Goal: Obtain resource: Obtain resource

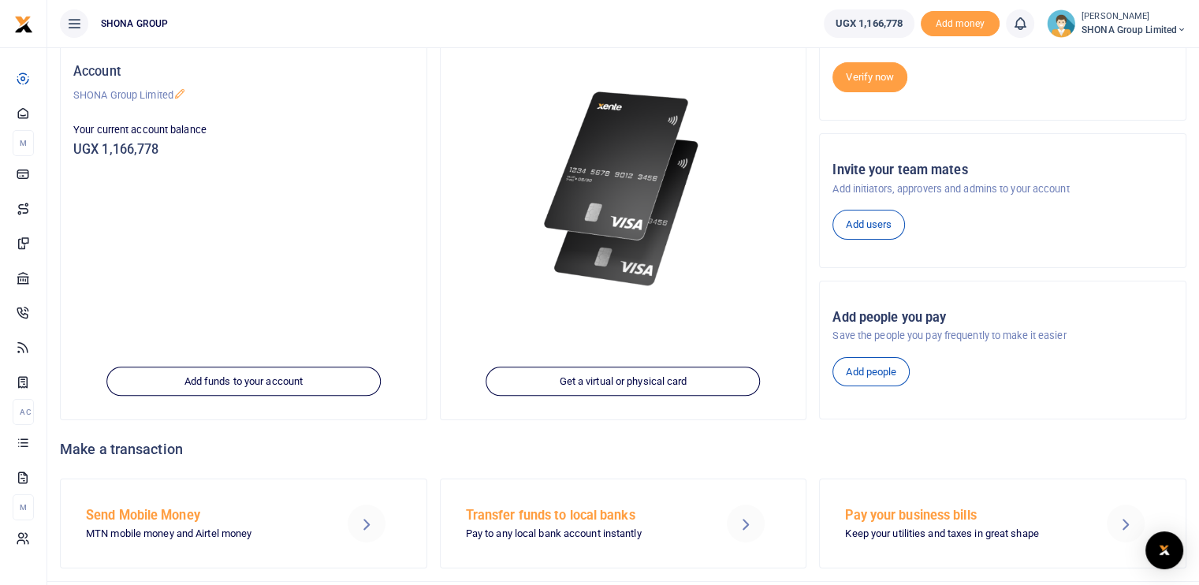
scroll to position [158, 0]
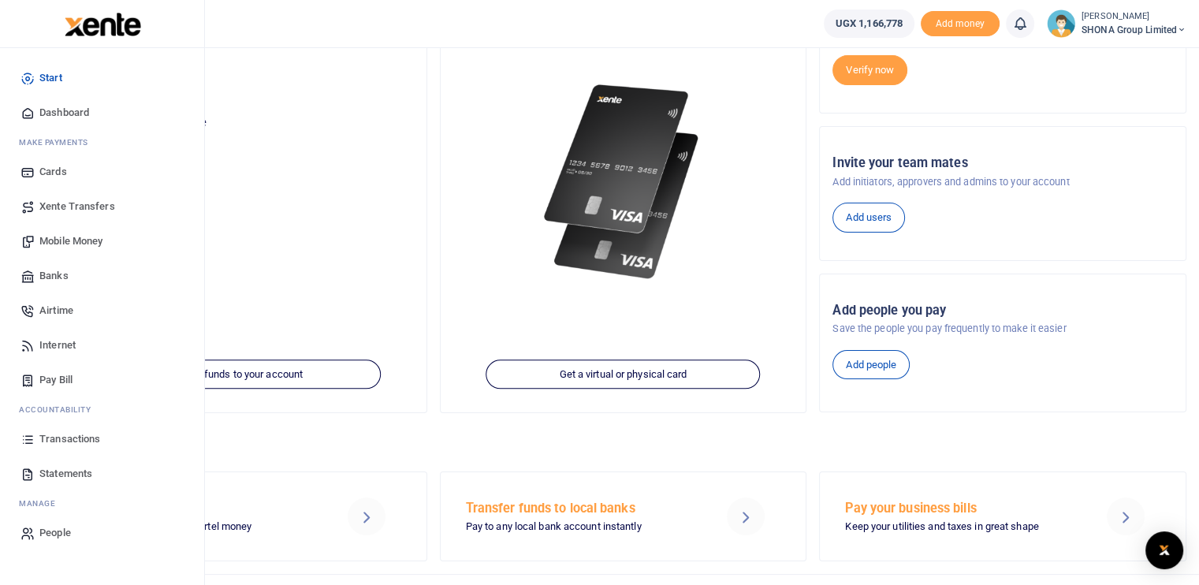
click at [73, 437] on span "Transactions" at bounding box center [69, 439] width 61 height 16
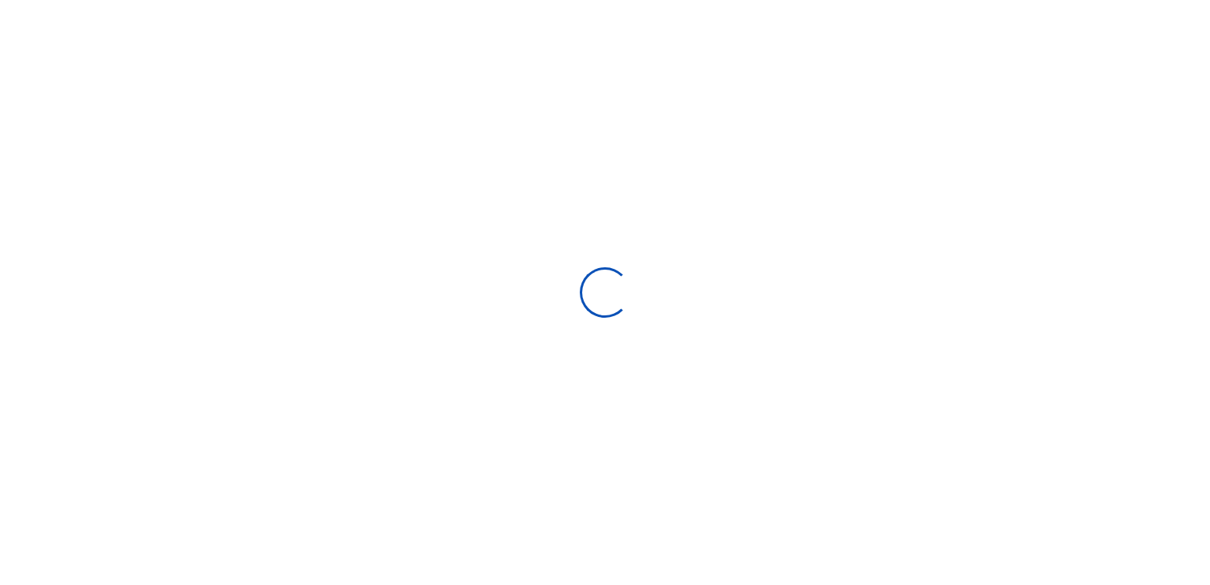
select select
type input "[DATE] - [DATE]"
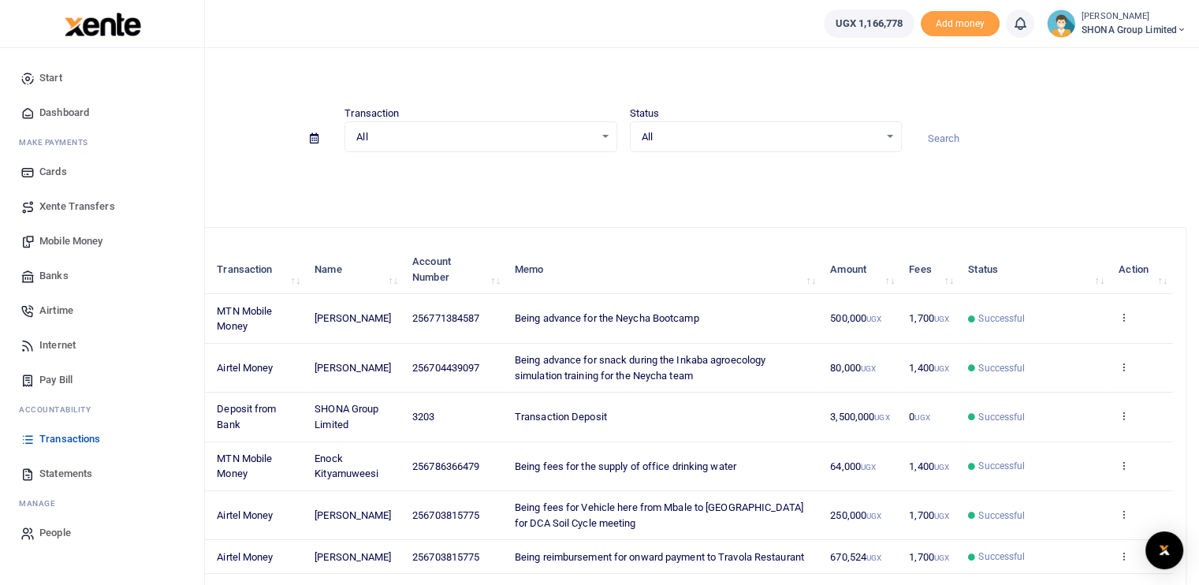
click at [60, 475] on span "Statements" at bounding box center [65, 474] width 53 height 16
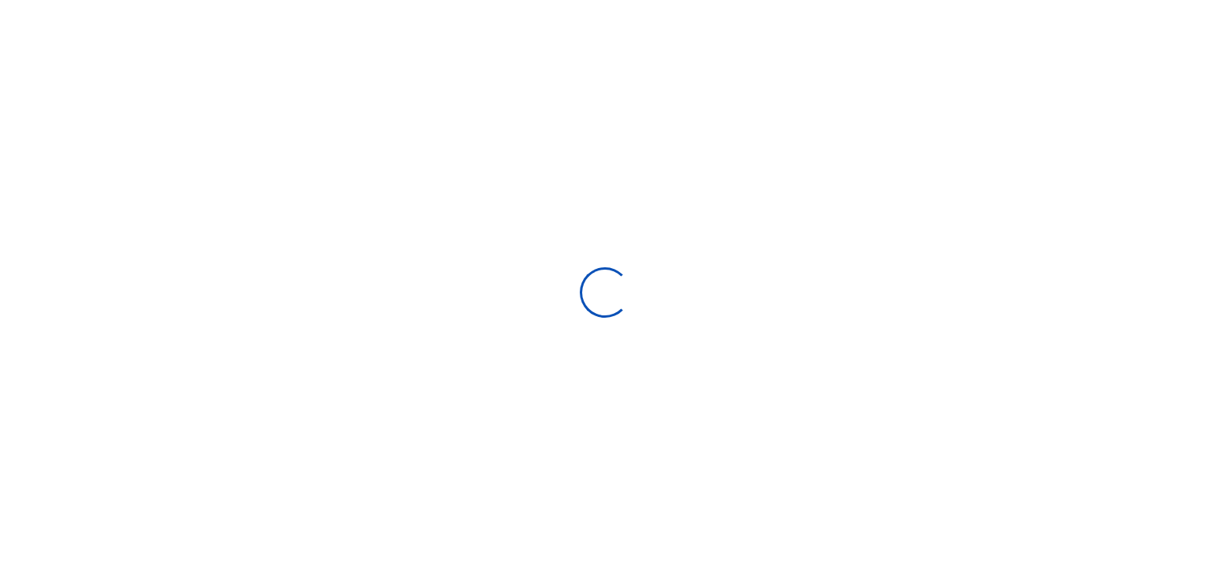
select select "ALL"
type input "[DATE] - [DATE]"
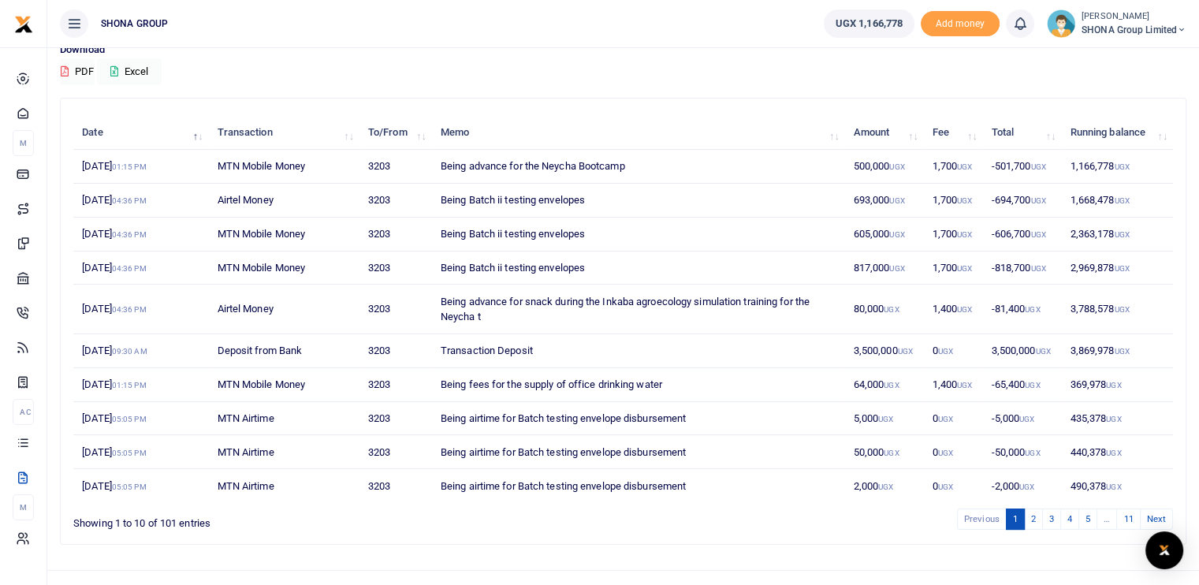
scroll to position [152, 0]
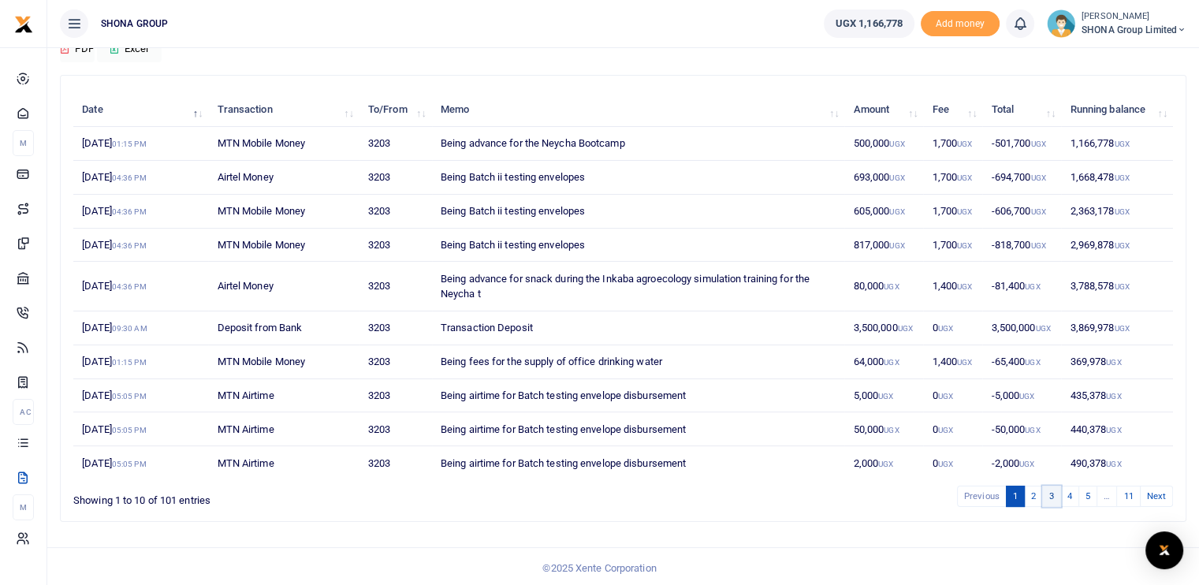
click at [1045, 494] on link "3" at bounding box center [1051, 495] width 19 height 21
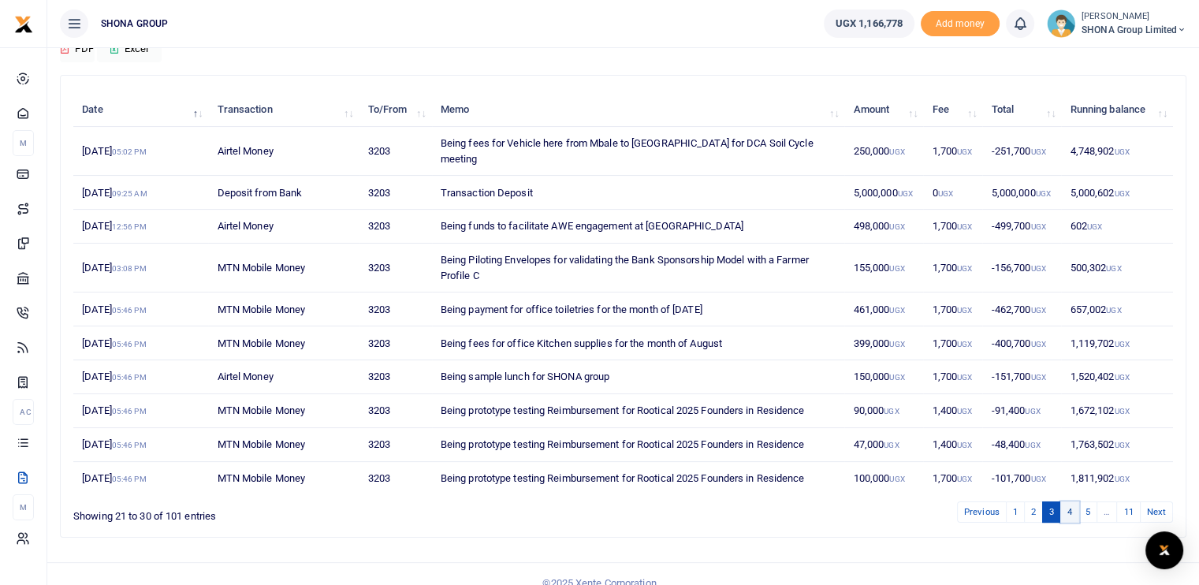
click at [1075, 501] on link "4" at bounding box center [1069, 511] width 19 height 21
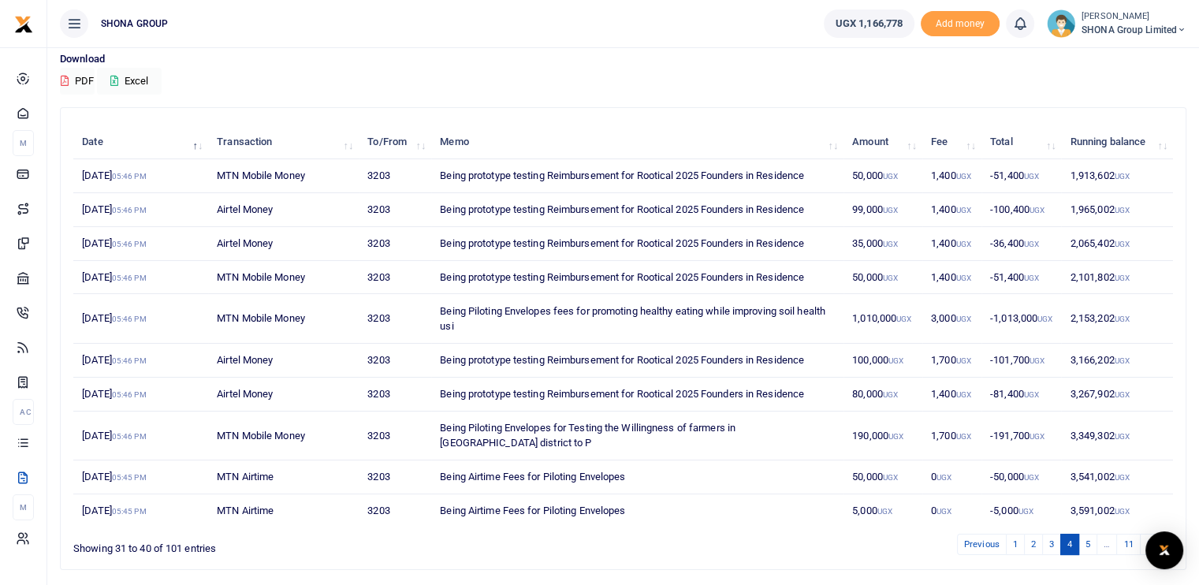
scroll to position [158, 0]
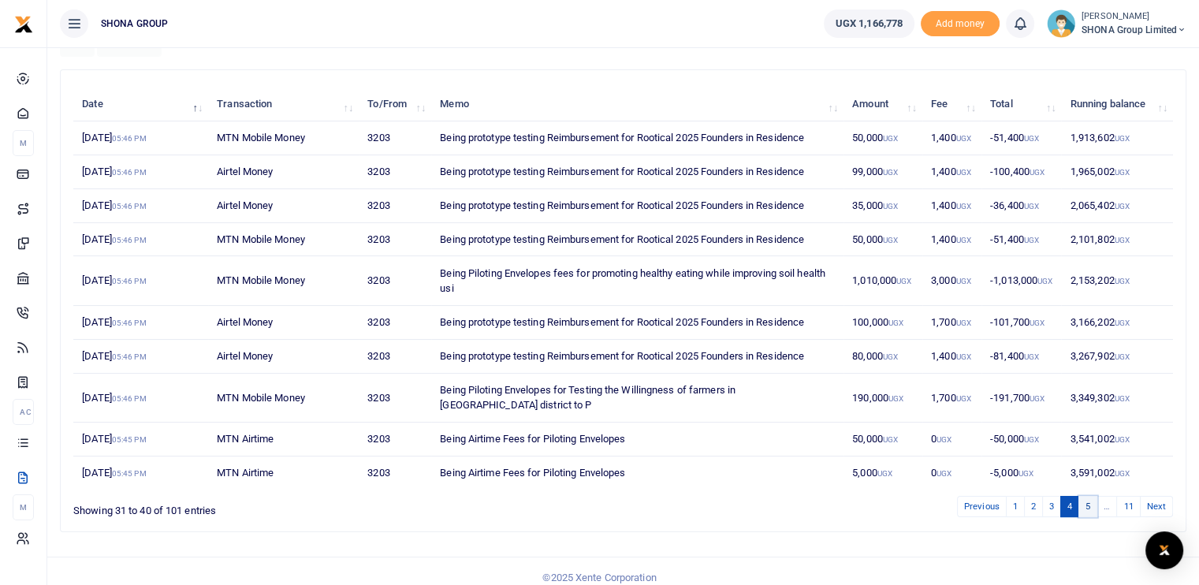
click at [1088, 499] on link "5" at bounding box center [1087, 506] width 19 height 21
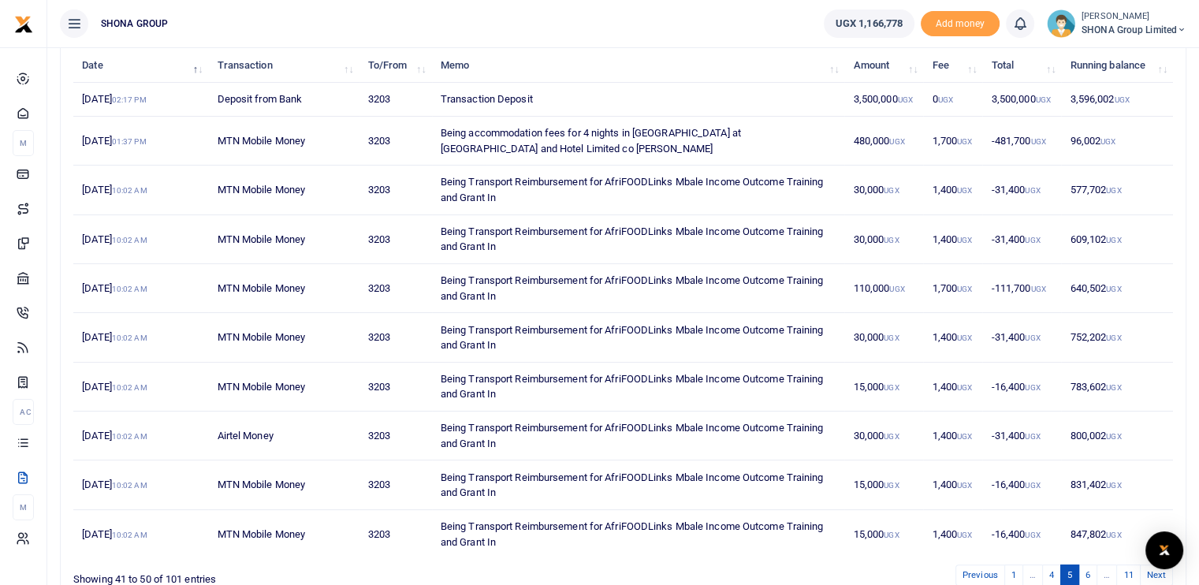
scroll to position [117, 0]
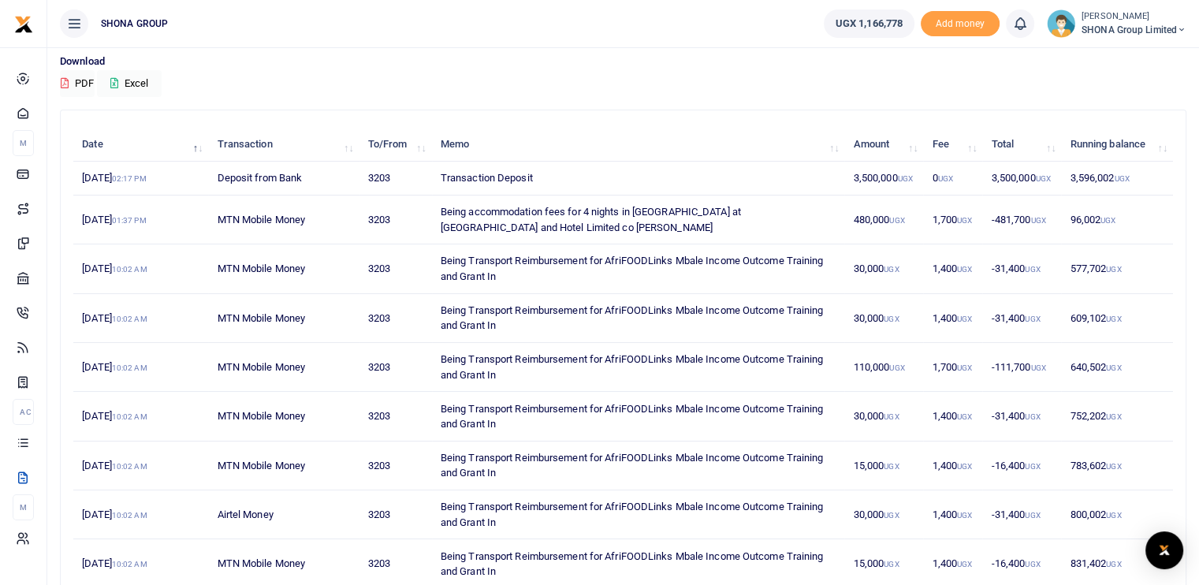
click at [773, 214] on td "Being accommodation fees for 4 nights in [GEOGRAPHIC_DATA] at [GEOGRAPHIC_DATA]…" at bounding box center [638, 219] width 413 height 49
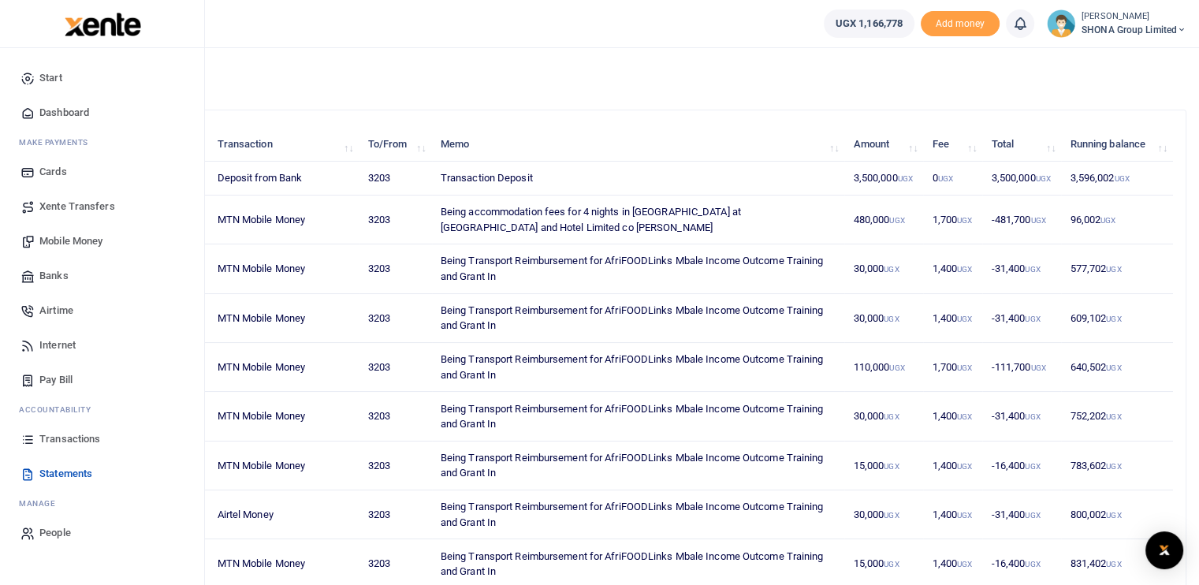
click at [60, 434] on span "Transactions" at bounding box center [69, 439] width 61 height 16
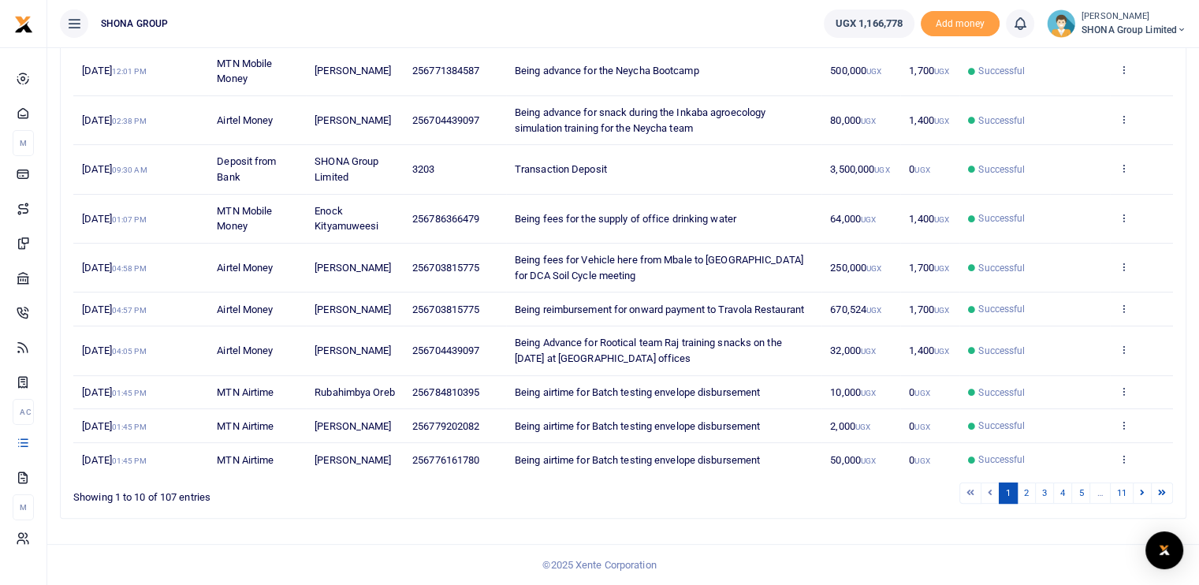
scroll to position [260, 0]
click at [1060, 493] on link "4" at bounding box center [1062, 492] width 19 height 21
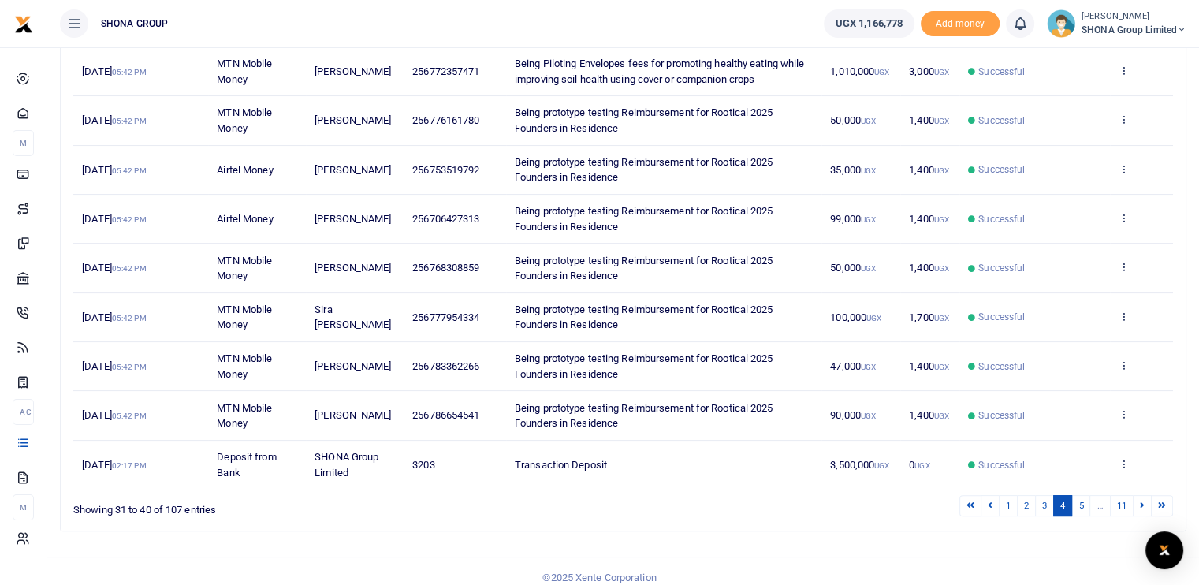
scroll to position [306, 0]
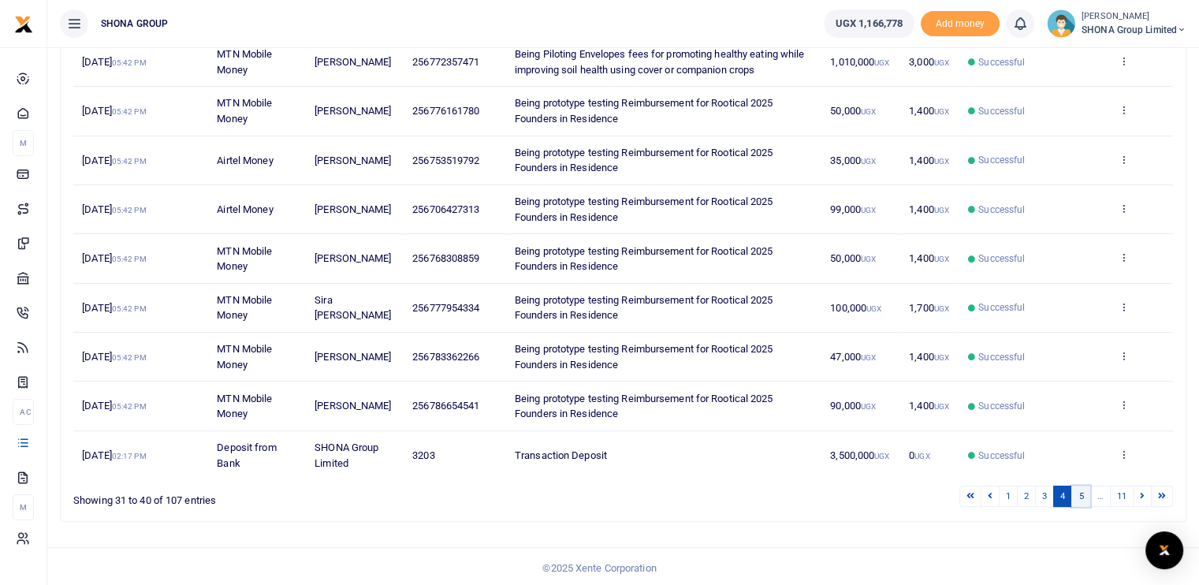
click at [1077, 497] on link "5" at bounding box center [1080, 495] width 19 height 21
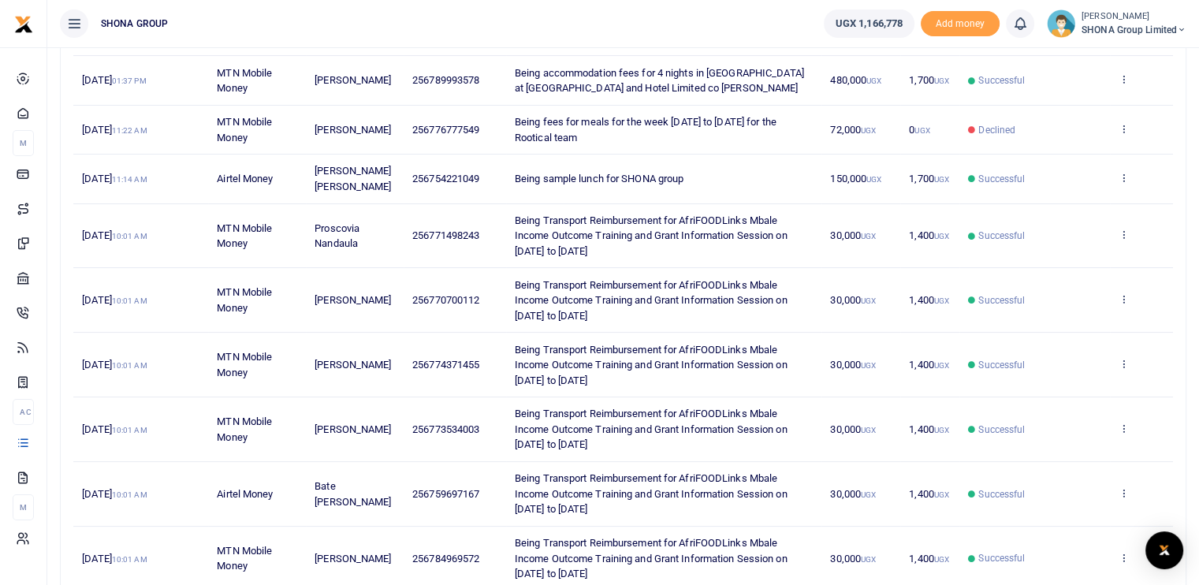
scroll to position [159, 0]
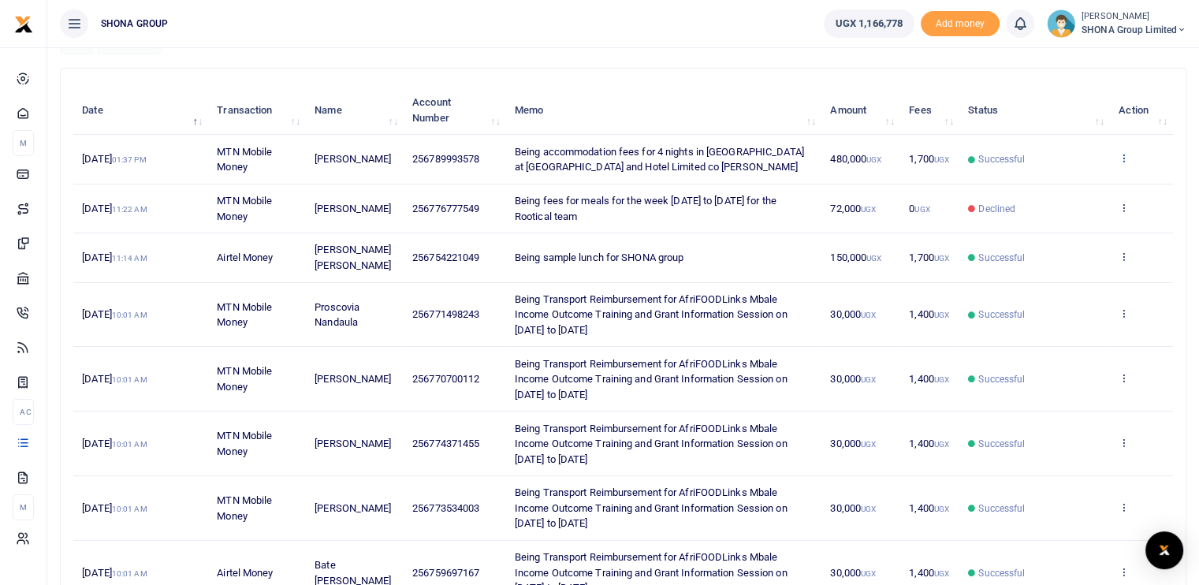
click at [1122, 160] on icon at bounding box center [1123, 157] width 10 height 11
click at [1072, 185] on link "View details" at bounding box center [1065, 184] width 125 height 22
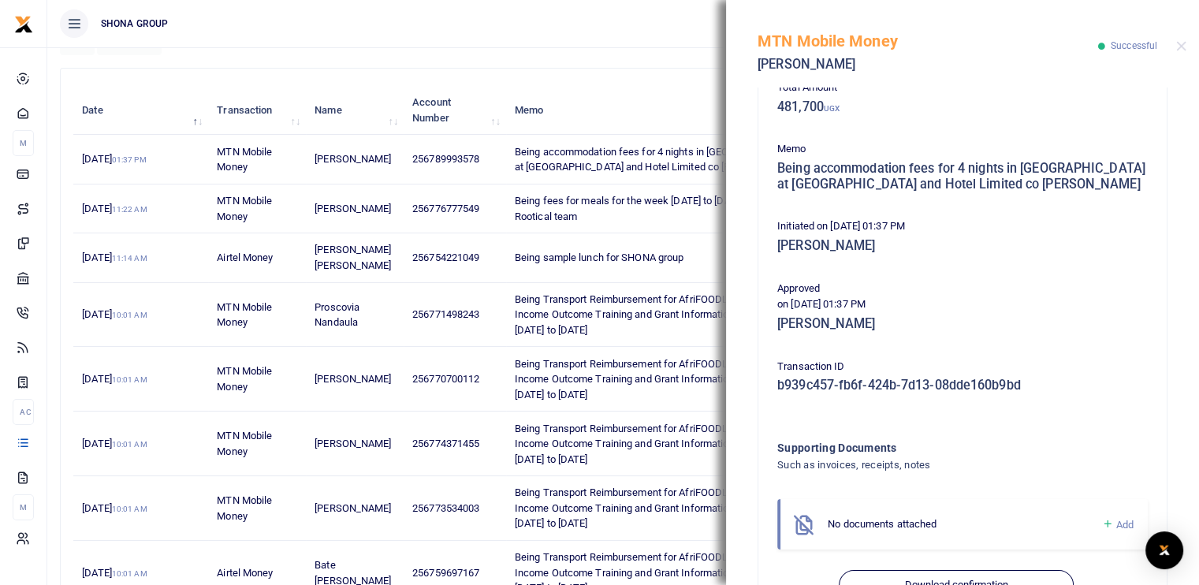
scroll to position [268, 0]
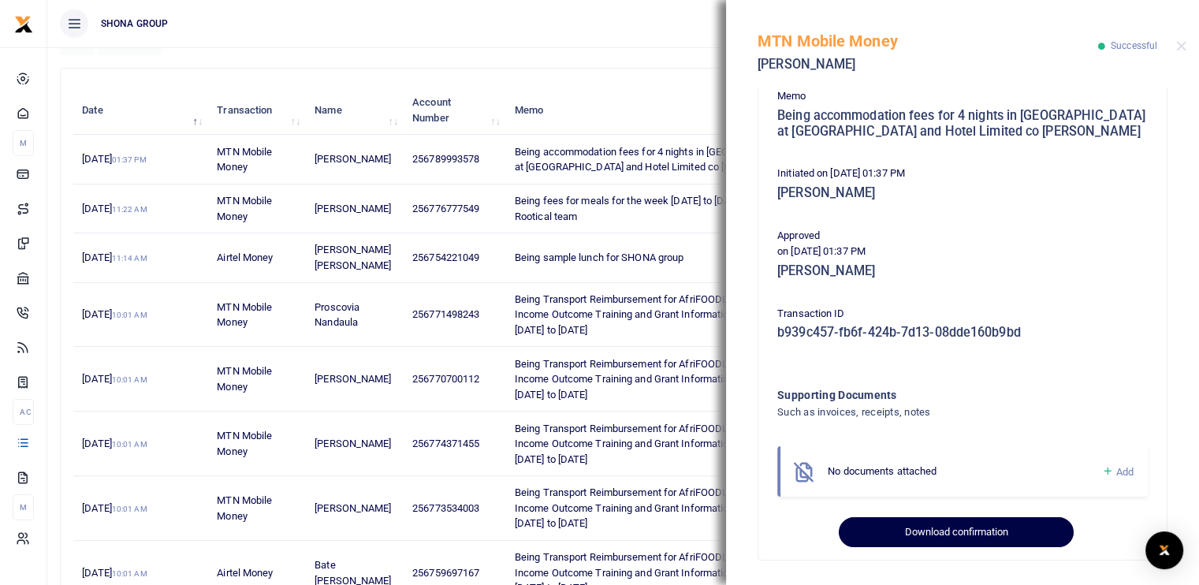
click at [898, 532] on button "Download confirmation" at bounding box center [956, 532] width 234 height 30
click at [917, 529] on button "Download confirmation" at bounding box center [956, 532] width 234 height 30
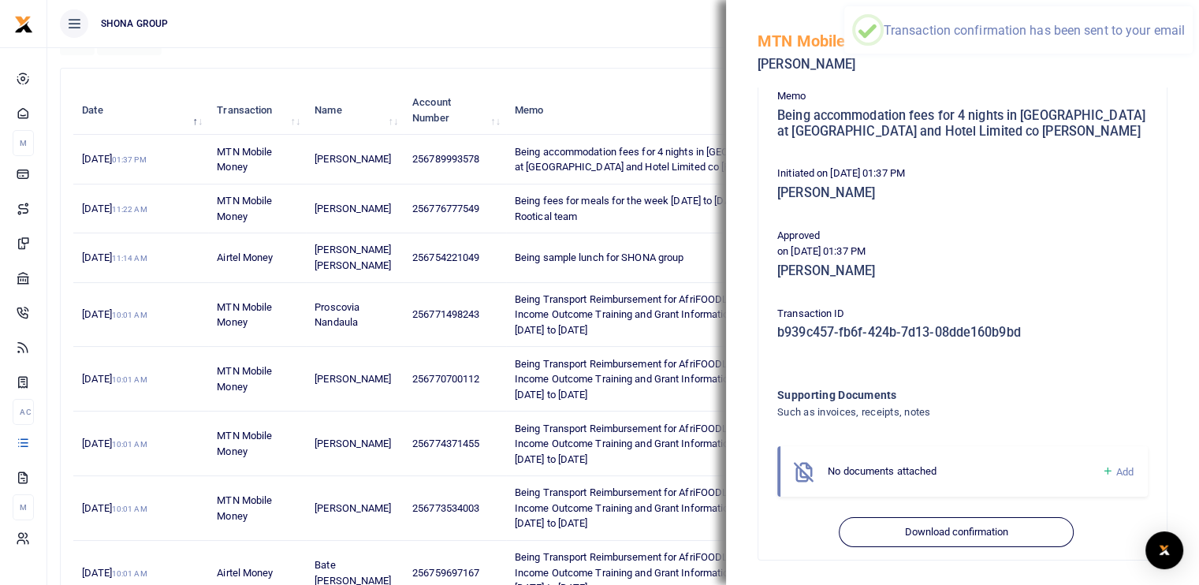
click at [662, 90] on th "Memo" at bounding box center [663, 110] width 315 height 49
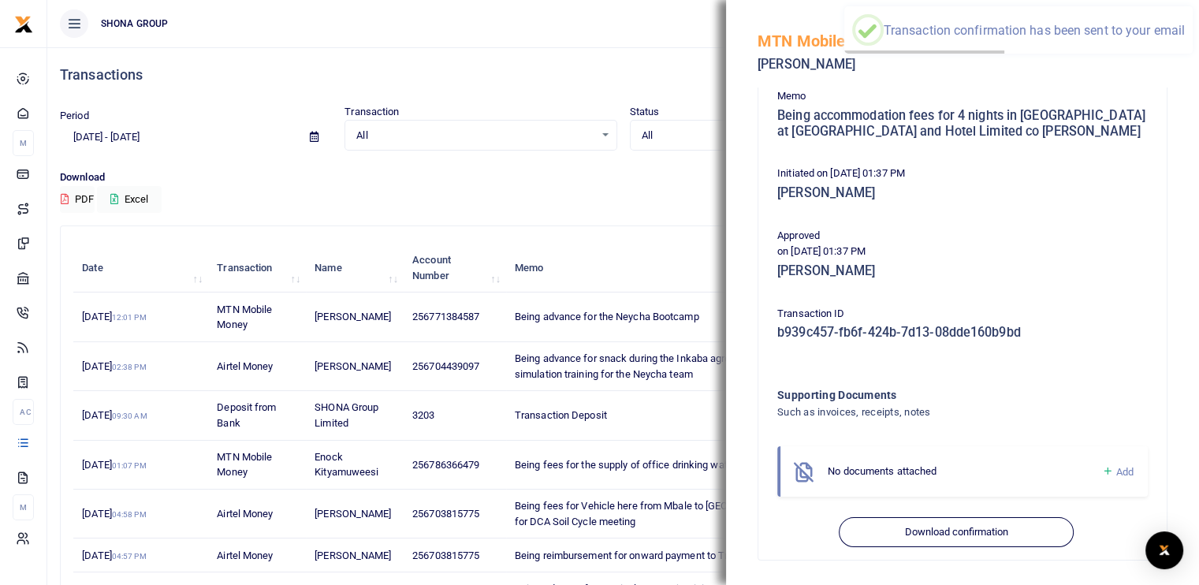
scroll to position [0, 0]
click at [1183, 45] on button "Close" at bounding box center [1181, 46] width 10 height 10
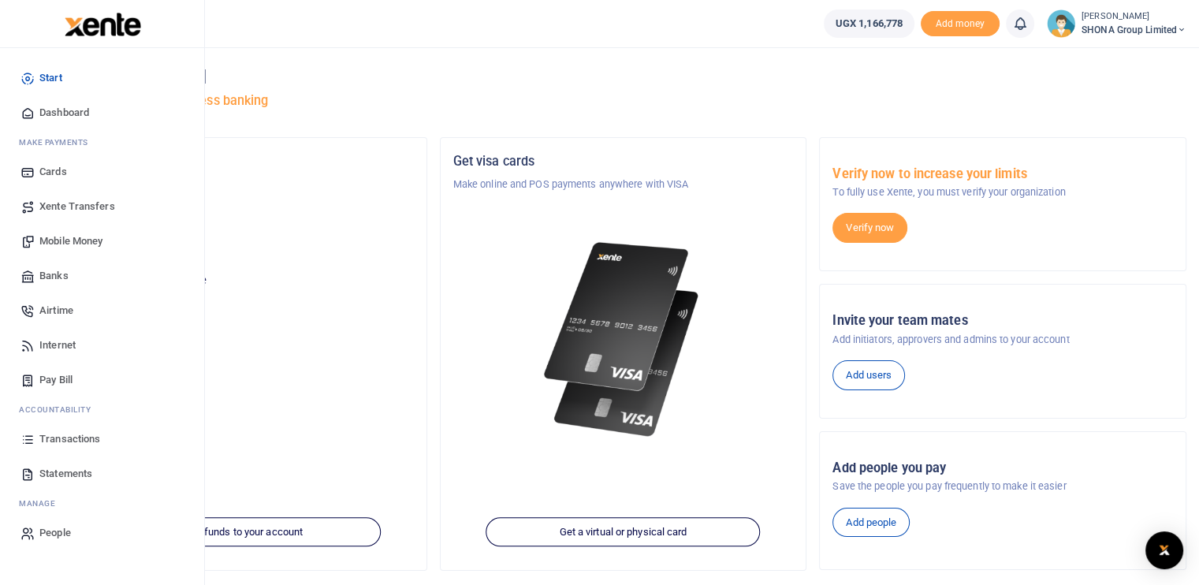
click at [72, 437] on span "Transactions" at bounding box center [69, 439] width 61 height 16
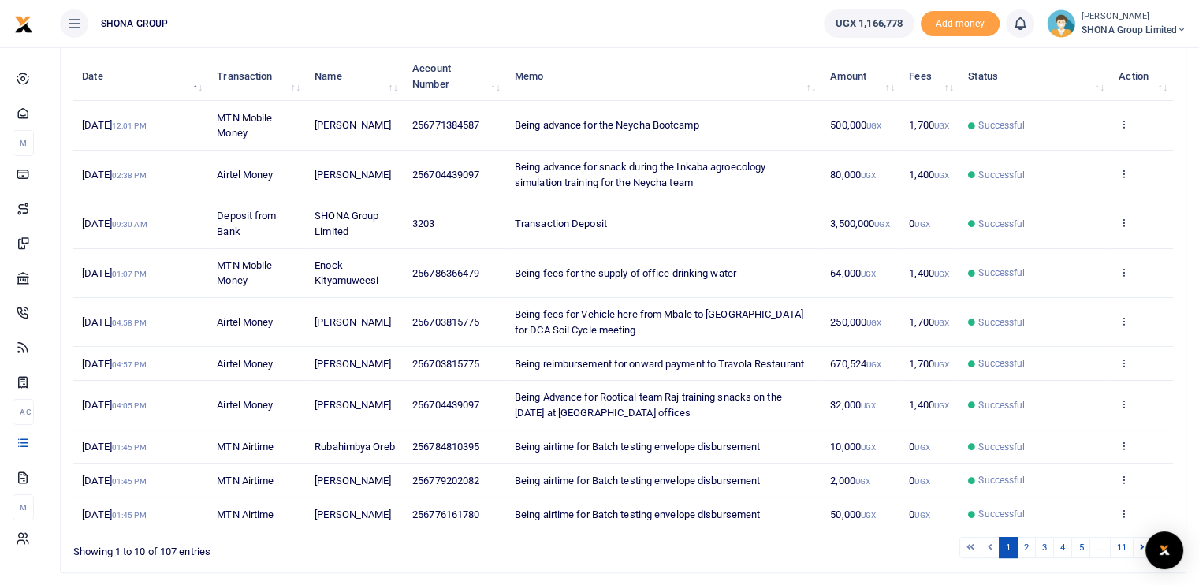
scroll to position [260, 0]
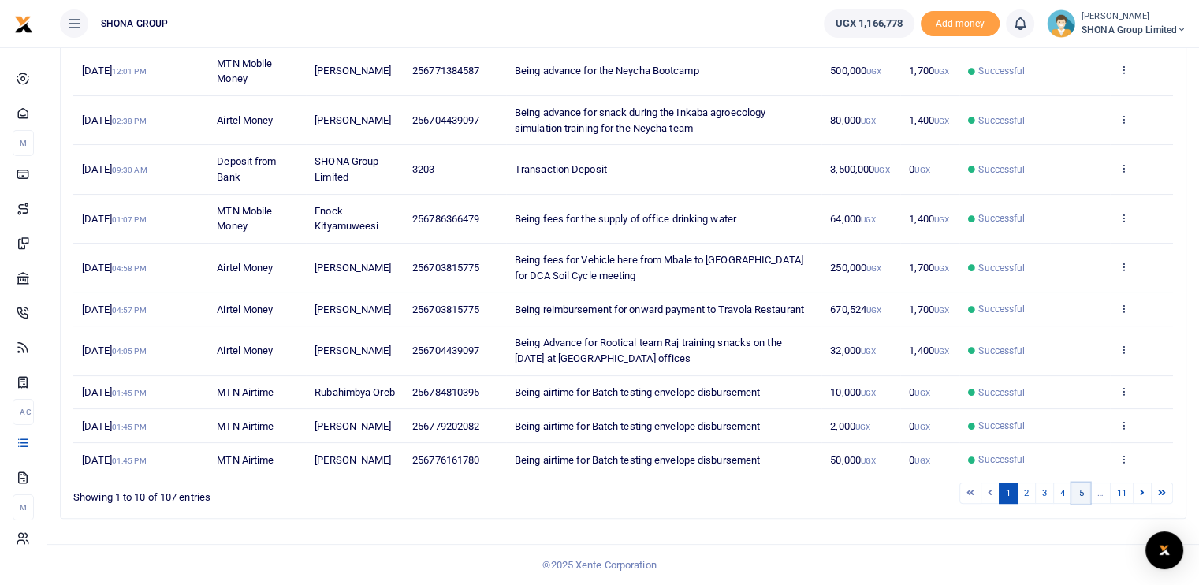
click at [1080, 496] on link "5" at bounding box center [1080, 492] width 19 height 21
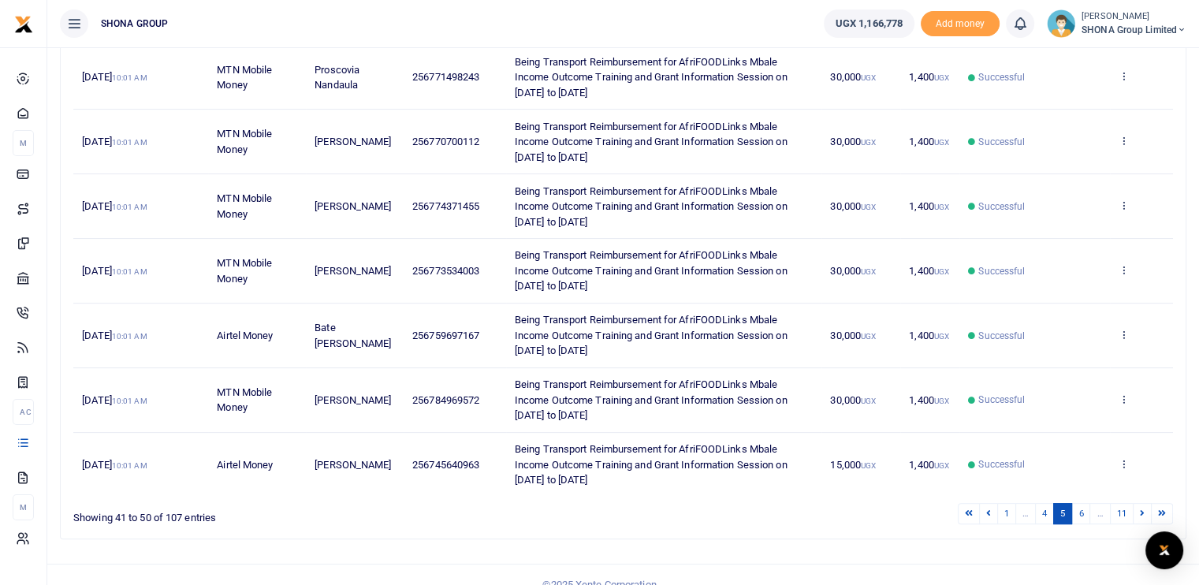
scroll to position [398, 0]
click at [1085, 501] on link "6" at bounding box center [1080, 511] width 19 height 21
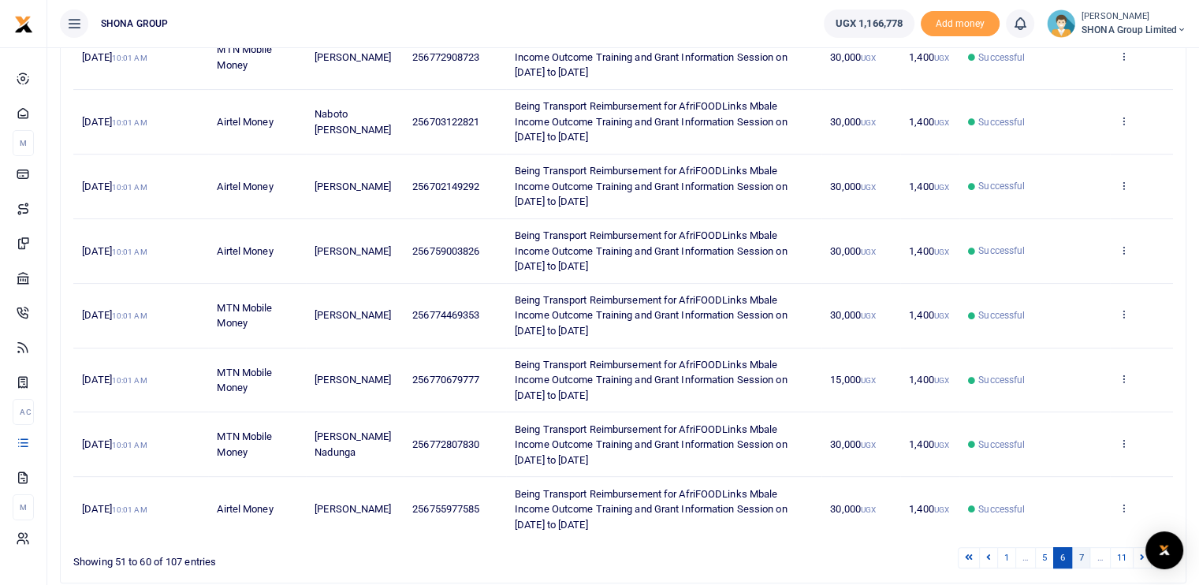
click at [1088, 553] on link "7" at bounding box center [1080, 557] width 19 height 21
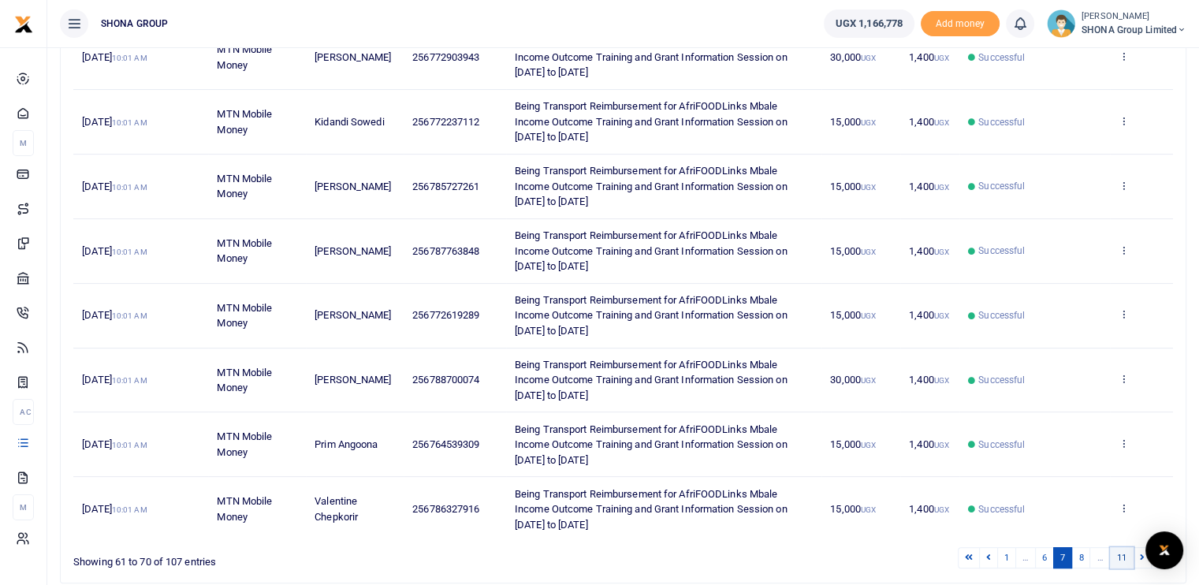
click at [1119, 553] on link "11" at bounding box center [1122, 557] width 24 height 21
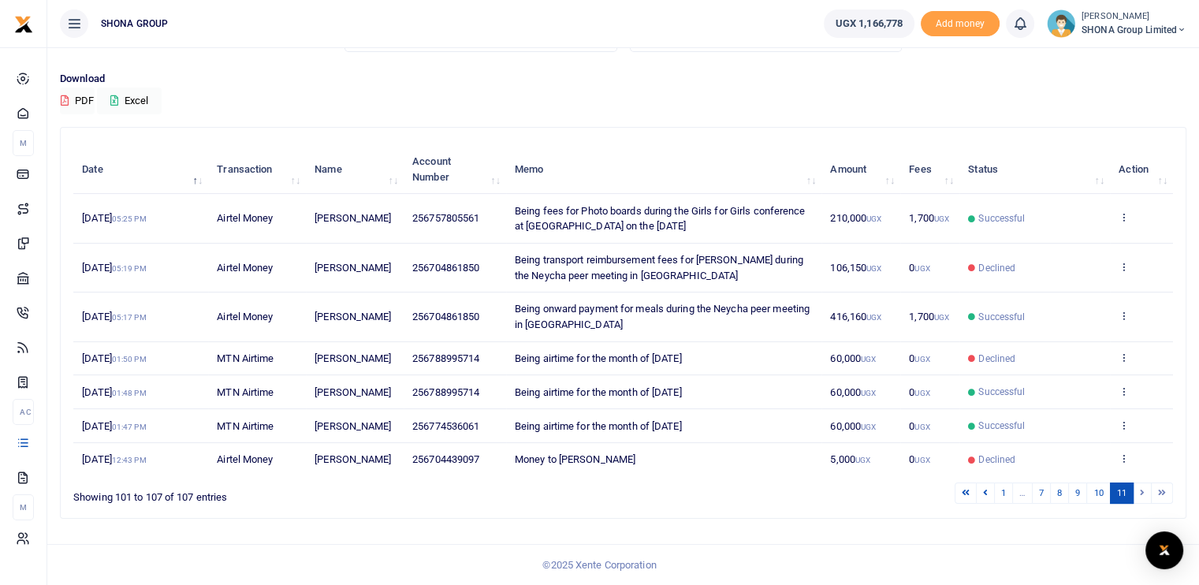
scroll to position [128, 0]
click at [1099, 493] on link "10" at bounding box center [1098, 492] width 24 height 21
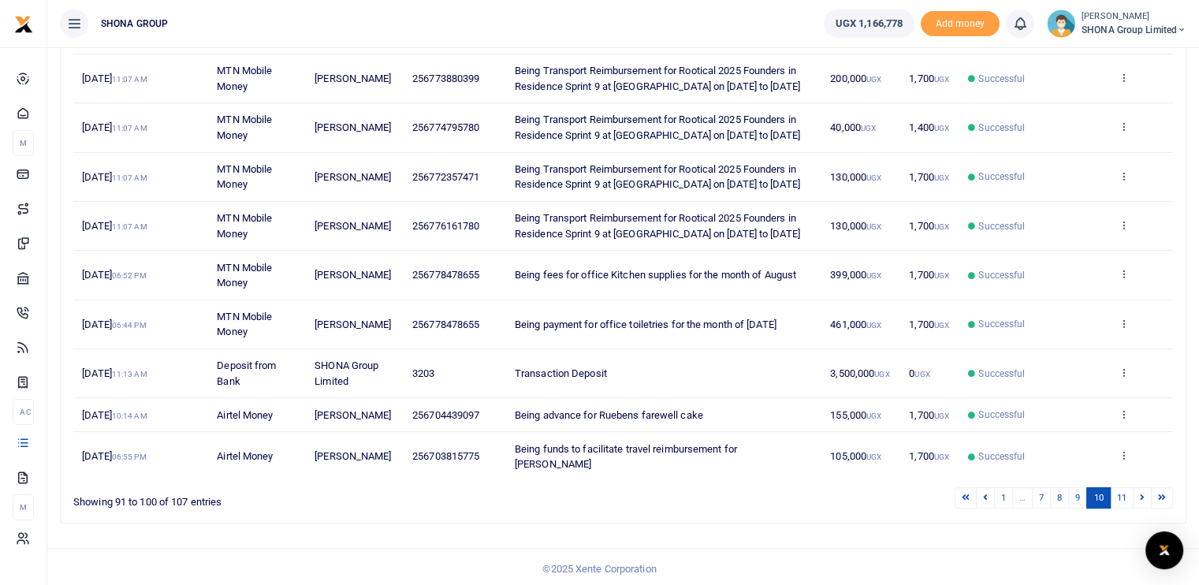
scroll to position [290, 0]
click at [1064, 497] on link "8" at bounding box center [1059, 496] width 19 height 21
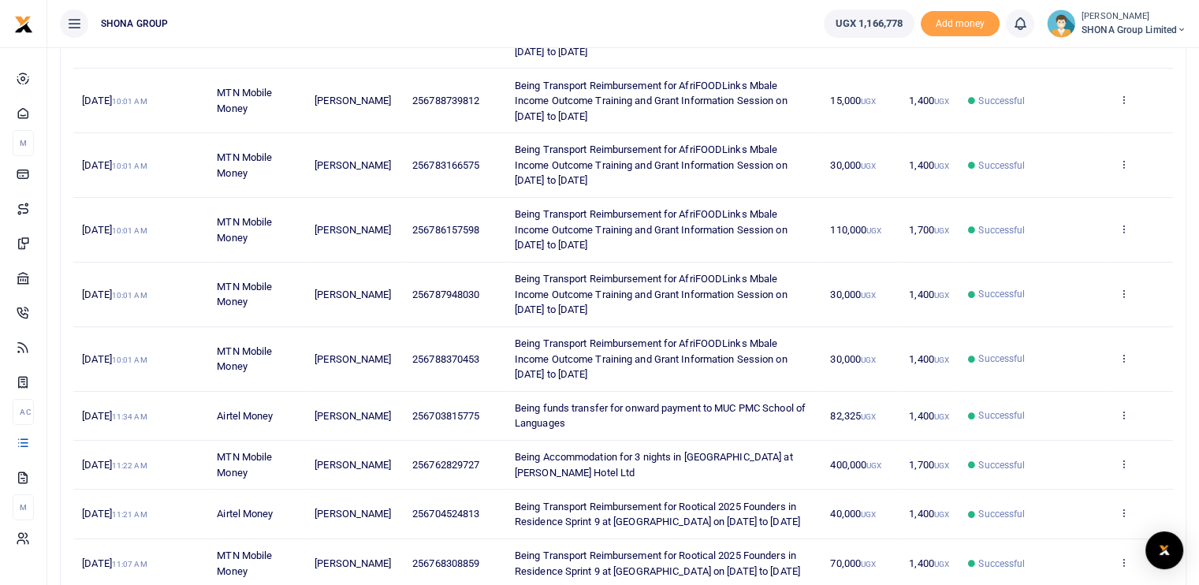
scroll to position [398, 0]
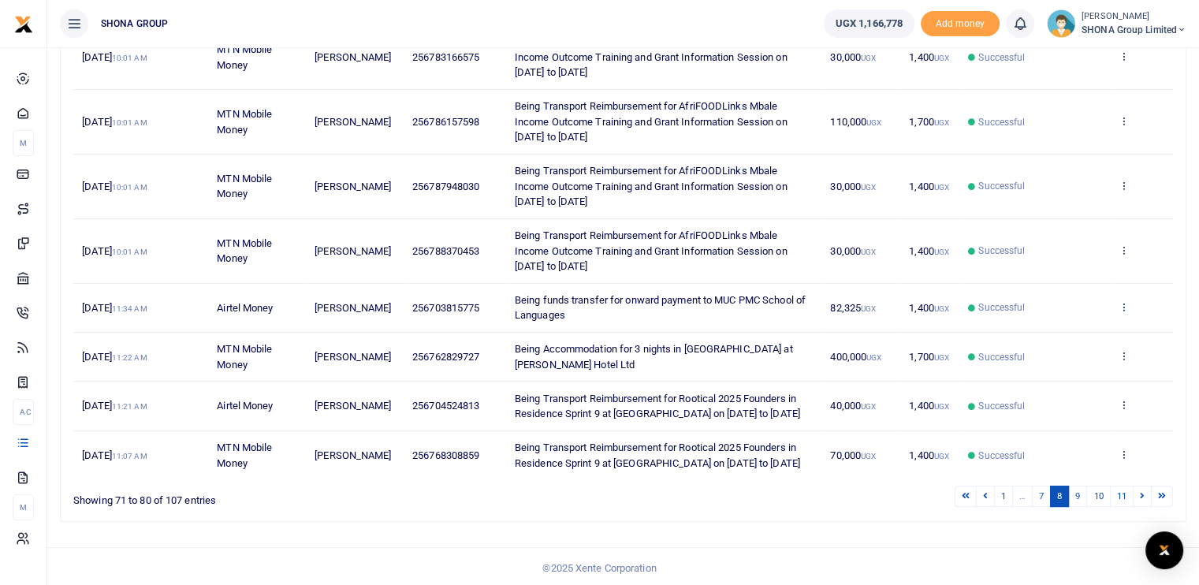
click at [1122, 308] on icon at bounding box center [1123, 306] width 10 height 11
click at [1061, 330] on link "View details" at bounding box center [1065, 332] width 125 height 22
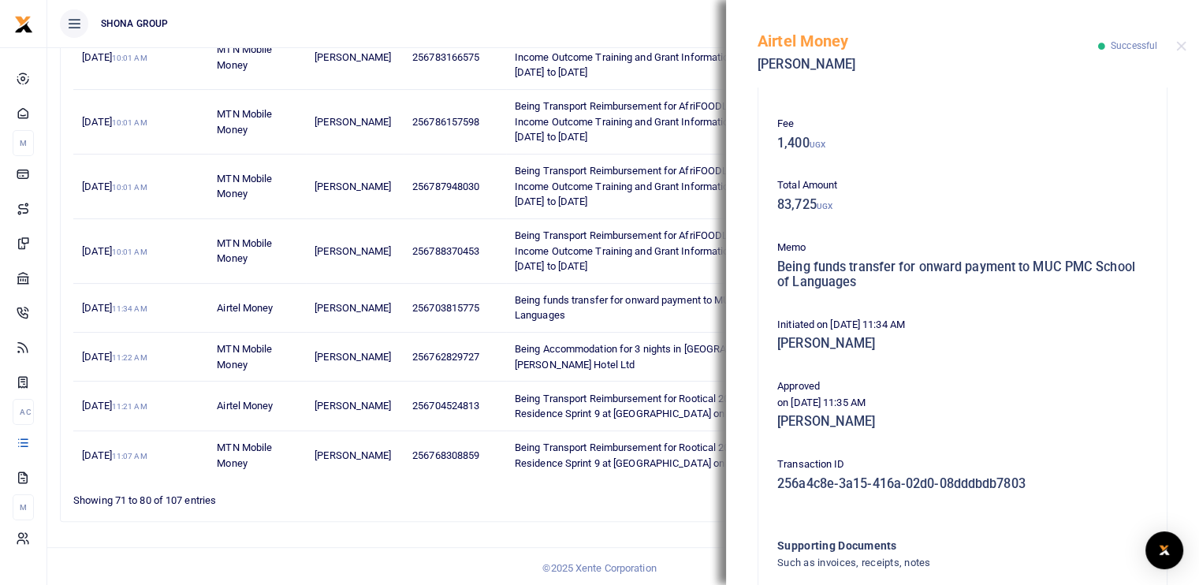
scroll to position [330, 0]
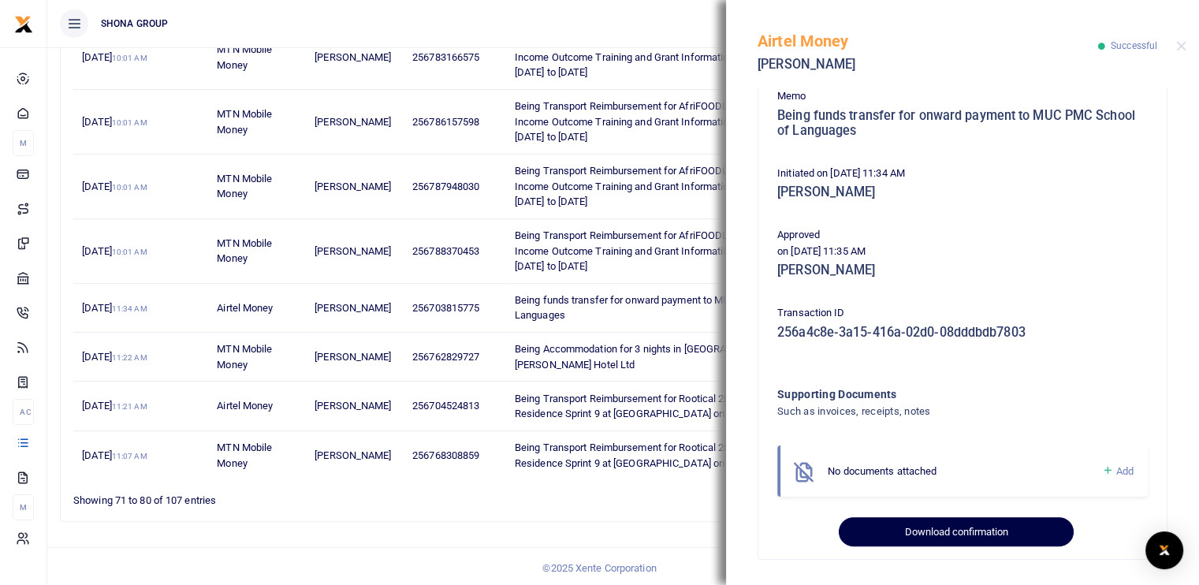
click at [930, 526] on button "Download confirmation" at bounding box center [956, 532] width 234 height 30
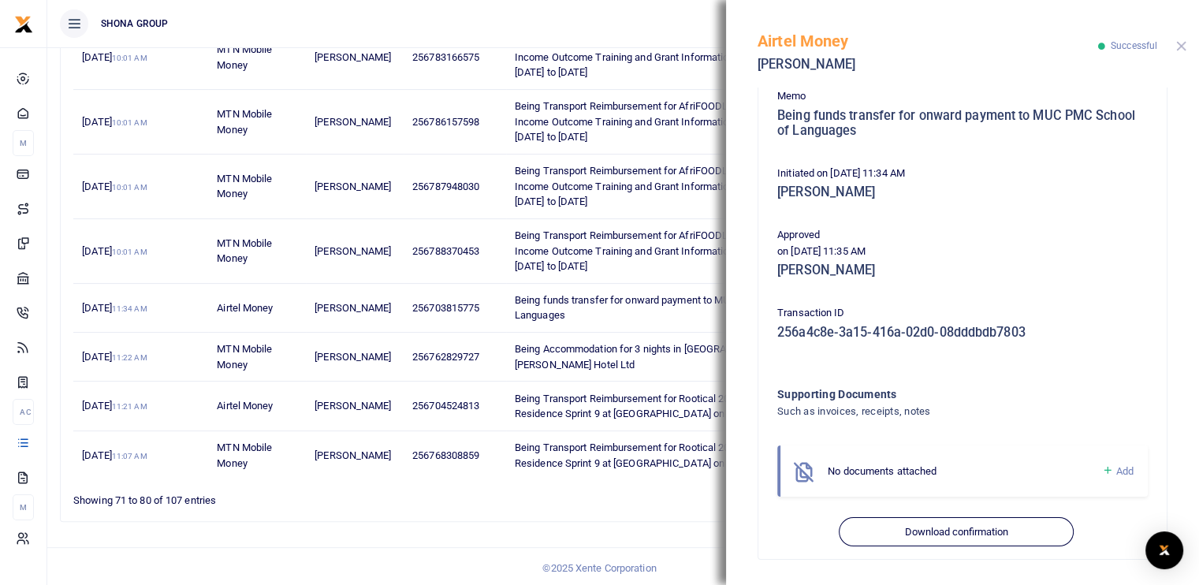
click at [1178, 47] on button "Close" at bounding box center [1181, 46] width 10 height 10
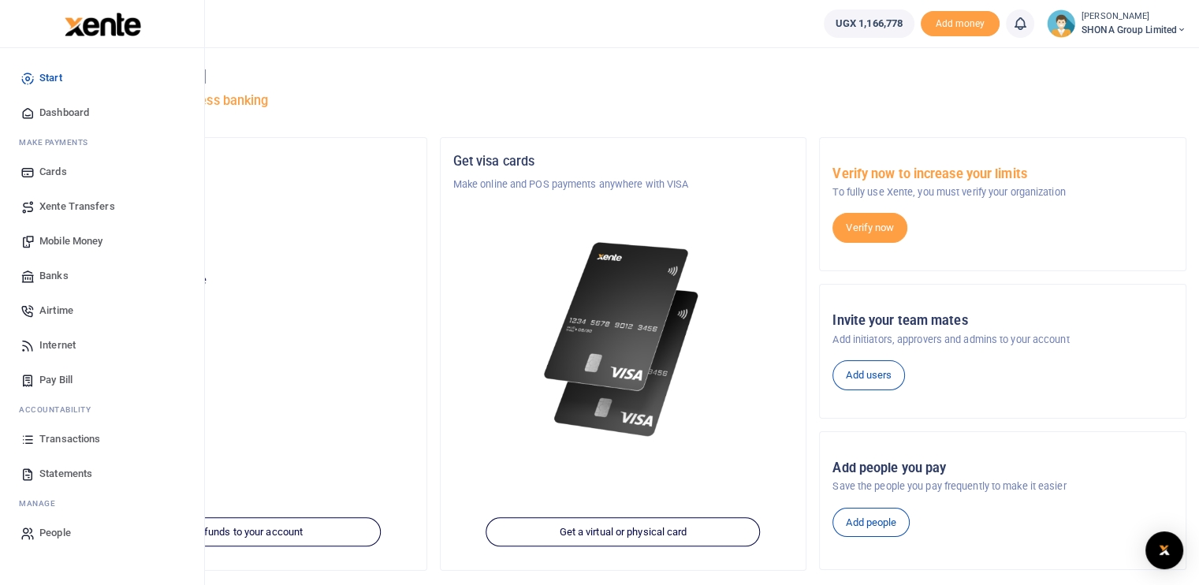
click at [54, 434] on span "Transactions" at bounding box center [69, 439] width 61 height 16
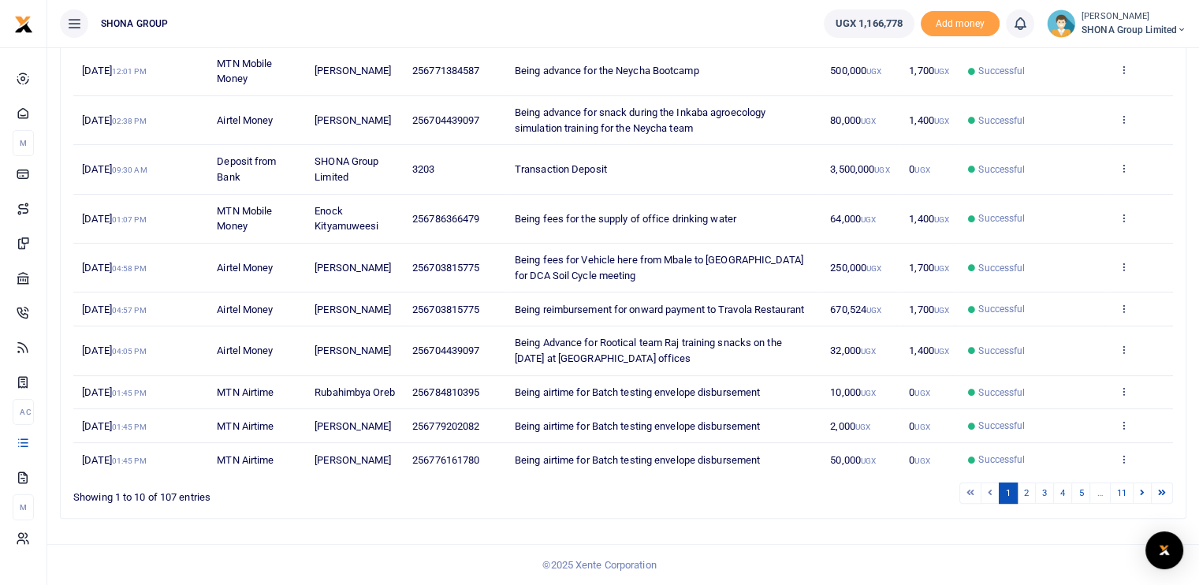
scroll to position [260, 0]
click at [1144, 493] on link at bounding box center [1141, 492] width 19 height 21
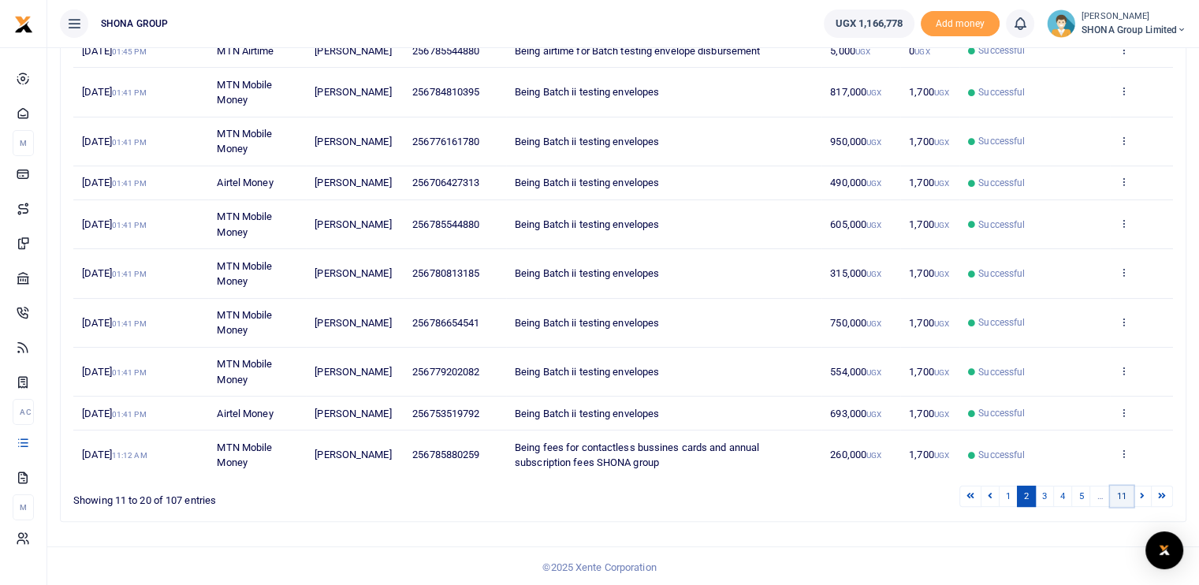
click at [1119, 507] on link "11" at bounding box center [1122, 495] width 24 height 21
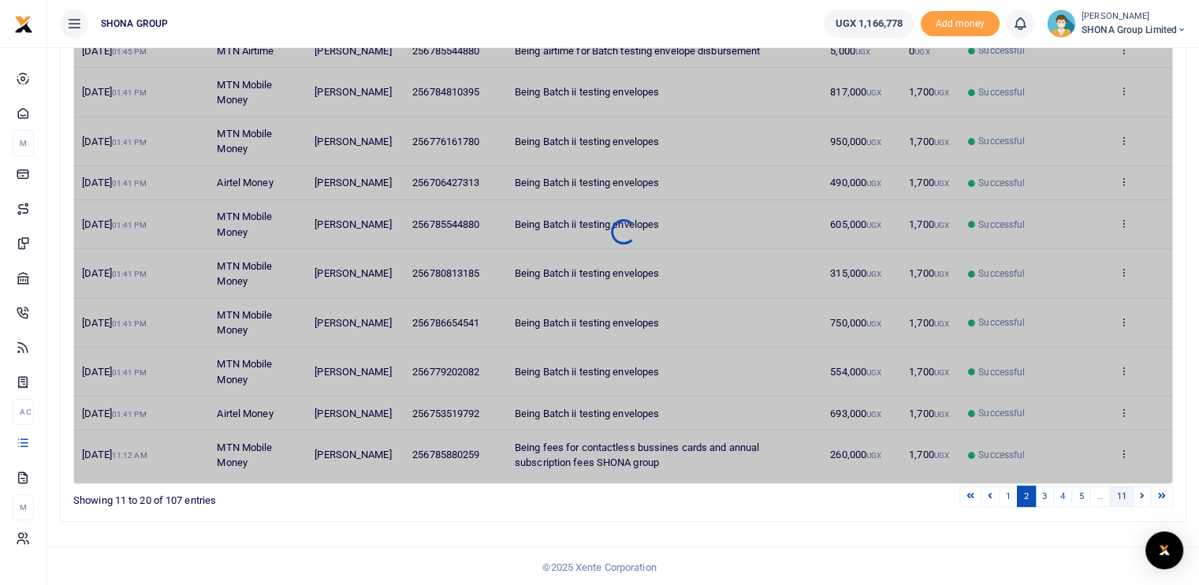
scroll to position [128, 0]
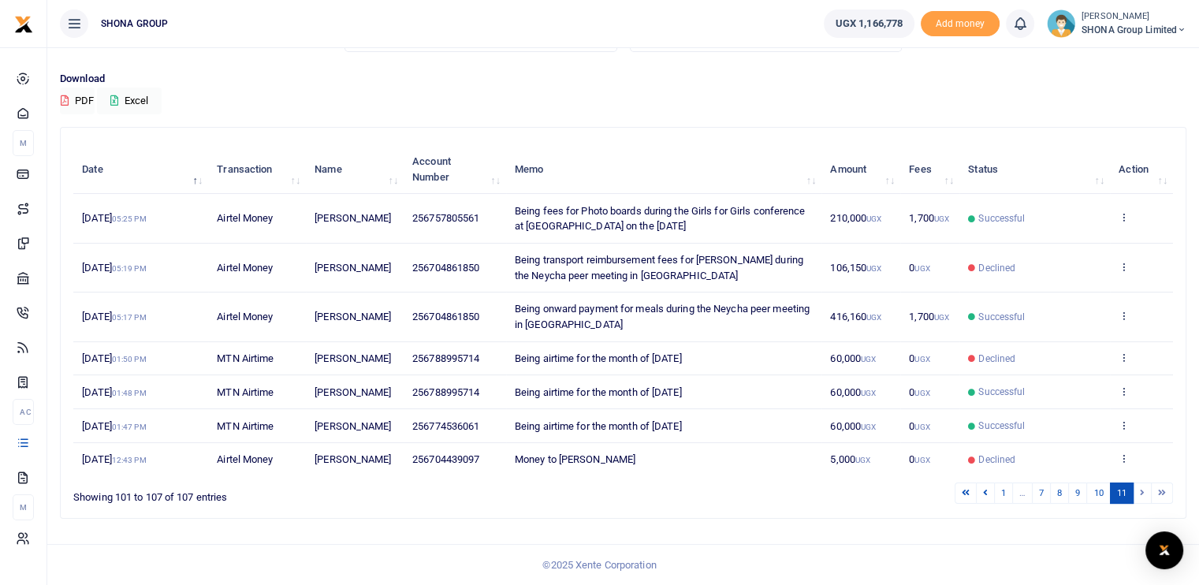
click at [1141, 495] on li at bounding box center [1142, 492] width 18 height 21
click at [1162, 495] on li at bounding box center [1161, 492] width 21 height 21
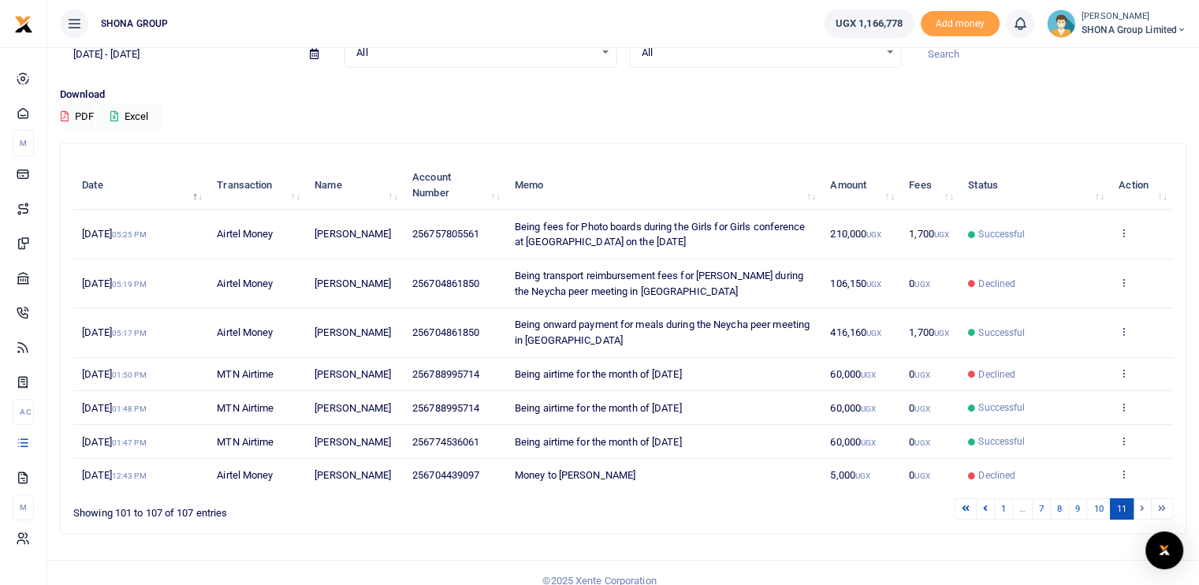
scroll to position [0, 0]
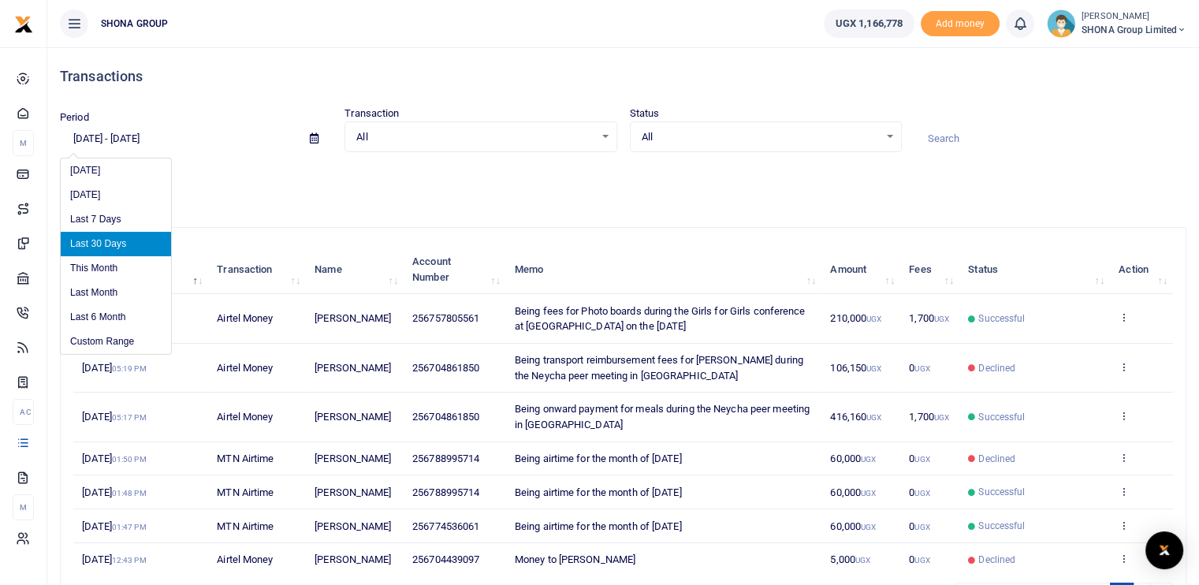
click at [116, 135] on input "[DATE] - [DATE]" at bounding box center [178, 138] width 237 height 27
click at [101, 340] on li "Custom Range" at bounding box center [116, 341] width 110 height 24
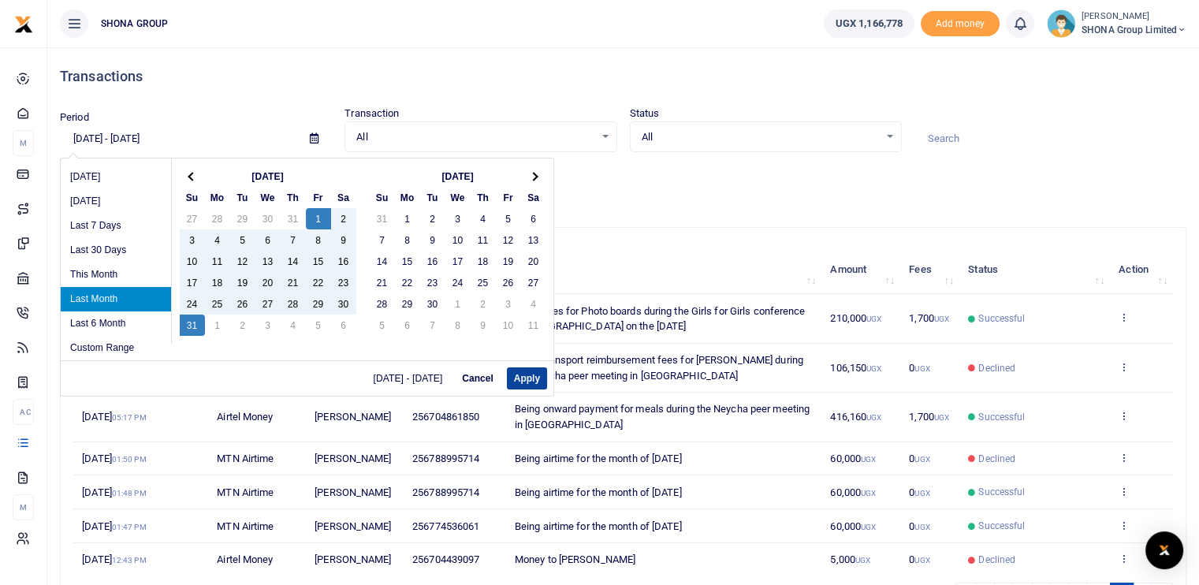
click at [528, 387] on button "Apply" at bounding box center [527, 378] width 40 height 22
type input "08/01/2025 - 08/31/2025"
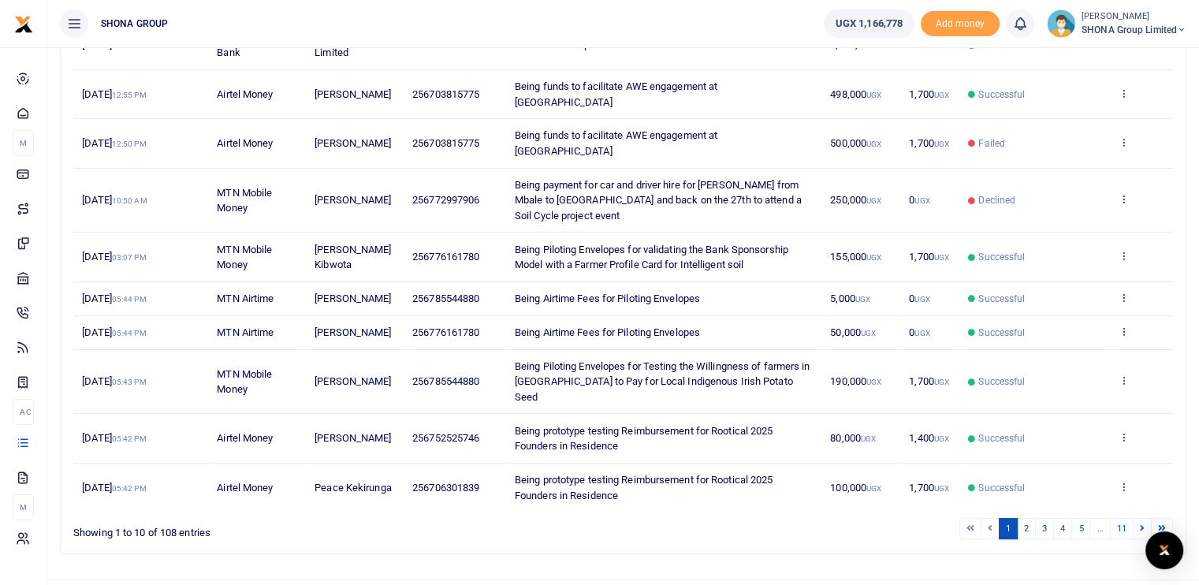
scroll to position [275, 0]
click at [1081, 516] on link "5" at bounding box center [1080, 526] width 19 height 21
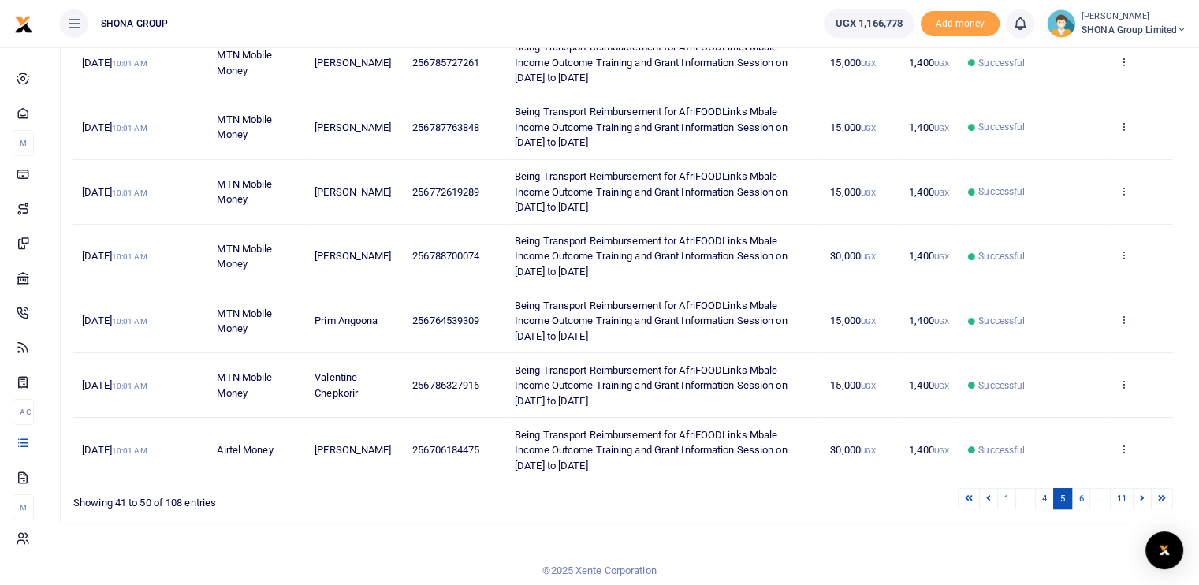
scroll to position [459, 0]
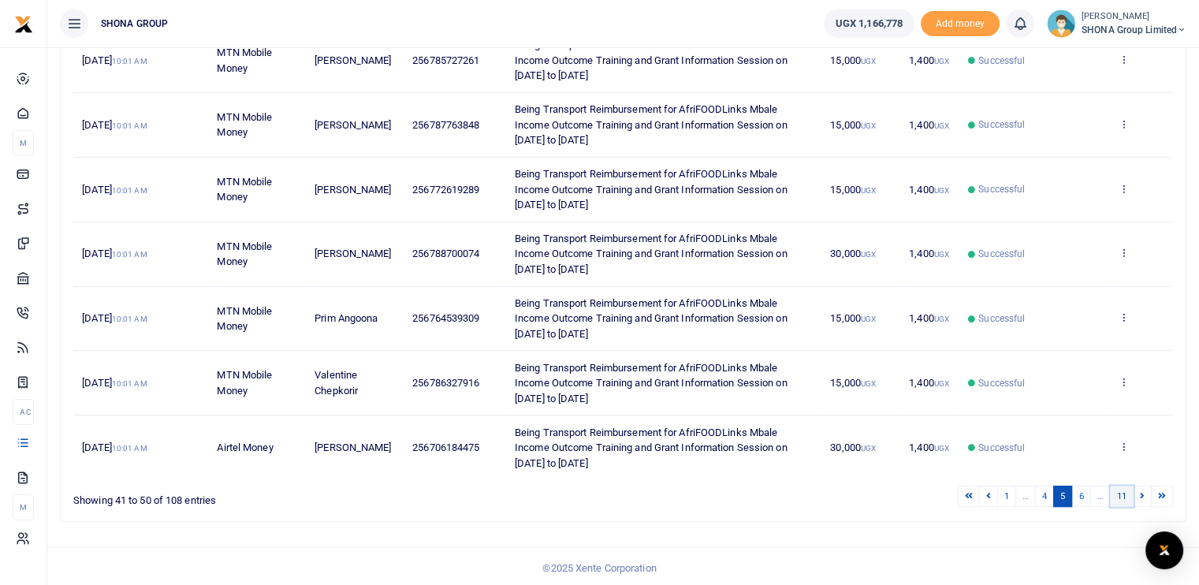
click at [1116, 496] on link "11" at bounding box center [1122, 495] width 24 height 21
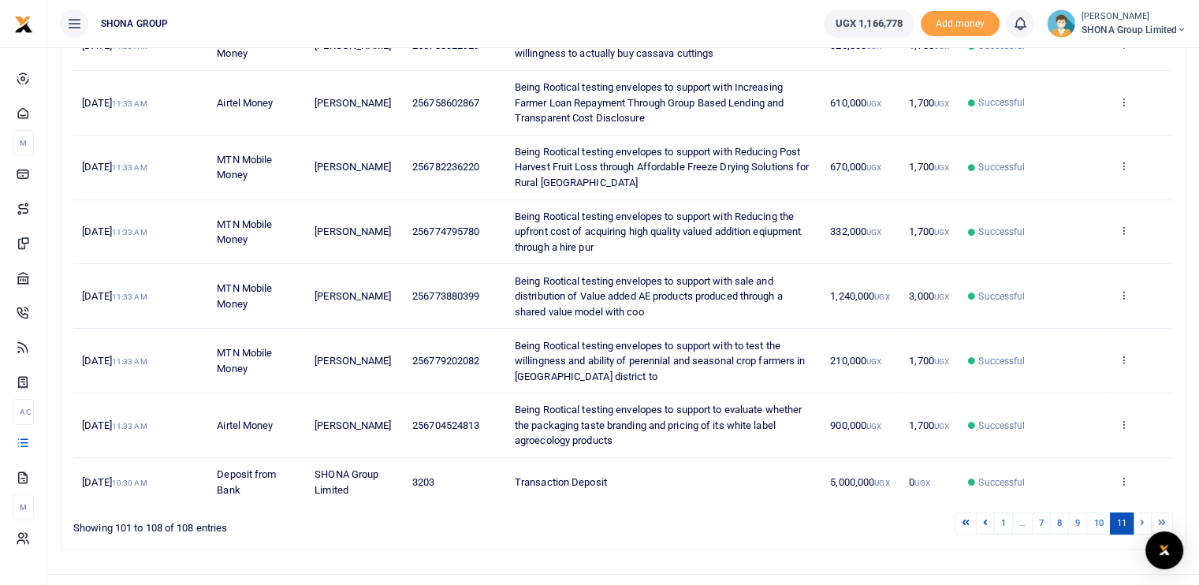
scroll to position [299, 0]
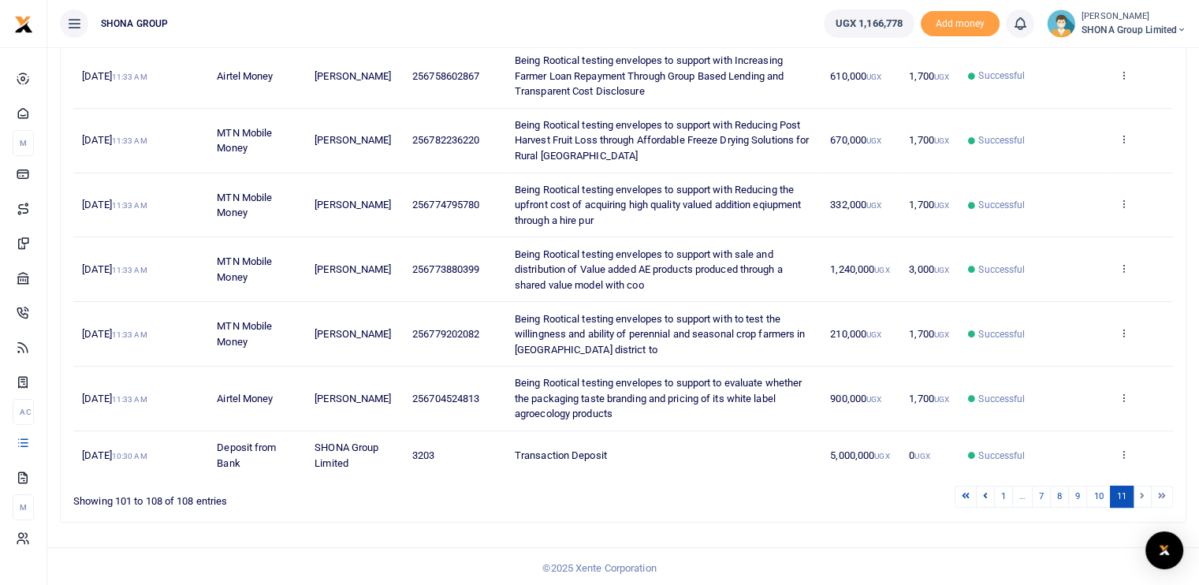
click at [1141, 496] on li at bounding box center [1142, 495] width 18 height 21
click at [1102, 493] on link "10" at bounding box center [1098, 495] width 24 height 21
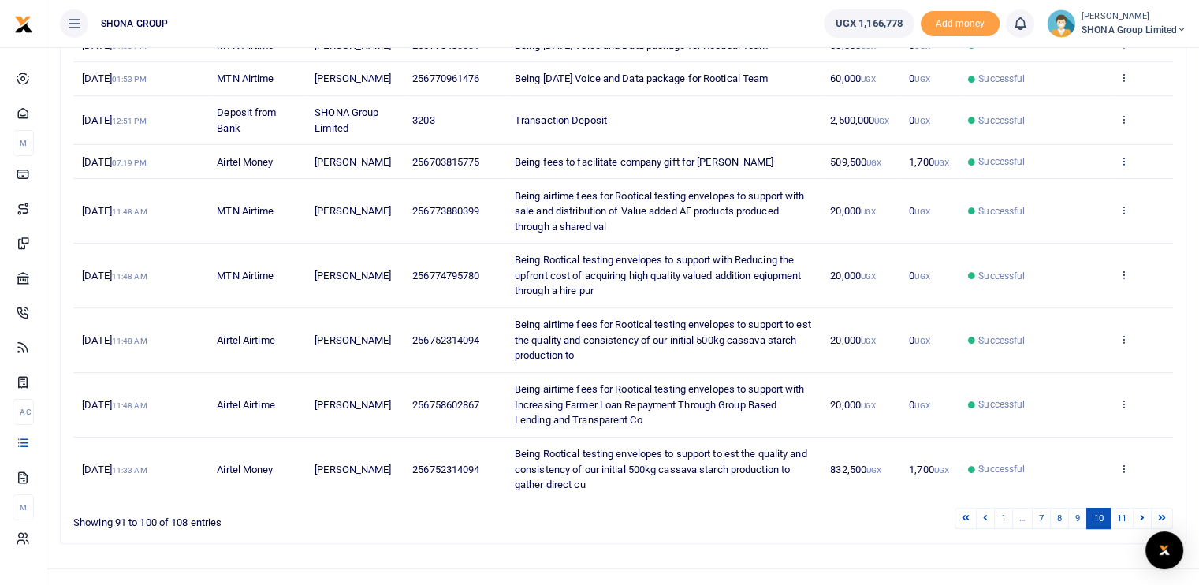
click at [1120, 166] on icon at bounding box center [1123, 160] width 10 height 11
click at [1069, 230] on link "View details" at bounding box center [1065, 232] width 125 height 22
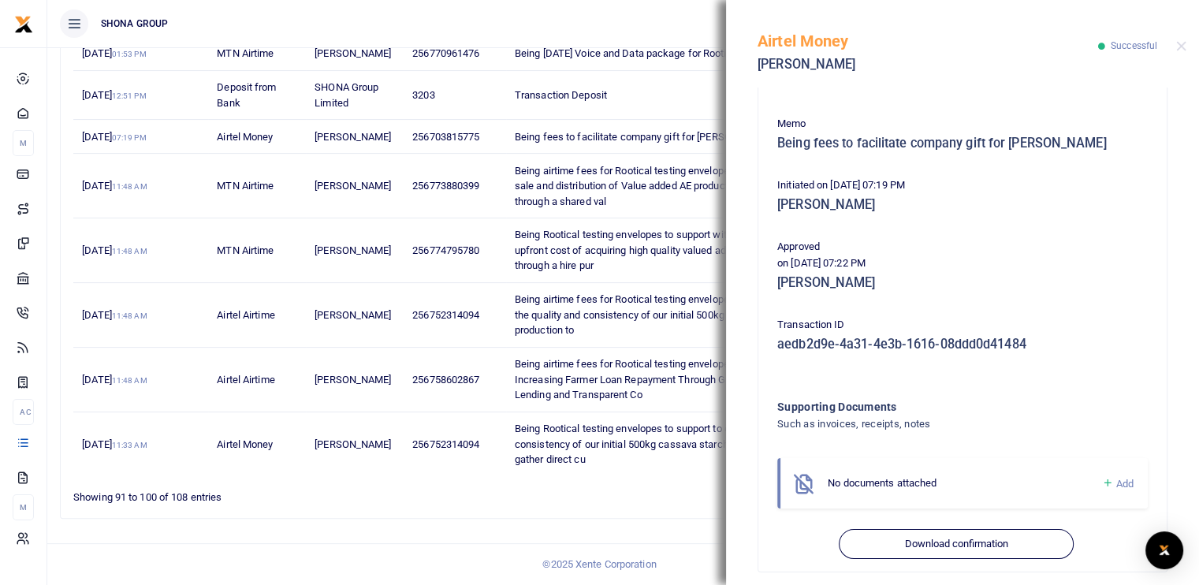
scroll to position [314, 0]
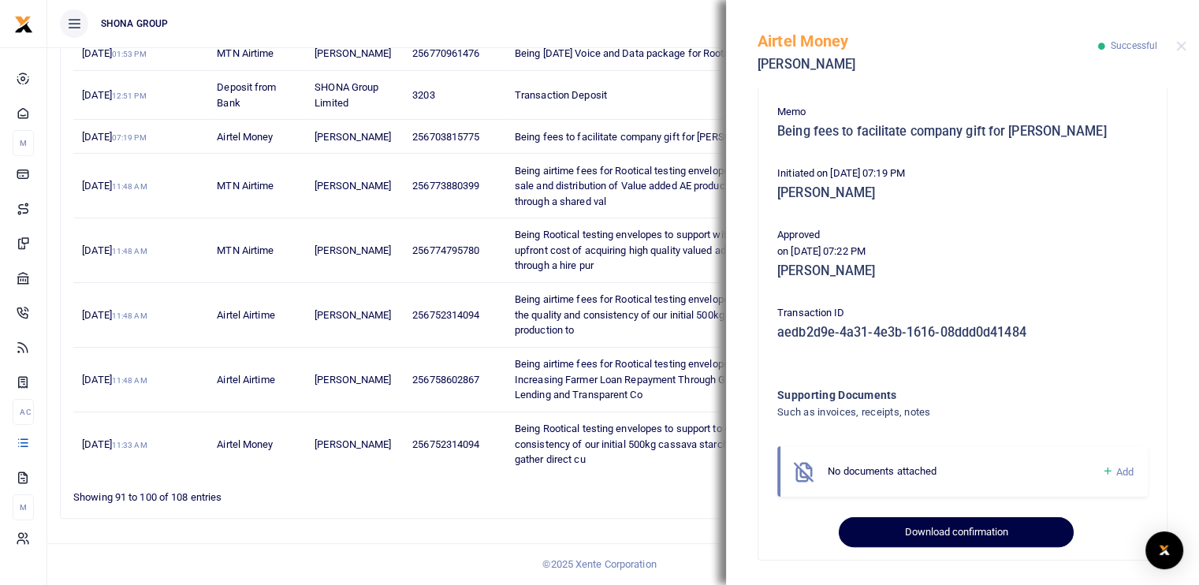
click at [948, 532] on button "Download confirmation" at bounding box center [956, 532] width 234 height 30
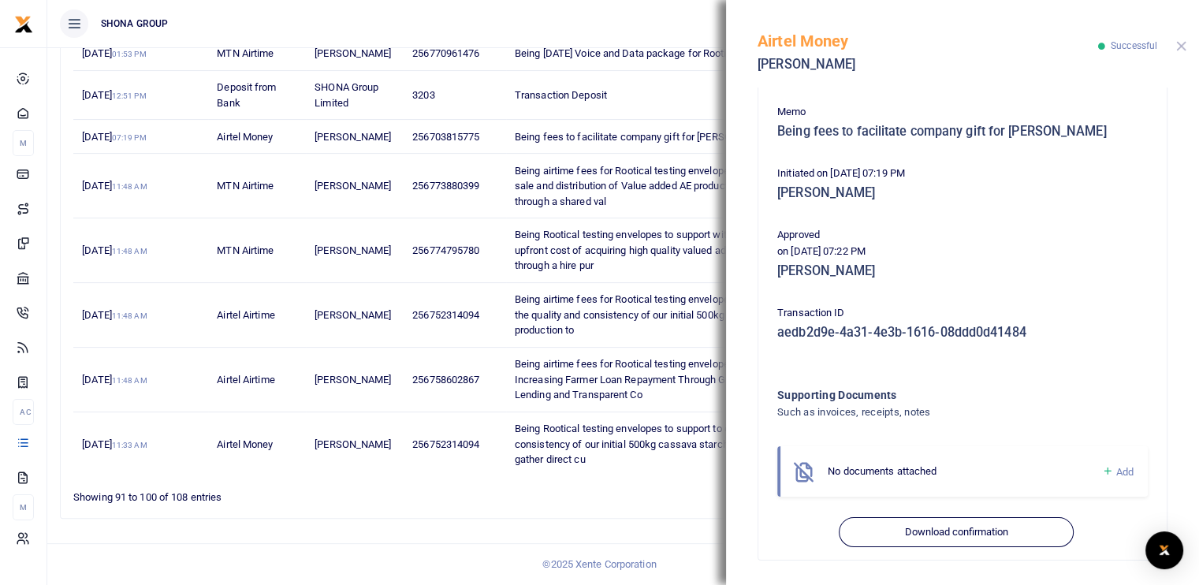
click at [1181, 43] on button "Close" at bounding box center [1181, 46] width 10 height 10
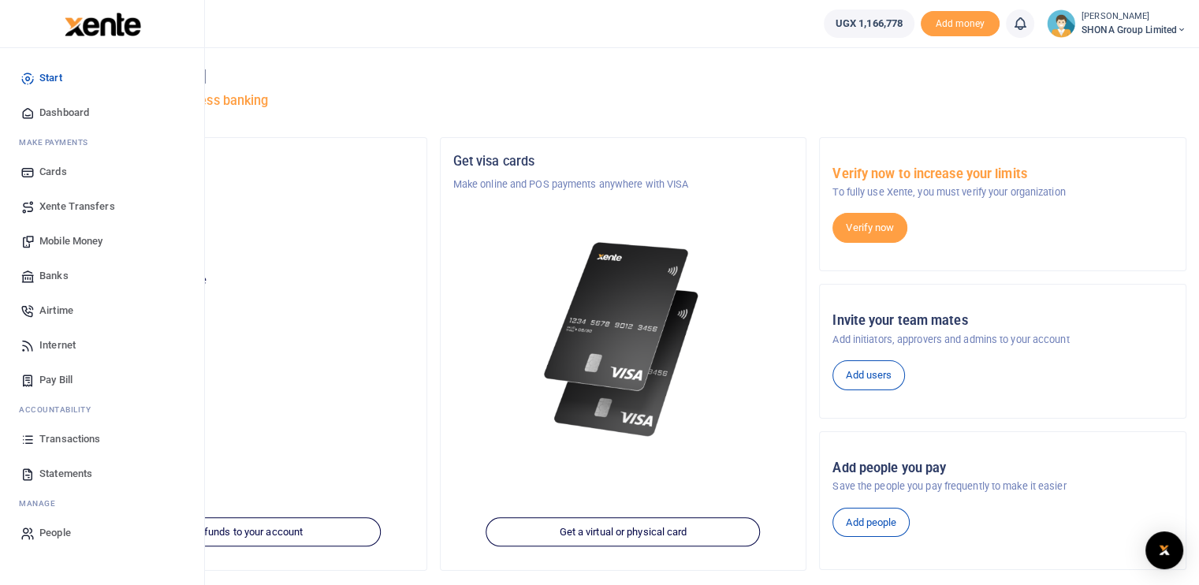
click at [73, 442] on span "Transactions" at bounding box center [69, 439] width 61 height 16
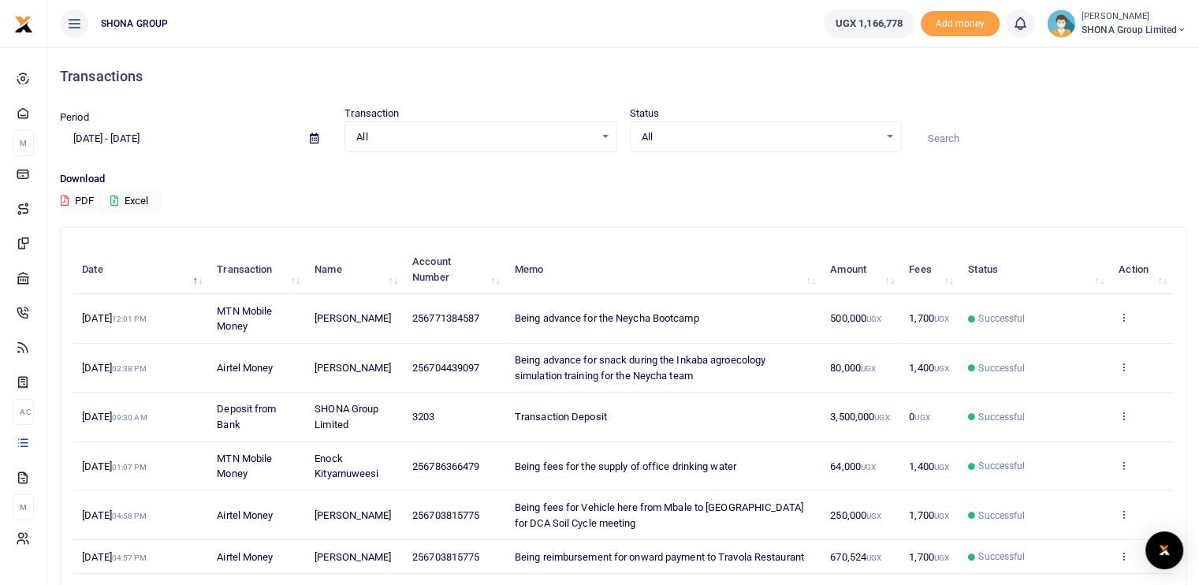
click at [117, 138] on input "[DATE] - [DATE]" at bounding box center [178, 138] width 237 height 27
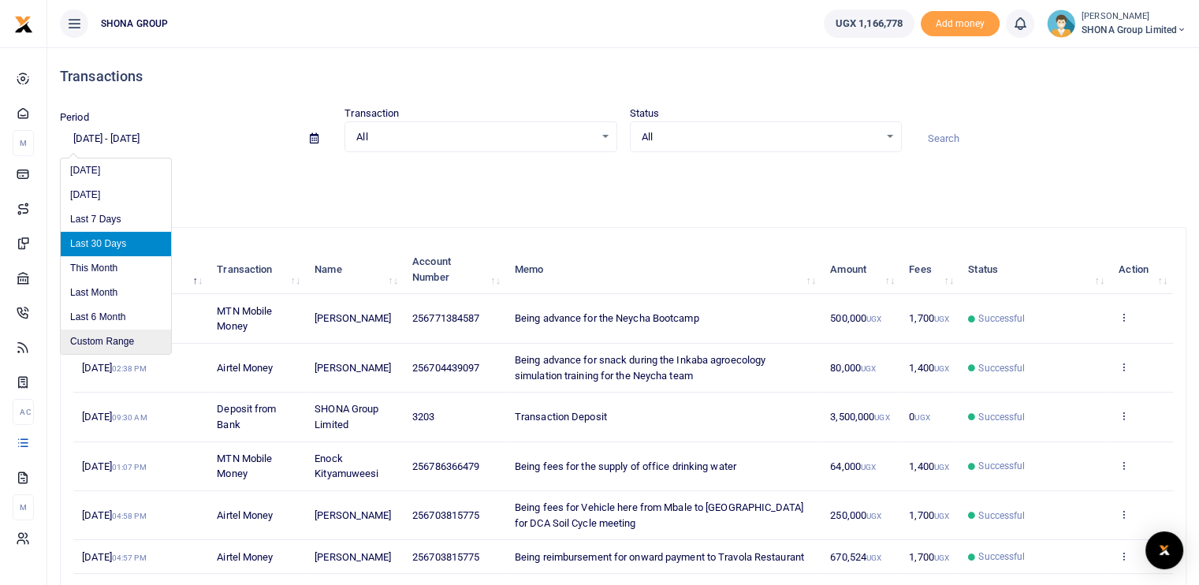
click at [107, 340] on li "Custom Range" at bounding box center [116, 341] width 110 height 24
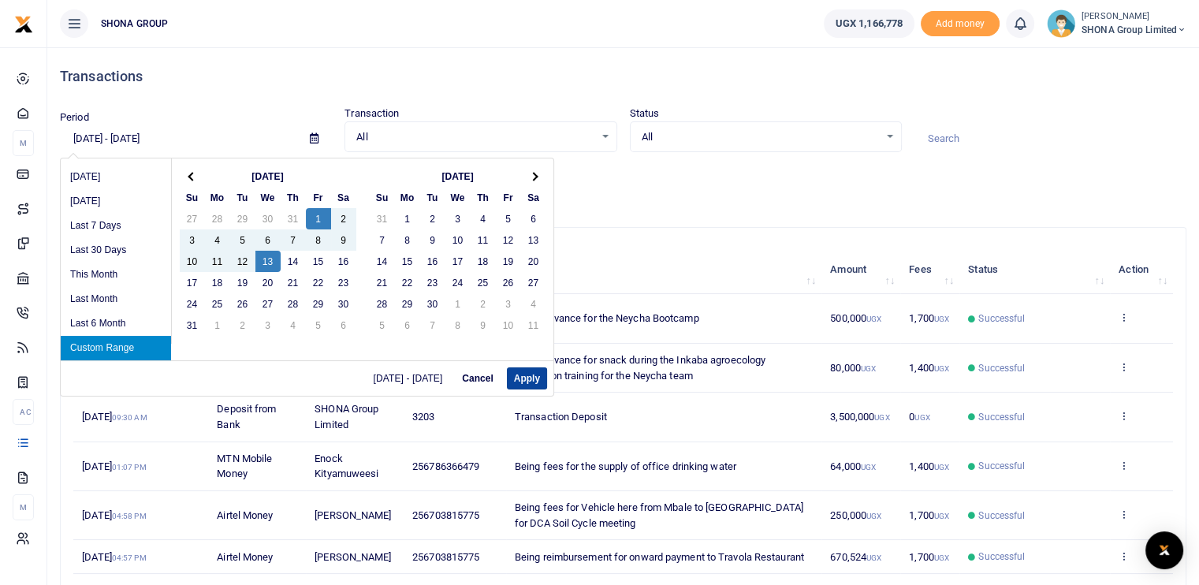
click at [508, 379] on button "Apply" at bounding box center [527, 378] width 40 height 22
type input "08/01/2025 - 08/13/2025"
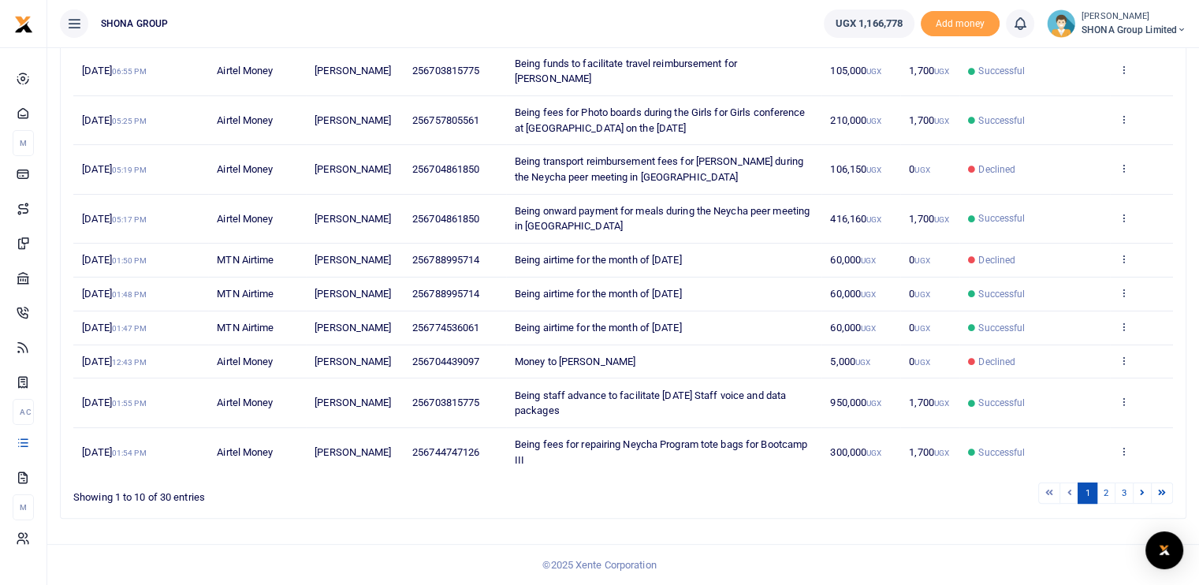
scroll to position [275, 0]
click at [1106, 490] on link "2" at bounding box center [1105, 492] width 19 height 21
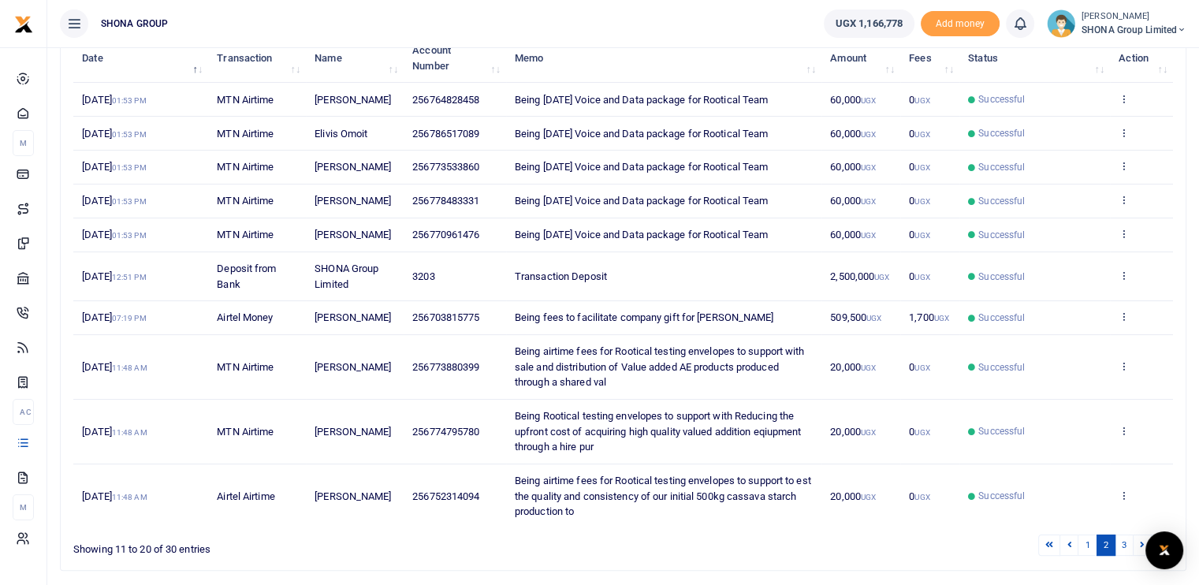
scroll to position [322, 0]
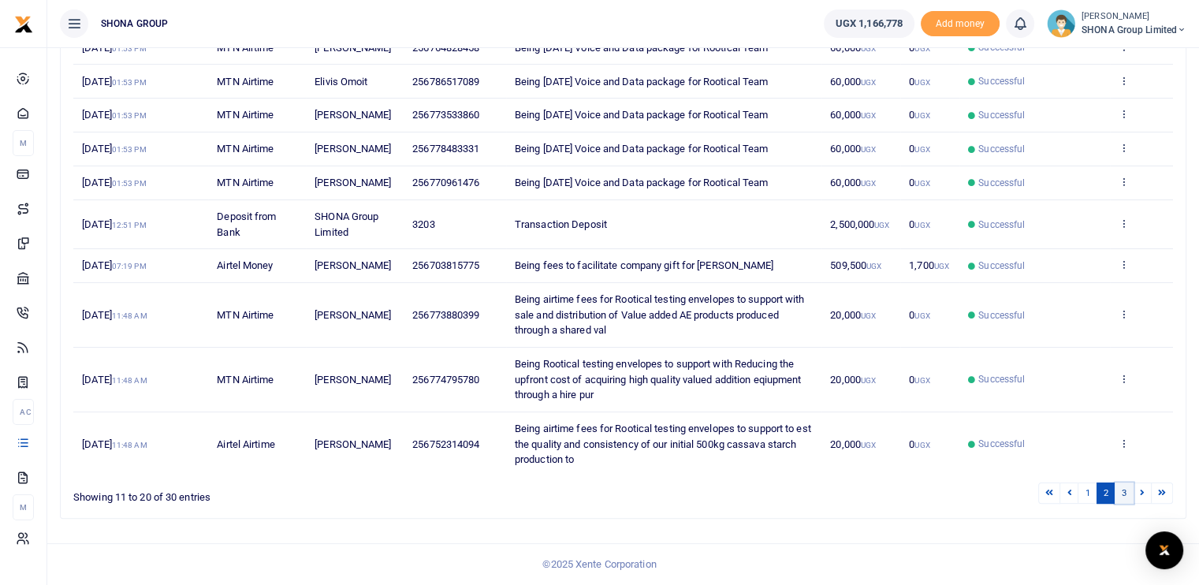
click at [1125, 494] on link "3" at bounding box center [1123, 492] width 19 height 21
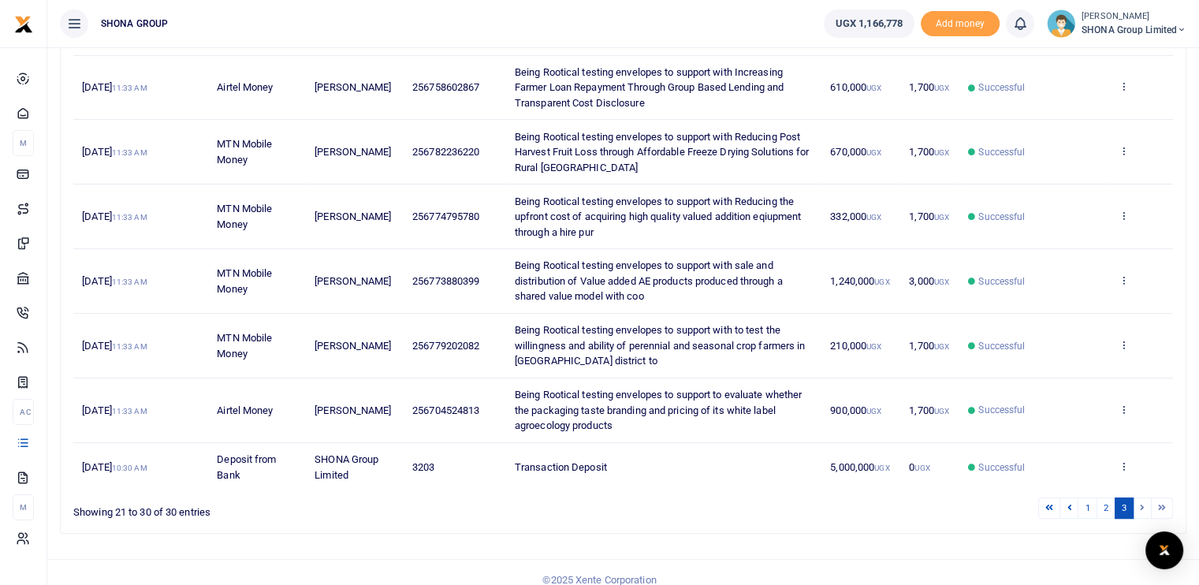
scroll to position [429, 0]
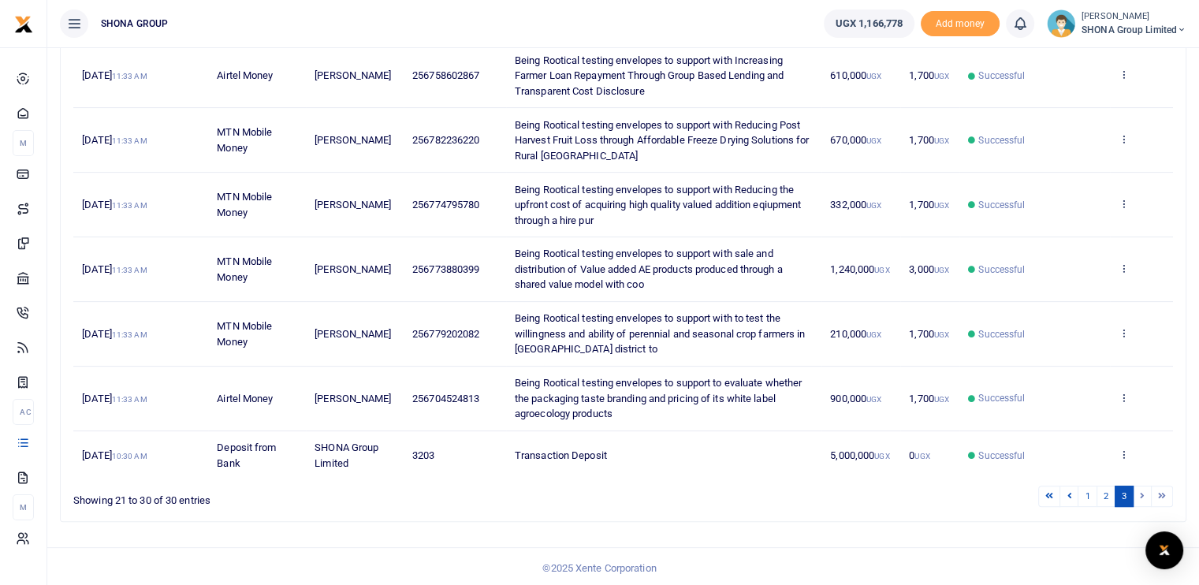
click at [1124, 273] on td "View details Send again" at bounding box center [1141, 269] width 63 height 65
click at [1121, 264] on icon at bounding box center [1123, 267] width 10 height 11
click at [1091, 283] on link "View details" at bounding box center [1065, 293] width 125 height 22
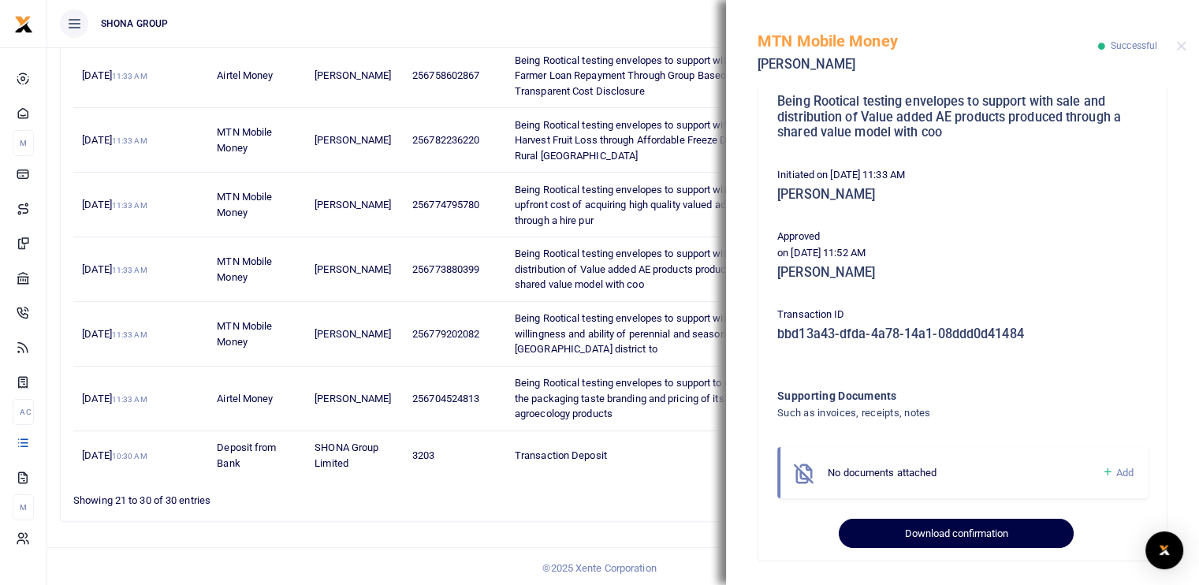
scroll to position [284, 0]
click at [945, 534] on button "Download confirmation" at bounding box center [956, 532] width 234 height 30
click at [951, 529] on button "Download confirmation" at bounding box center [956, 532] width 234 height 30
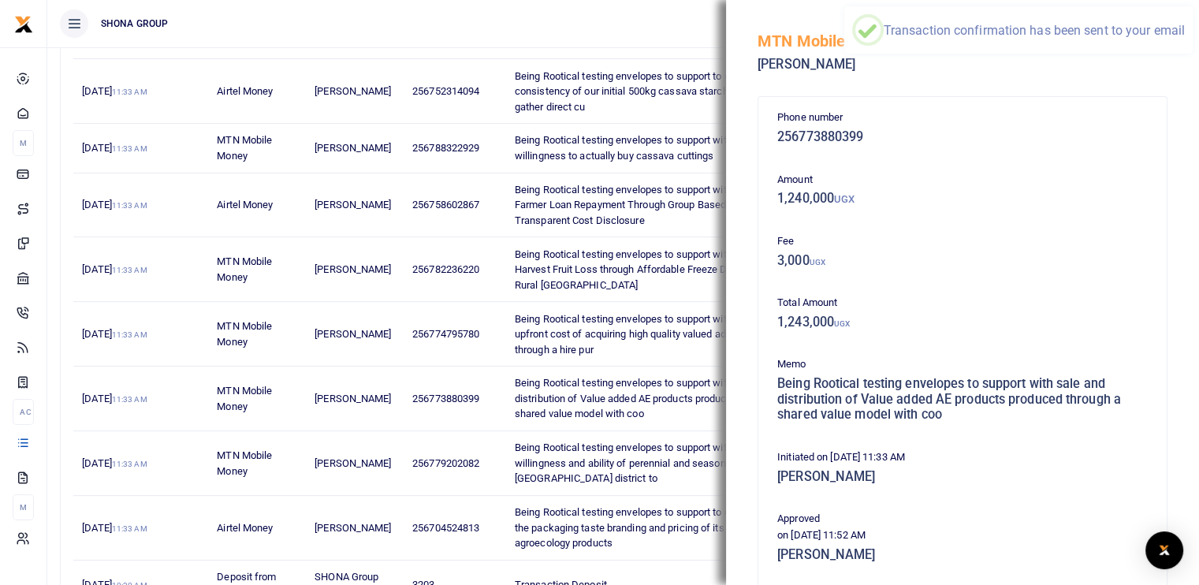
scroll to position [271, 0]
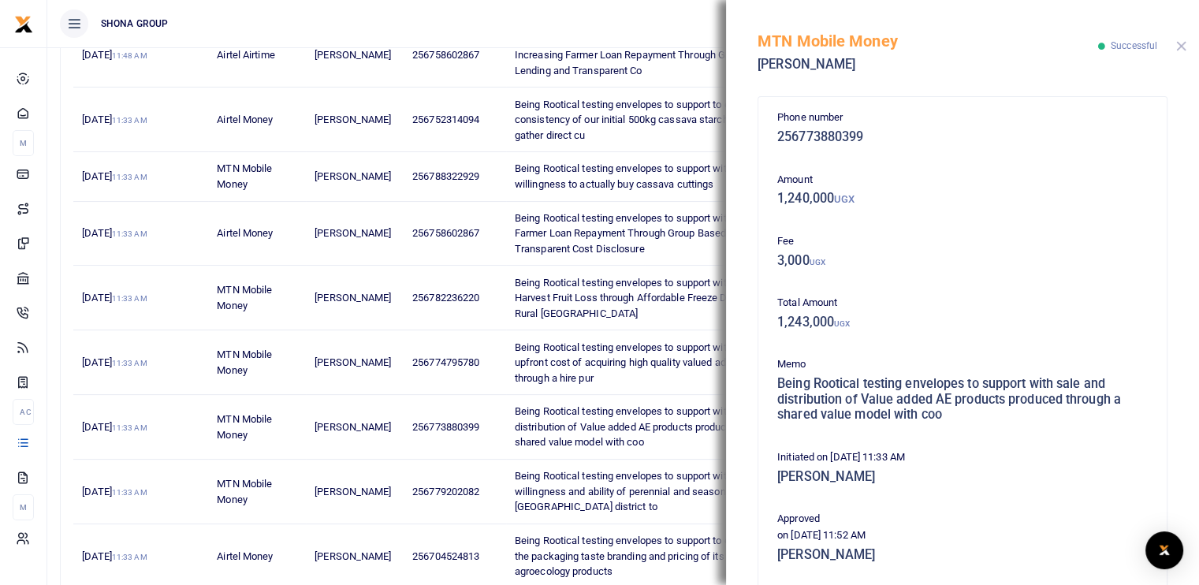
click at [1181, 45] on button "Close" at bounding box center [1181, 46] width 10 height 10
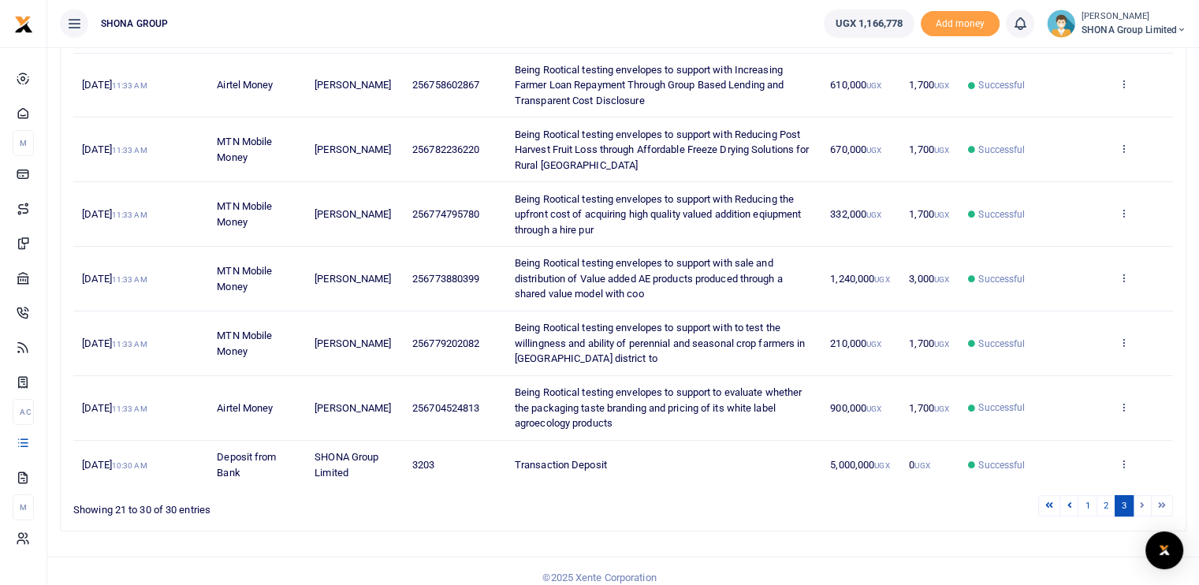
scroll to position [429, 0]
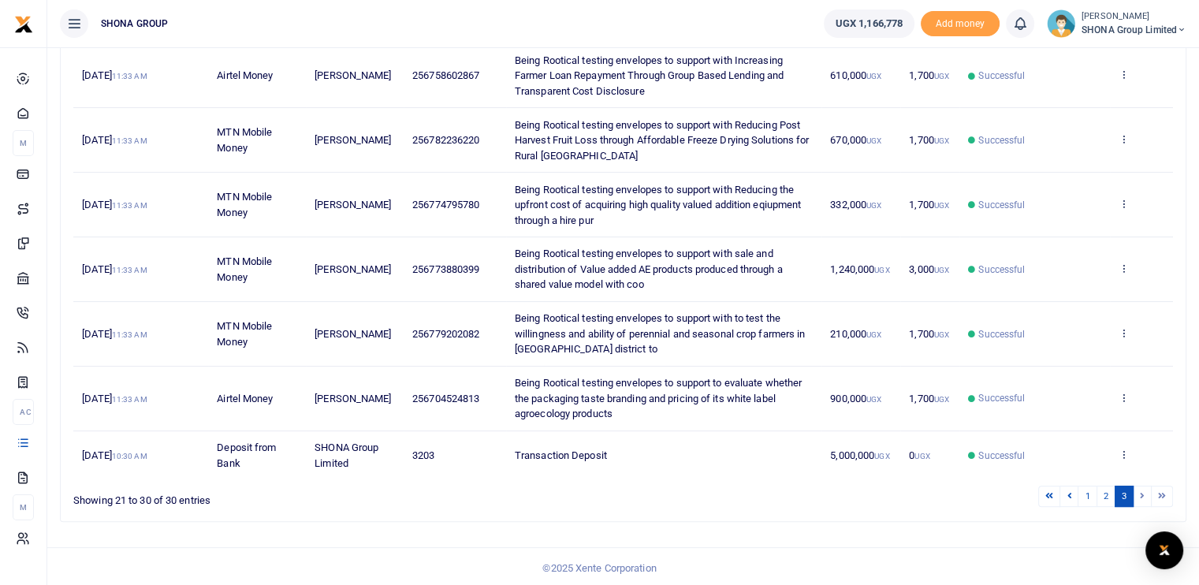
click at [1141, 496] on li at bounding box center [1142, 495] width 18 height 21
click at [1105, 491] on link "2" at bounding box center [1105, 495] width 19 height 21
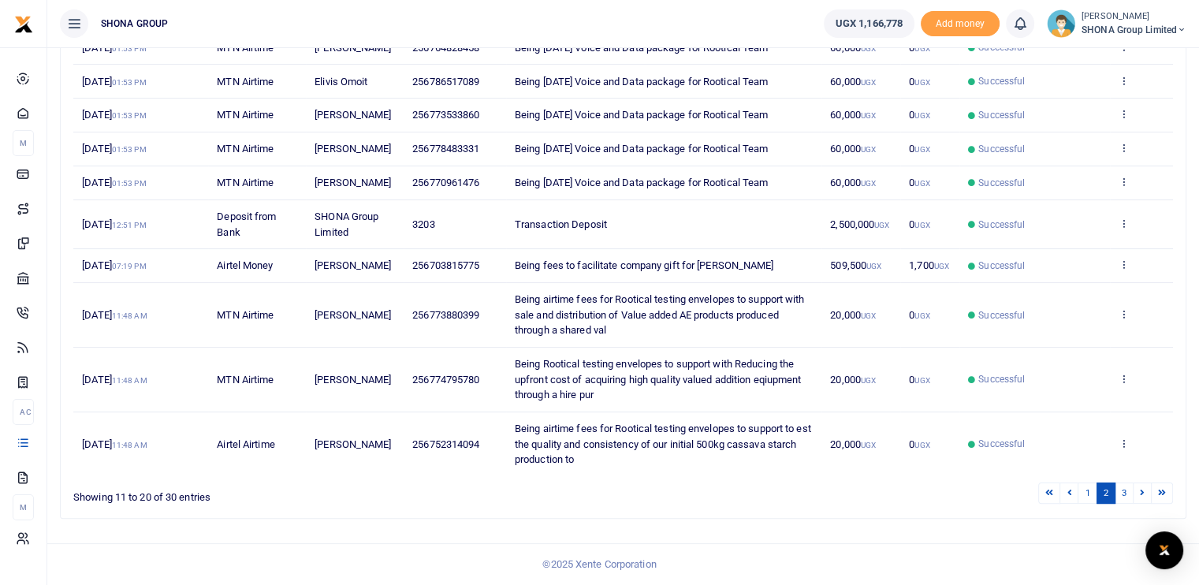
scroll to position [322, 0]
click at [1123, 314] on icon at bounding box center [1123, 313] width 10 height 11
click at [1054, 389] on link "View details" at bounding box center [1065, 400] width 125 height 22
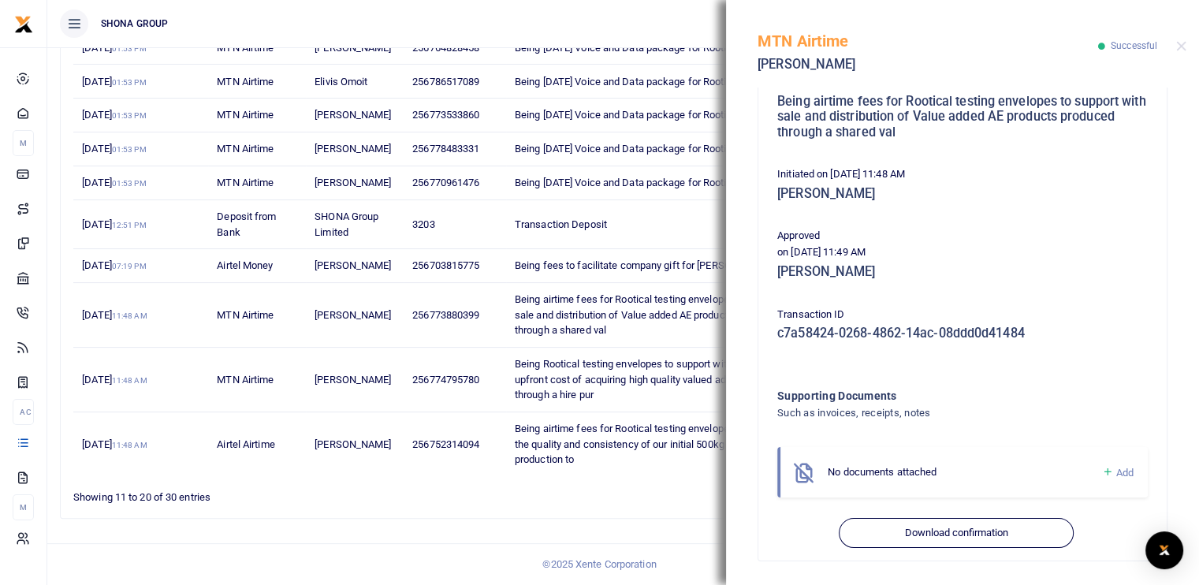
scroll to position [160, 0]
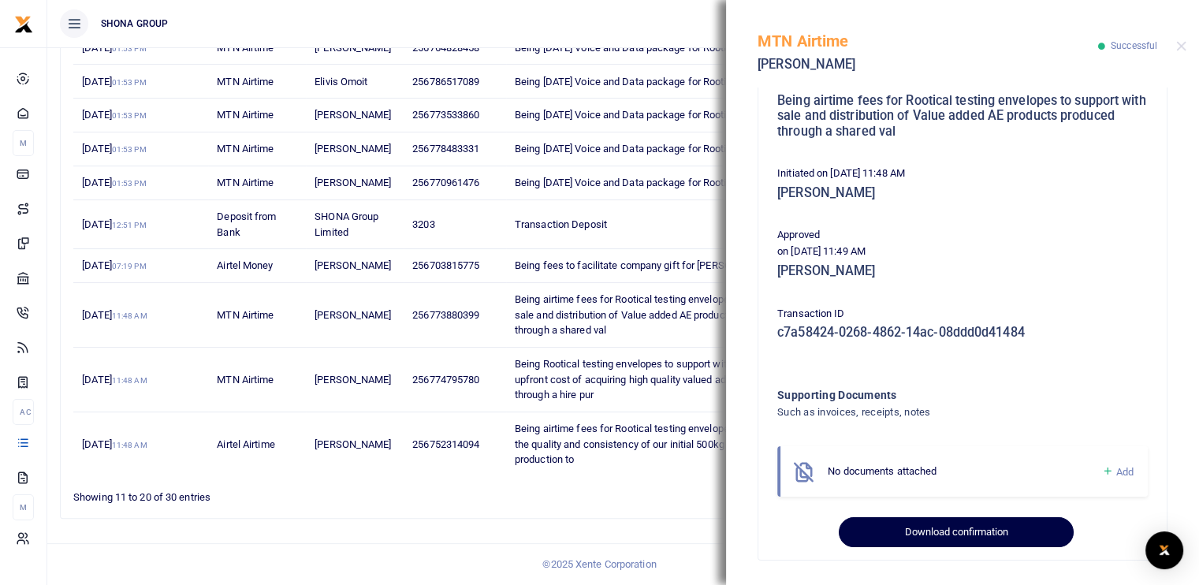
click at [952, 526] on button "Download confirmation" at bounding box center [956, 532] width 234 height 30
click at [945, 530] on button "Download confirmation" at bounding box center [956, 532] width 234 height 30
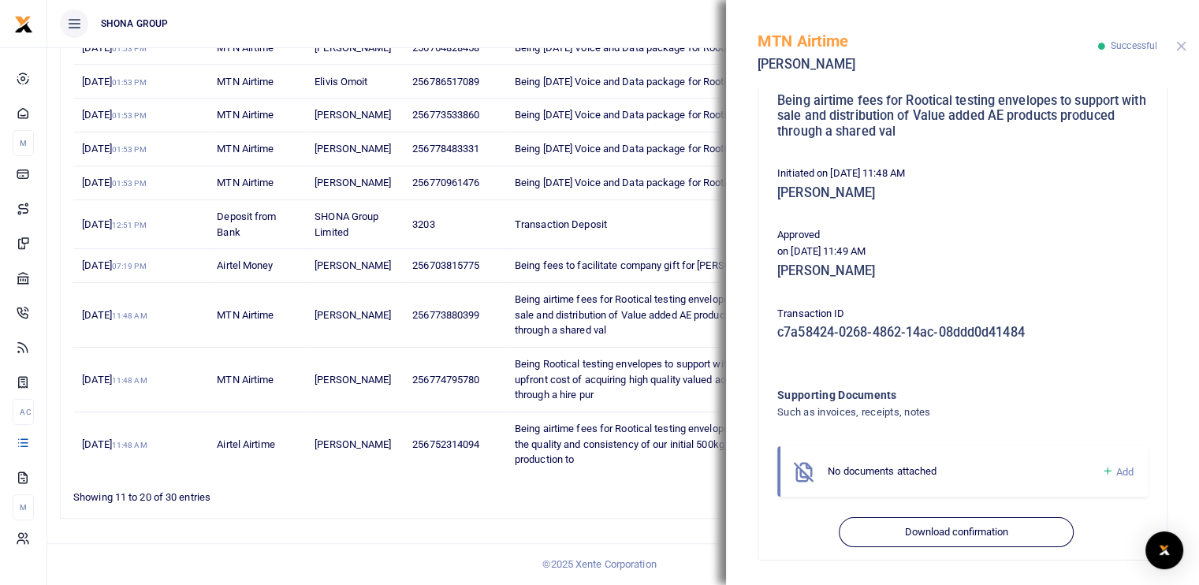
click at [1176, 50] on button "Close" at bounding box center [1181, 46] width 10 height 10
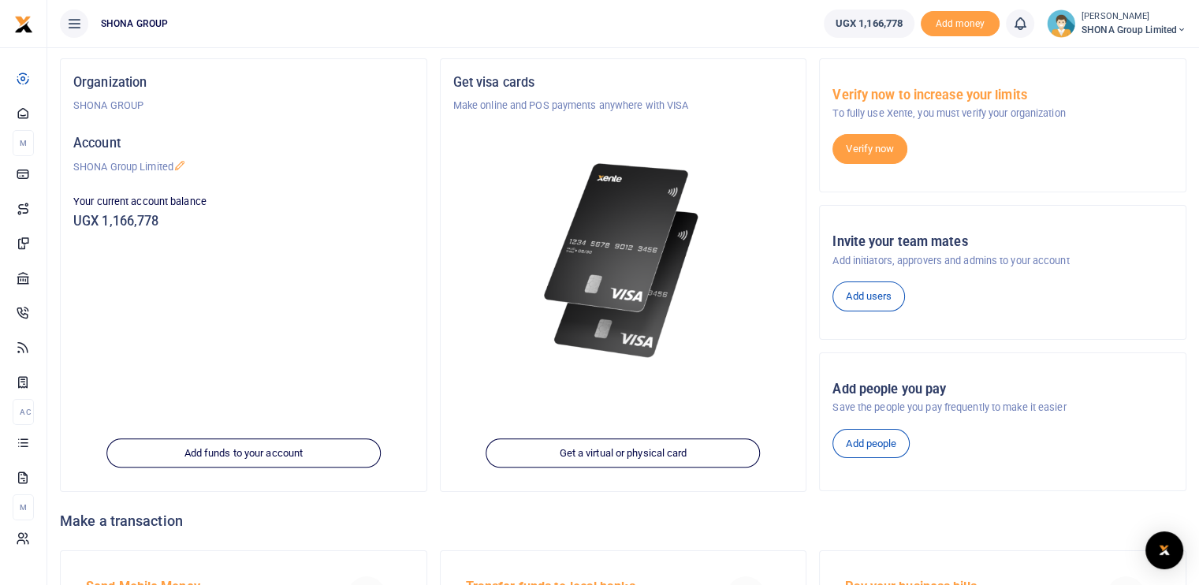
scroll to position [158, 0]
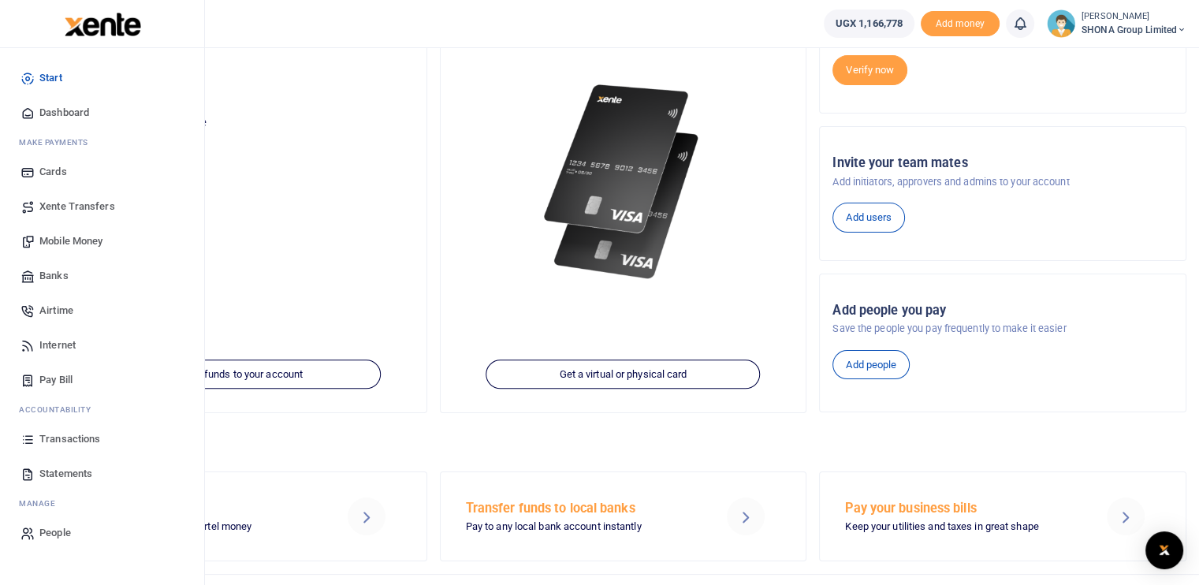
click at [50, 434] on span "Transactions" at bounding box center [69, 439] width 61 height 16
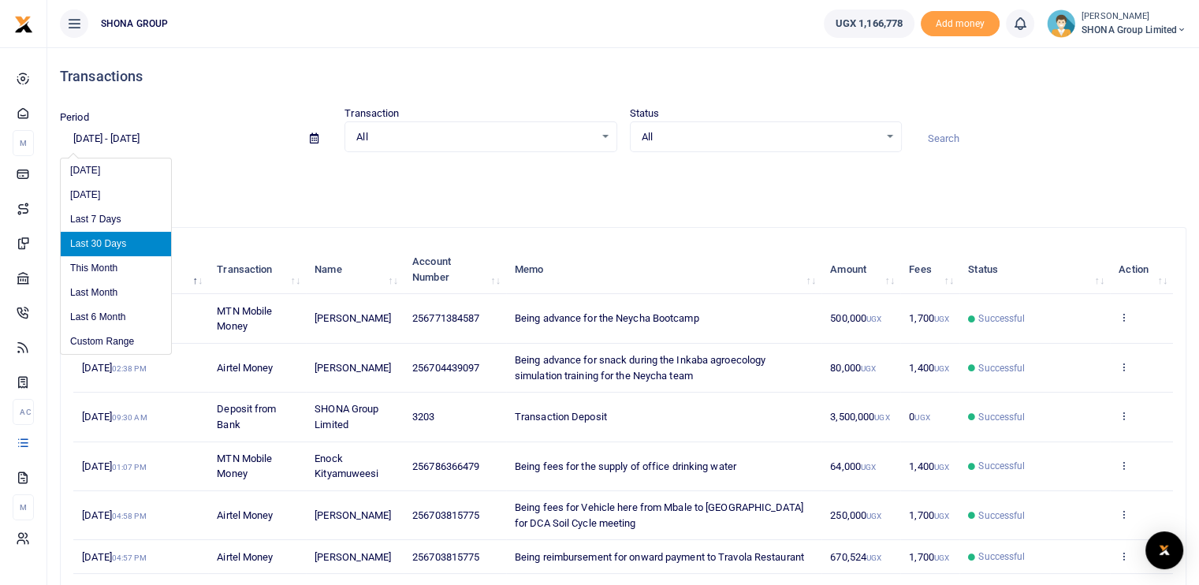
click at [137, 138] on input "[DATE] - [DATE]" at bounding box center [178, 138] width 237 height 27
click at [99, 341] on li "Custom Range" at bounding box center [116, 341] width 110 height 24
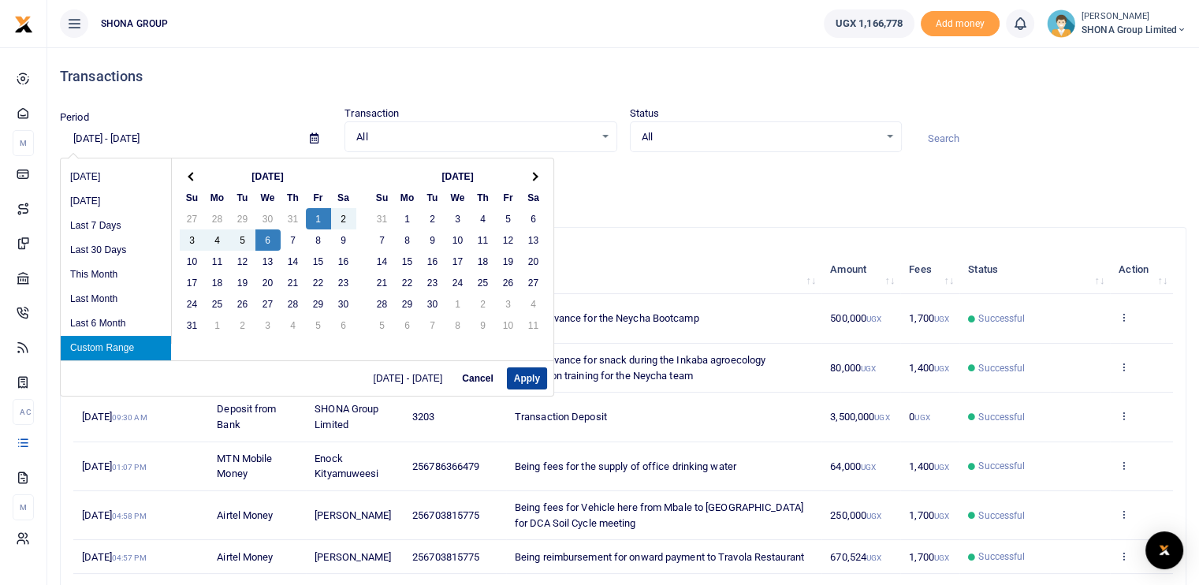
click at [530, 381] on button "Apply" at bounding box center [527, 378] width 40 height 22
type input "08/01/2025 - 08/06/2025"
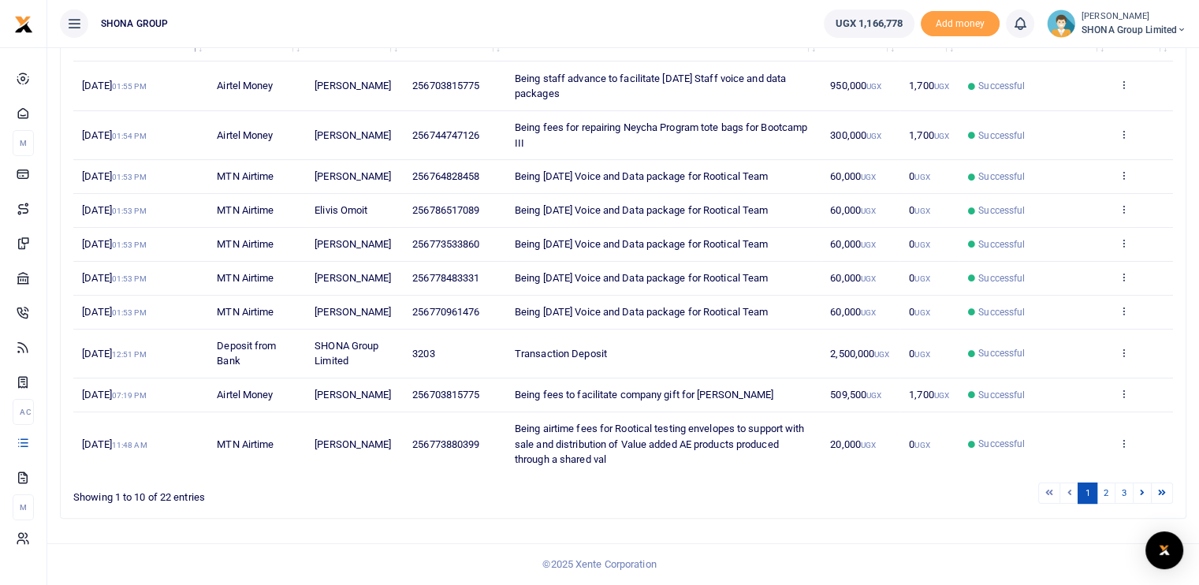
scroll to position [290, 0]
click at [1110, 493] on link "2" at bounding box center [1105, 492] width 19 height 21
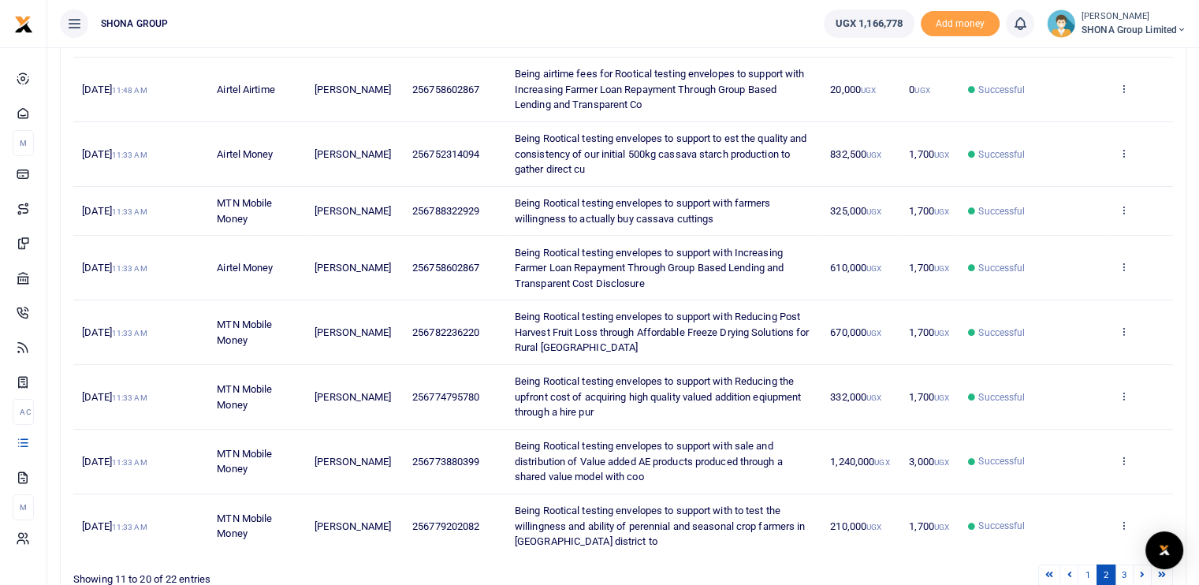
scroll to position [287, 0]
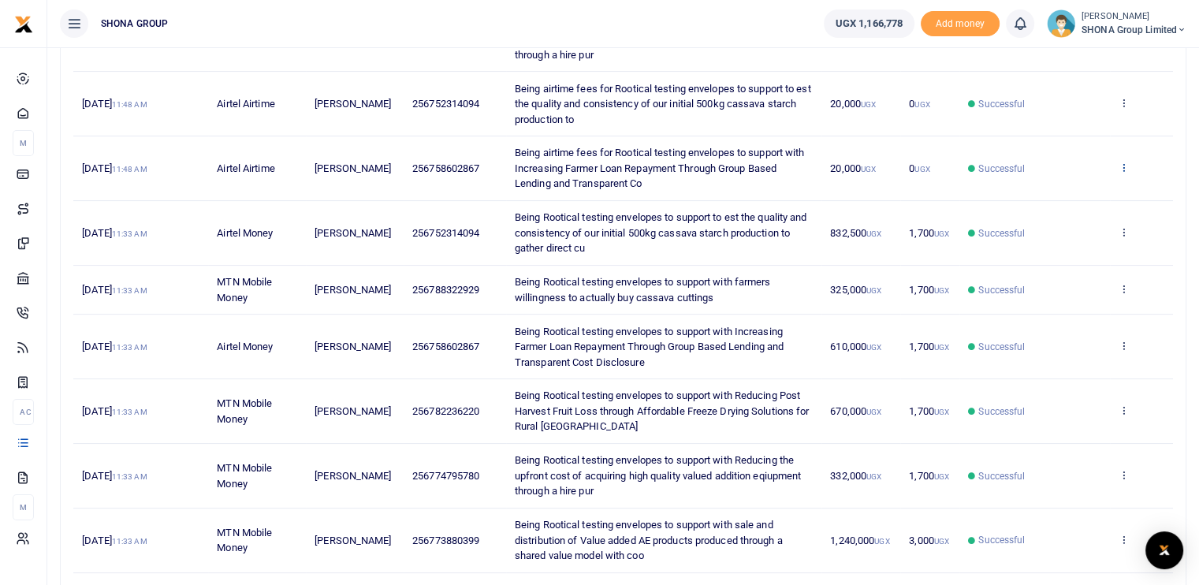
click at [1121, 169] on icon at bounding box center [1123, 167] width 10 height 11
click at [1064, 195] on link "View details" at bounding box center [1065, 193] width 125 height 22
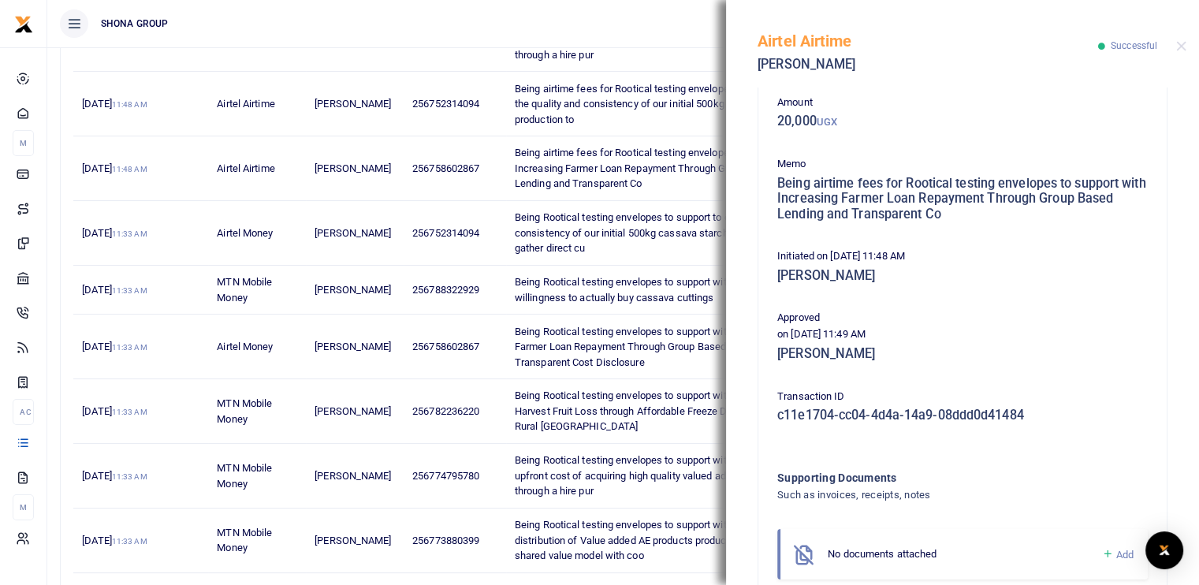
scroll to position [160, 0]
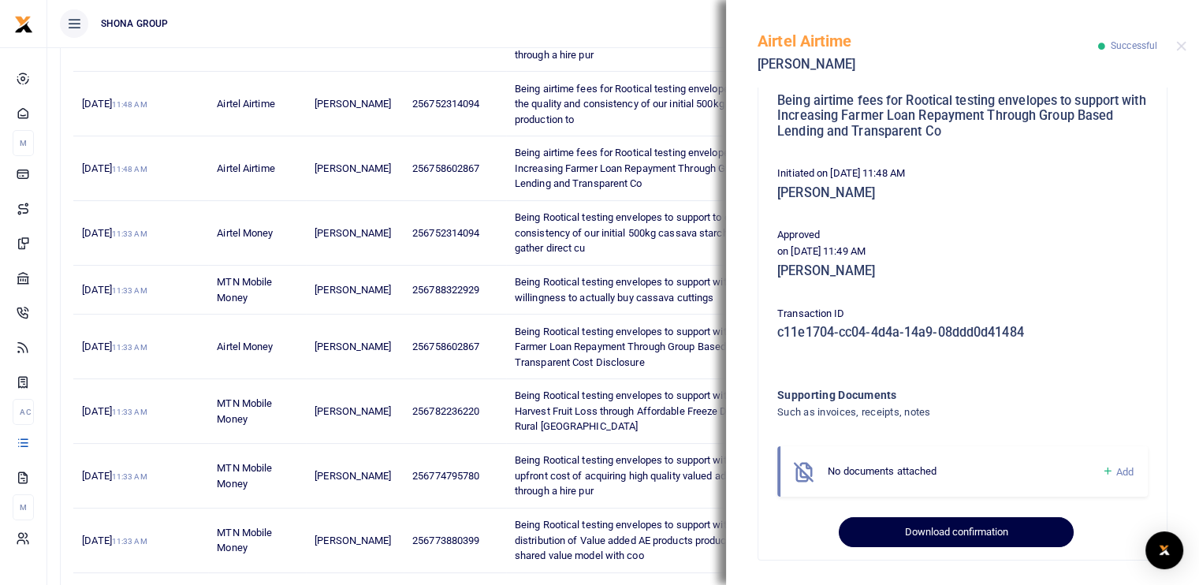
click at [914, 534] on button "Download confirmation" at bounding box center [956, 532] width 234 height 30
click at [932, 532] on button "Download confirmation" at bounding box center [956, 532] width 234 height 30
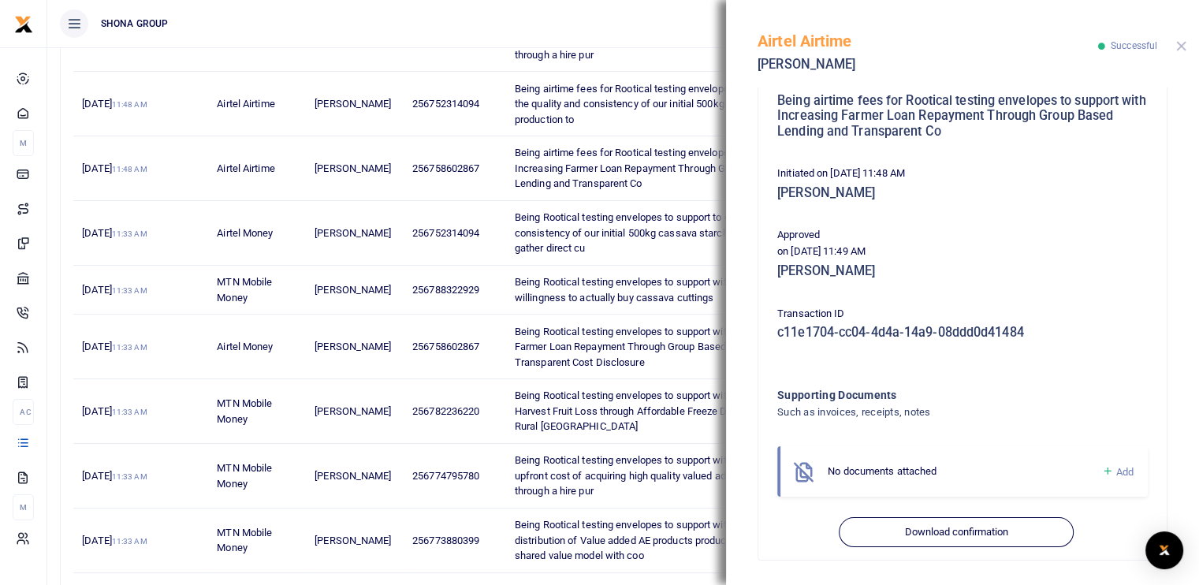
click at [1181, 43] on button "Close" at bounding box center [1181, 46] width 10 height 10
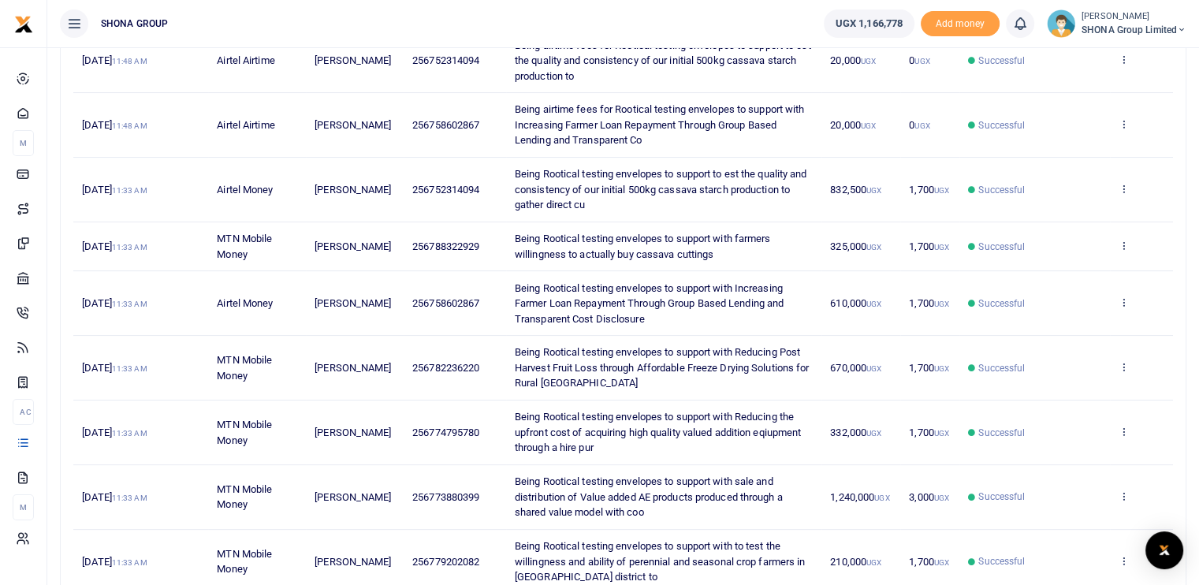
scroll to position [366, 0]
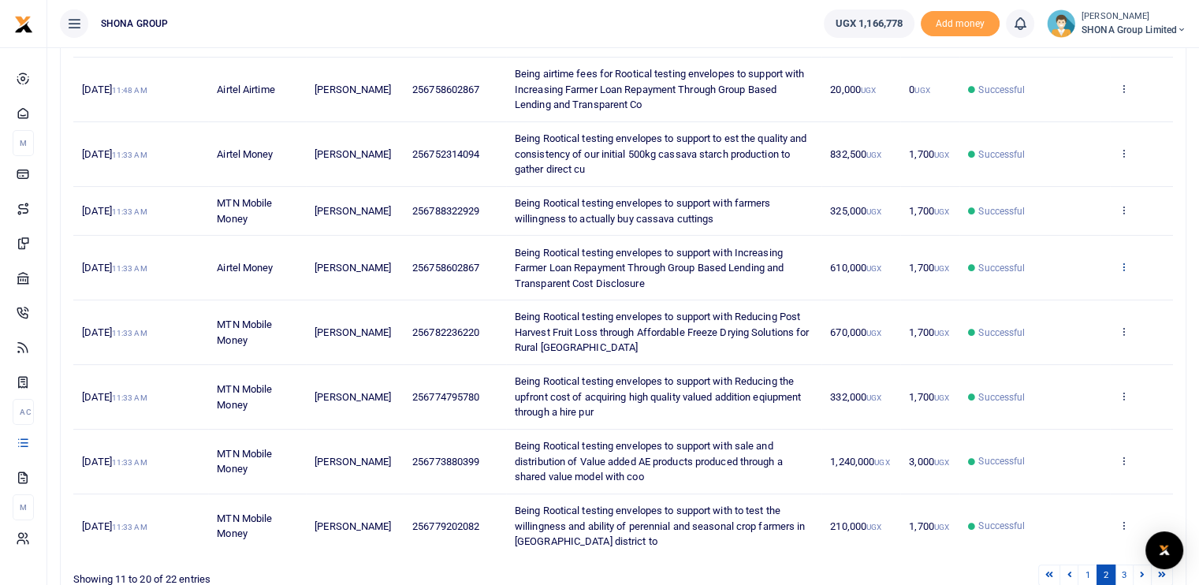
click at [1125, 267] on icon at bounding box center [1123, 266] width 10 height 11
click at [1069, 282] on link "View details" at bounding box center [1065, 292] width 125 height 22
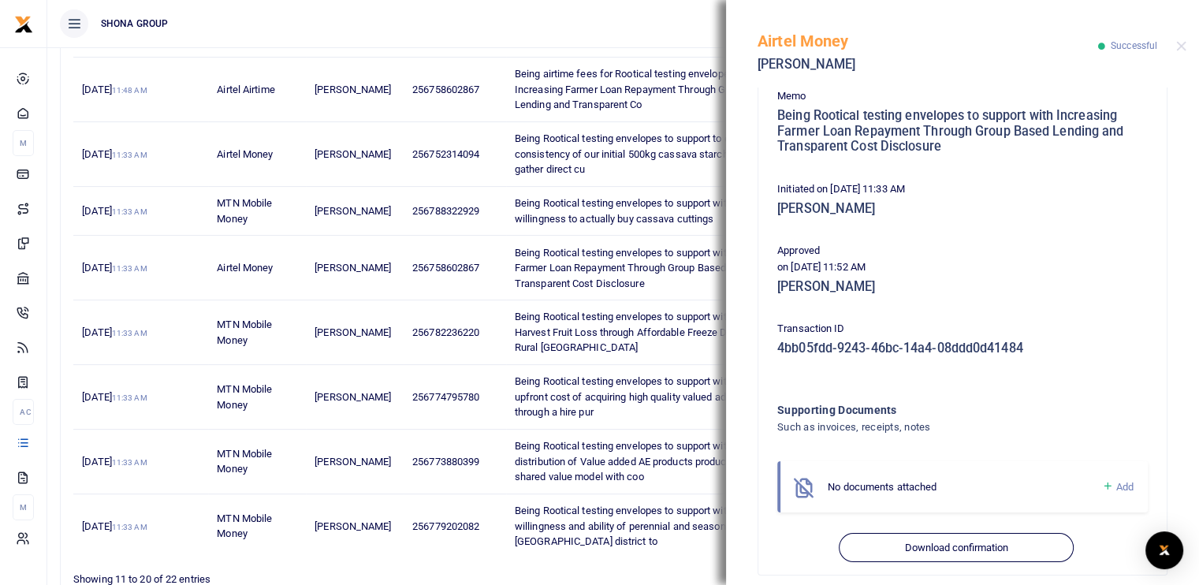
scroll to position [284, 0]
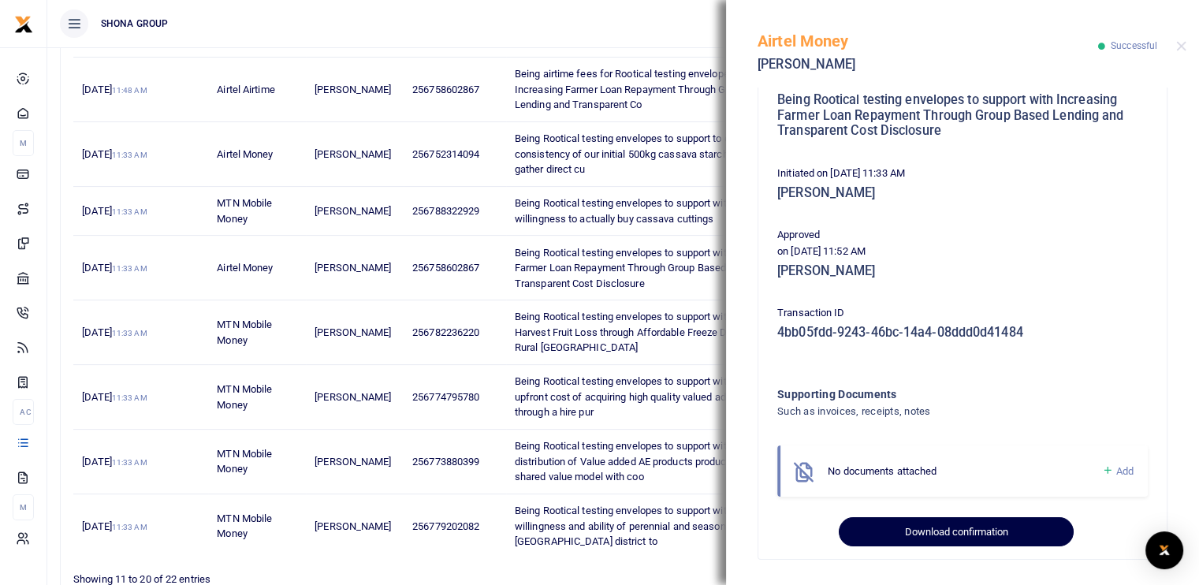
click at [917, 530] on button "Download confirmation" at bounding box center [956, 532] width 234 height 30
click at [946, 531] on button "Download confirmation" at bounding box center [956, 532] width 234 height 30
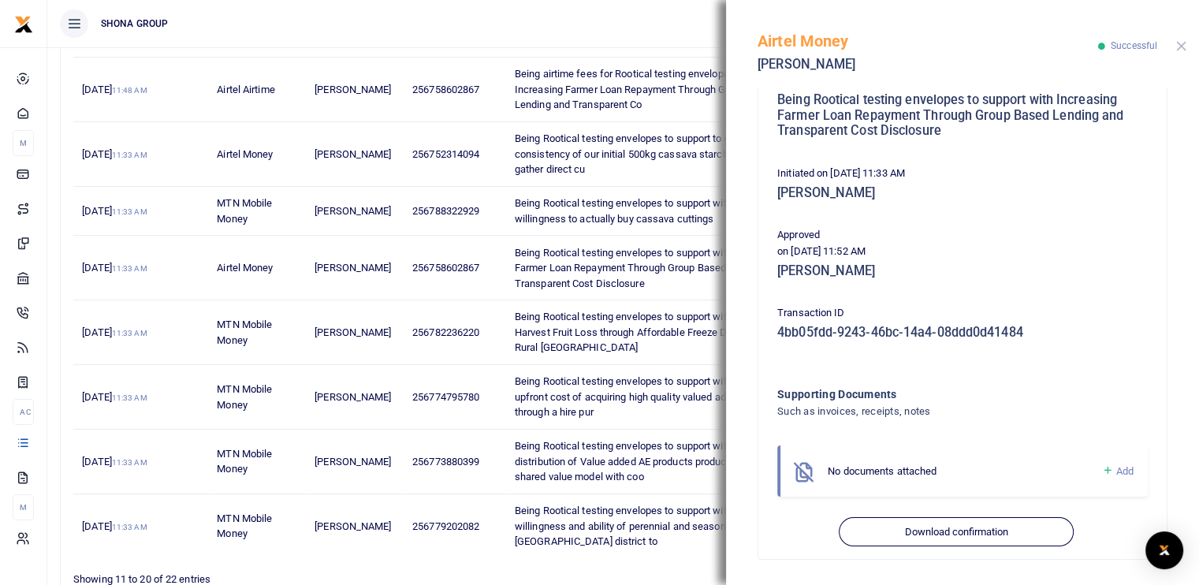
click at [1181, 43] on button "Close" at bounding box center [1181, 46] width 10 height 10
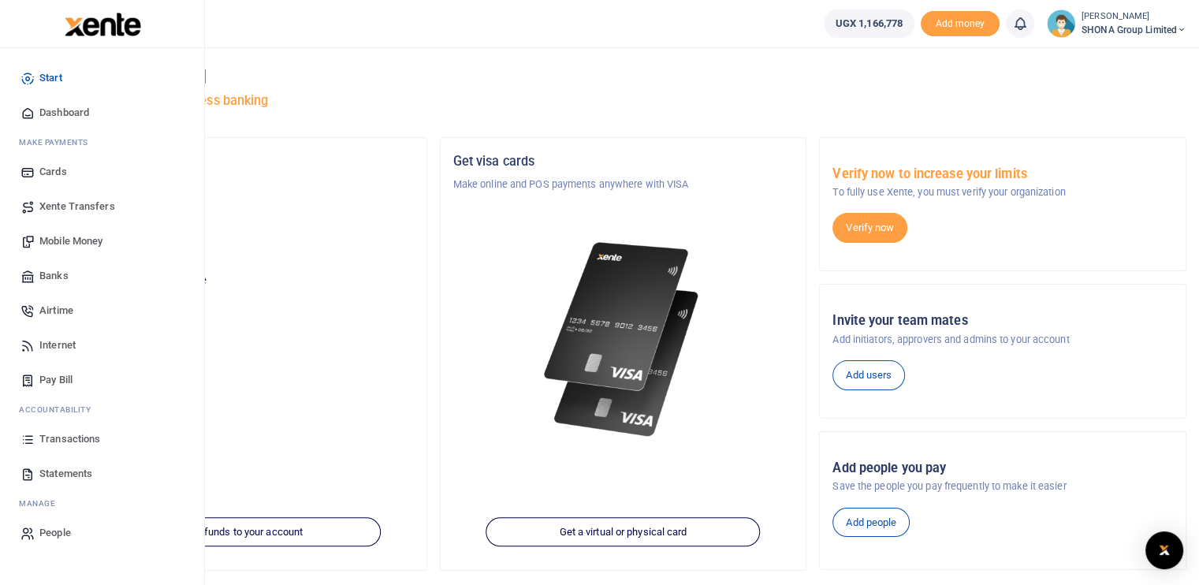
click at [56, 441] on span "Transactions" at bounding box center [69, 439] width 61 height 16
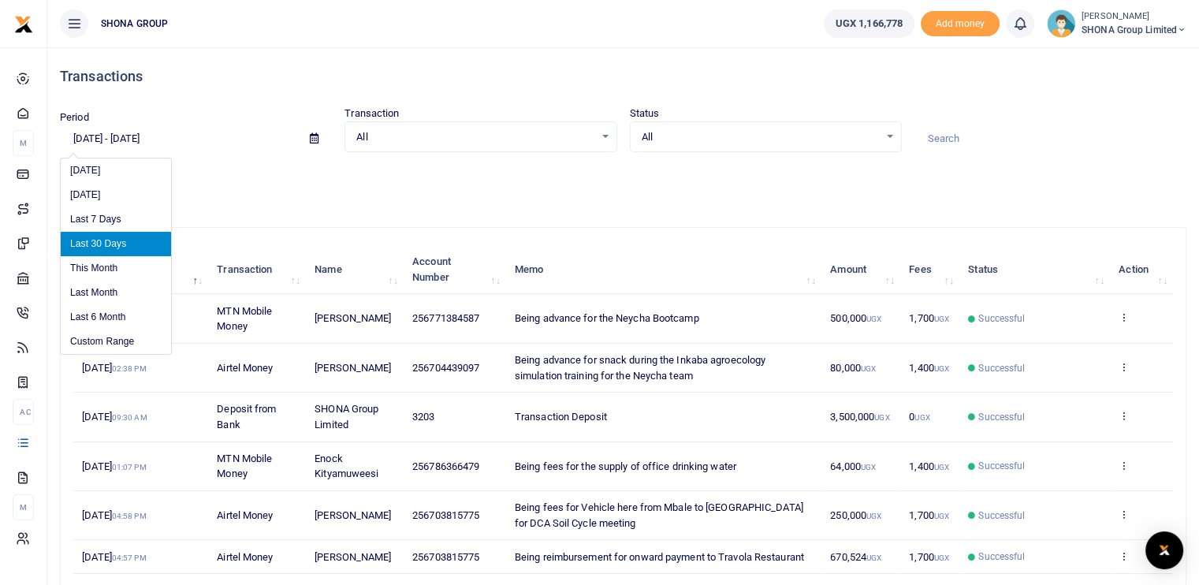
click at [145, 135] on input "[DATE] - [DATE]" at bounding box center [178, 138] width 237 height 27
click at [121, 336] on li "Custom Range" at bounding box center [116, 341] width 110 height 24
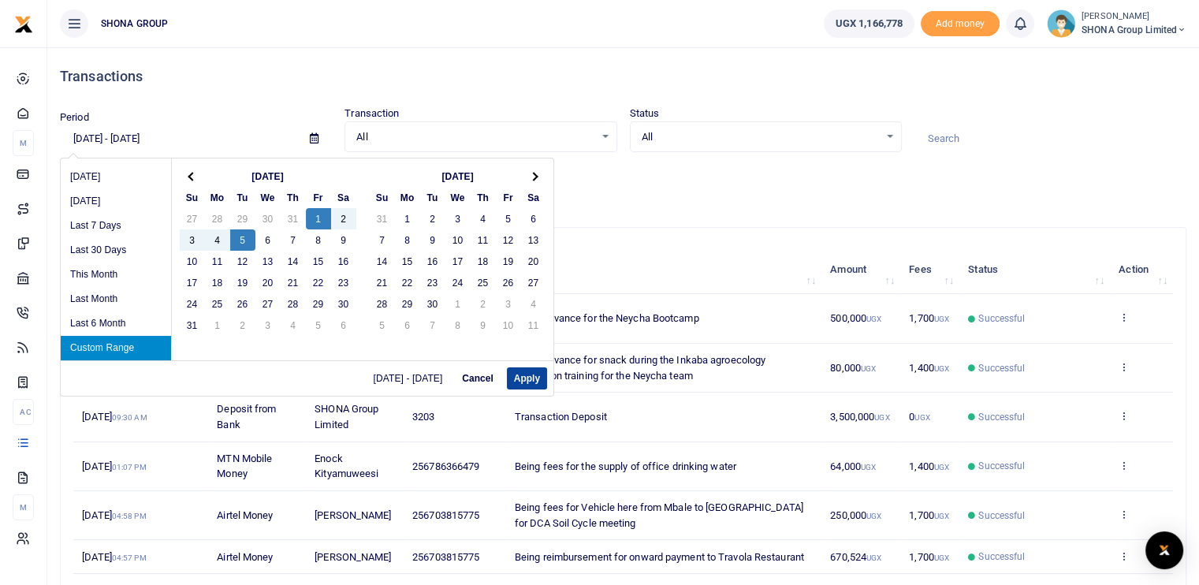
click at [520, 374] on button "Apply" at bounding box center [527, 378] width 40 height 22
type input "[DATE] - [DATE]"
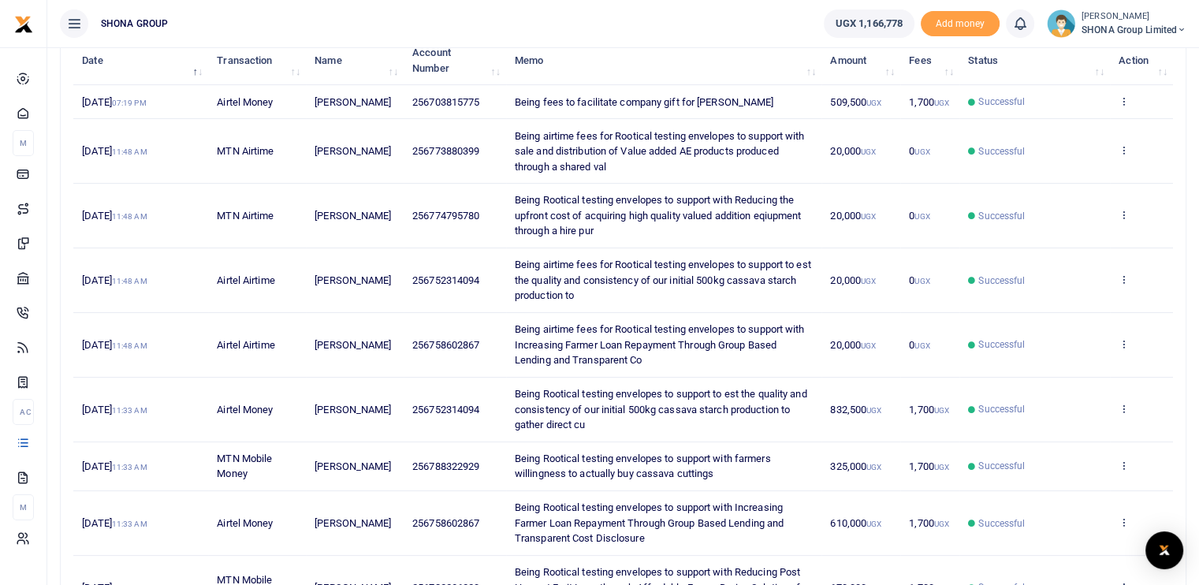
scroll to position [236, 0]
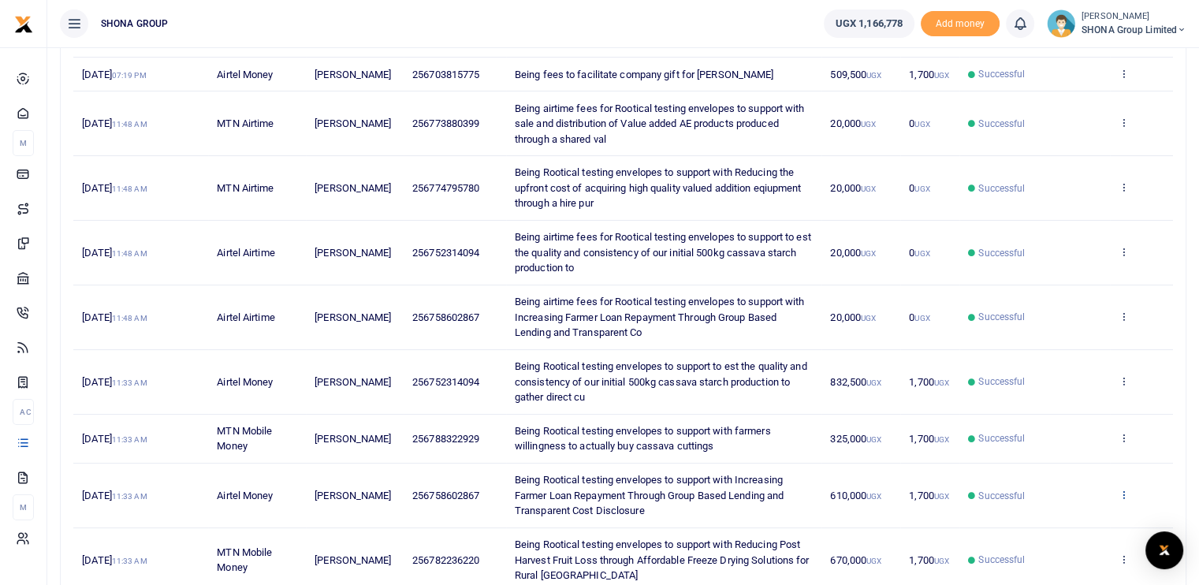
click at [1122, 496] on icon at bounding box center [1123, 494] width 10 height 11
click at [1065, 517] on link "View details" at bounding box center [1065, 519] width 125 height 22
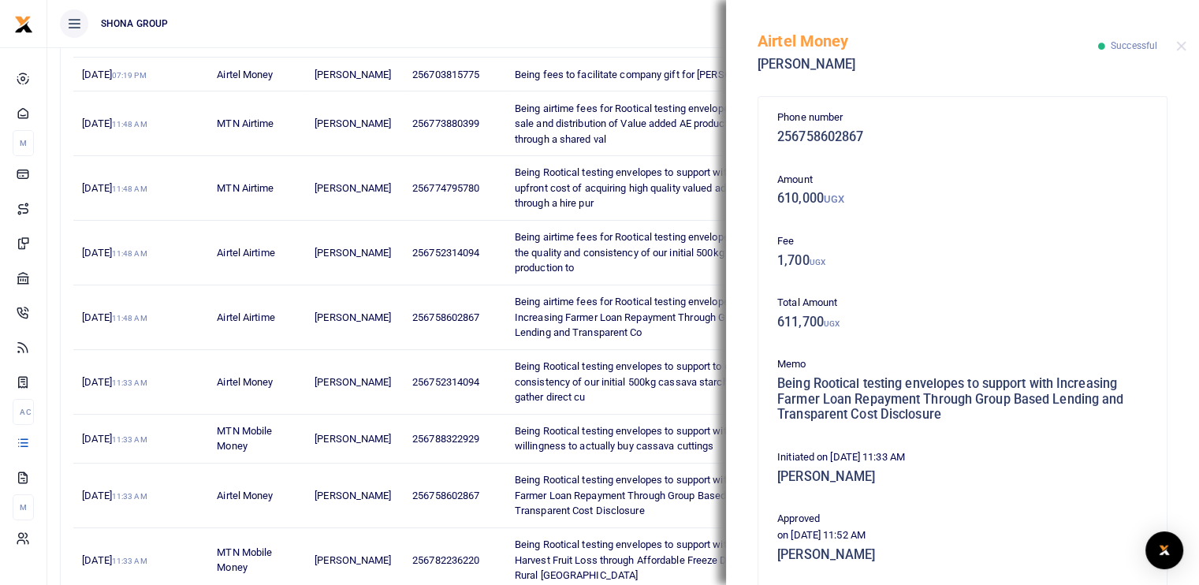
scroll to position [284, 0]
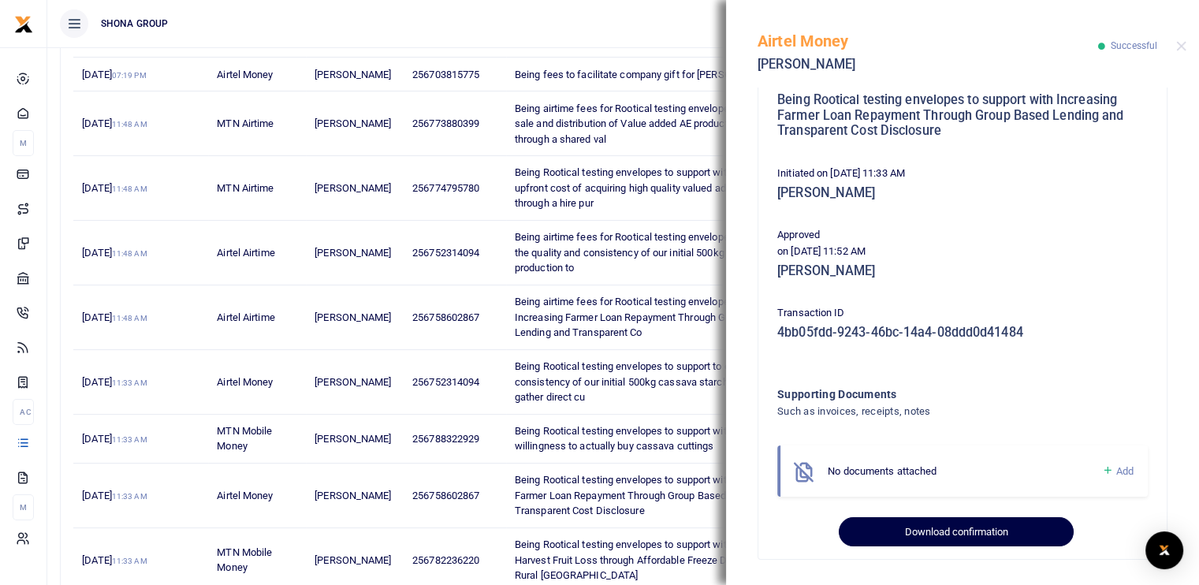
click at [939, 527] on button "Download confirmation" at bounding box center [956, 532] width 234 height 30
click at [940, 532] on button "Download confirmation" at bounding box center [956, 532] width 234 height 30
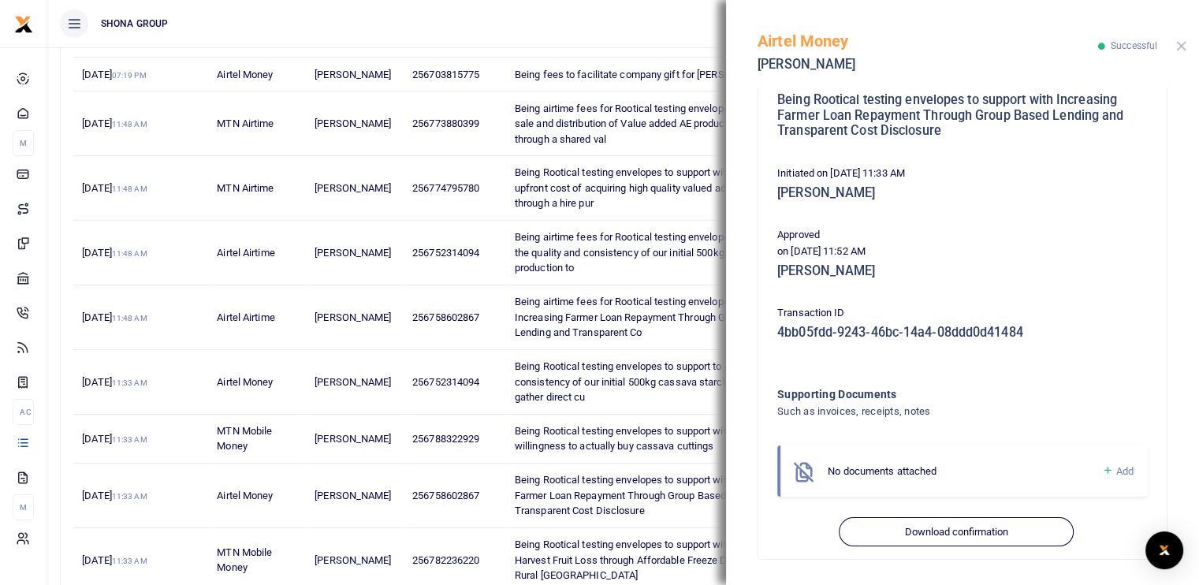
click at [1177, 46] on button "Close" at bounding box center [1181, 46] width 10 height 10
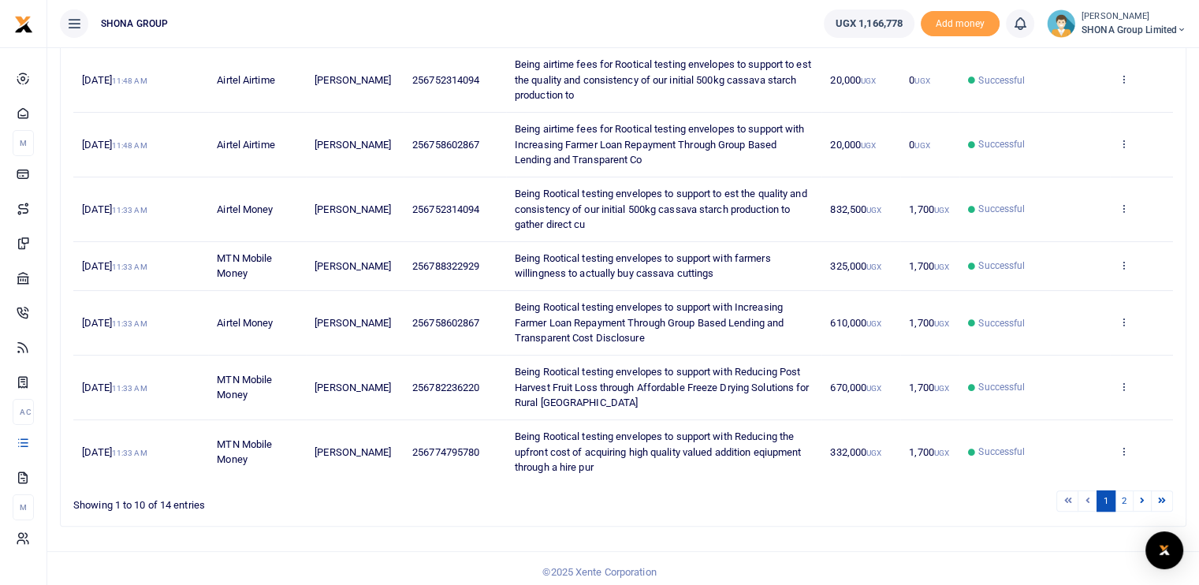
scroll to position [413, 0]
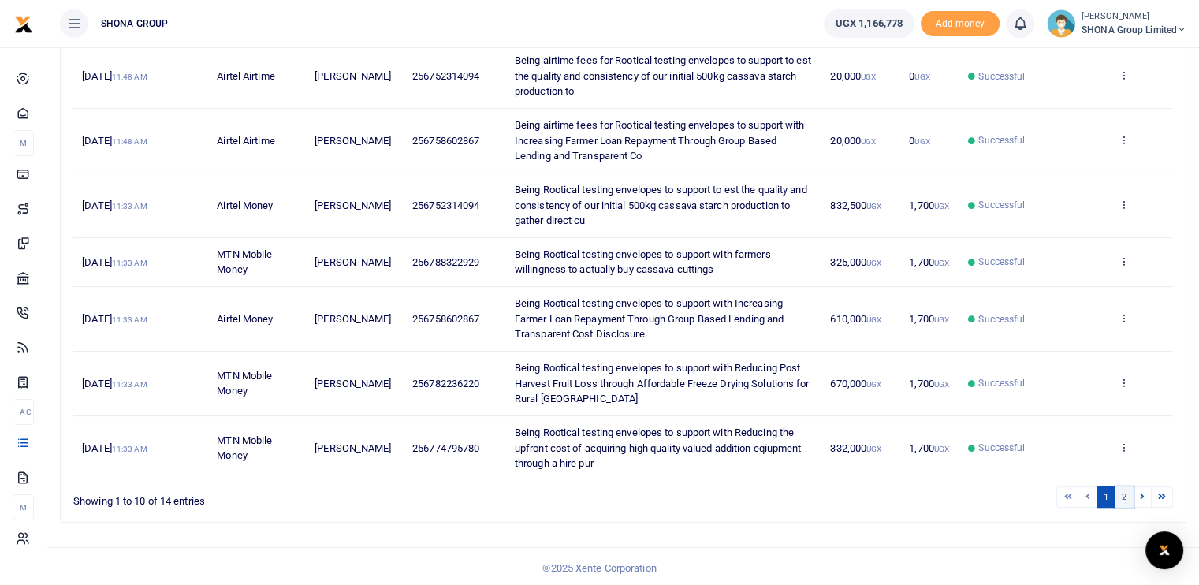
click at [1120, 494] on link "2" at bounding box center [1123, 496] width 19 height 21
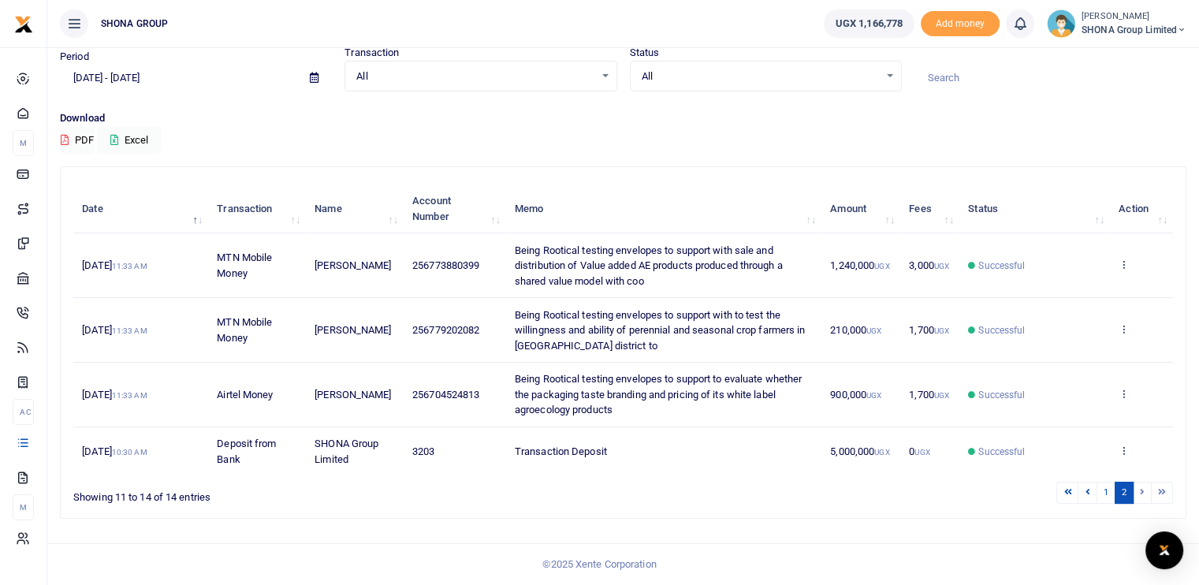
scroll to position [58, 0]
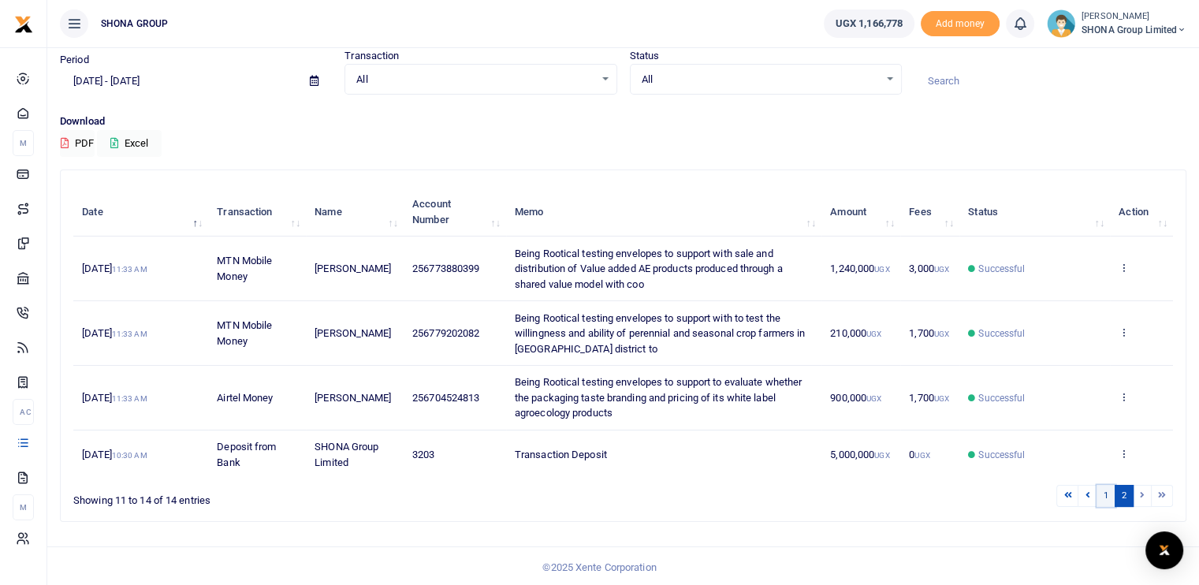
click at [1110, 494] on link "1" at bounding box center [1105, 495] width 19 height 21
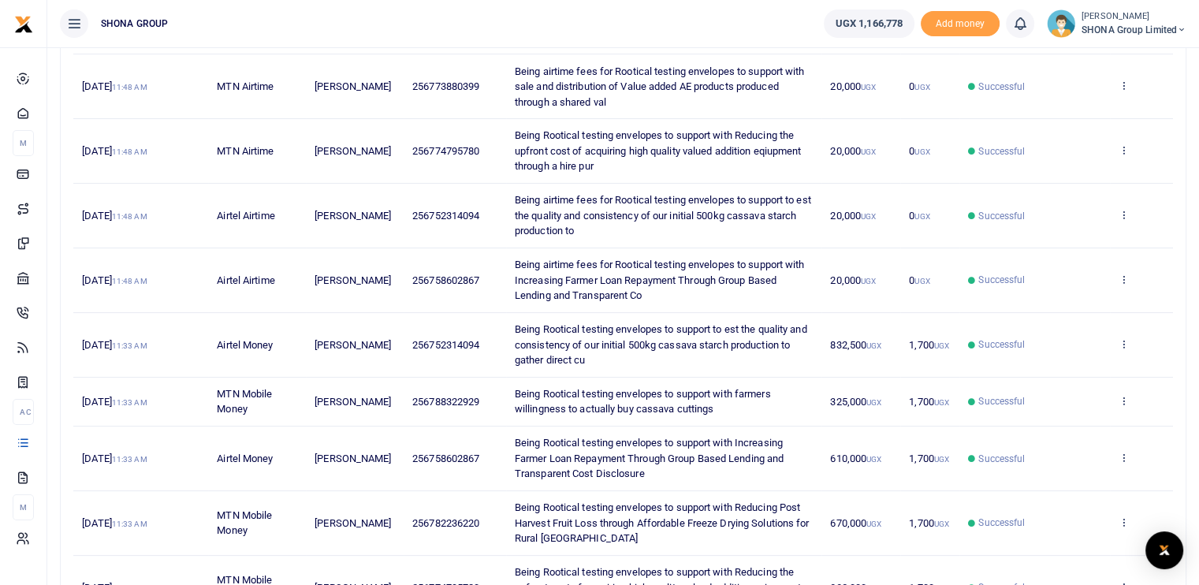
scroll to position [255, 0]
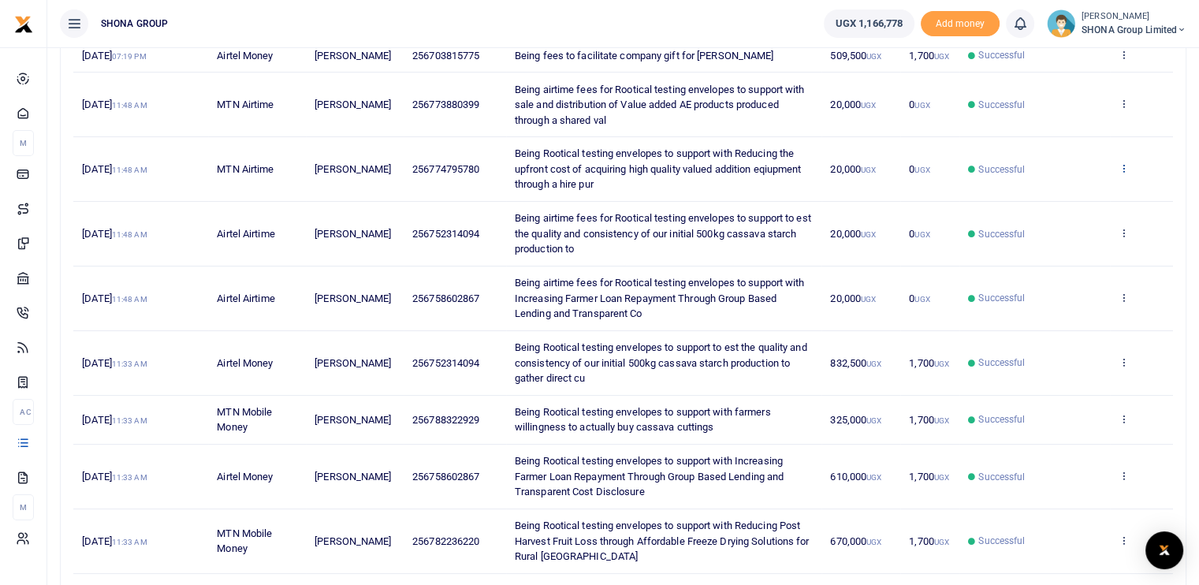
click at [1125, 169] on icon at bounding box center [1123, 167] width 10 height 11
click at [1056, 195] on link "View details" at bounding box center [1065, 194] width 125 height 22
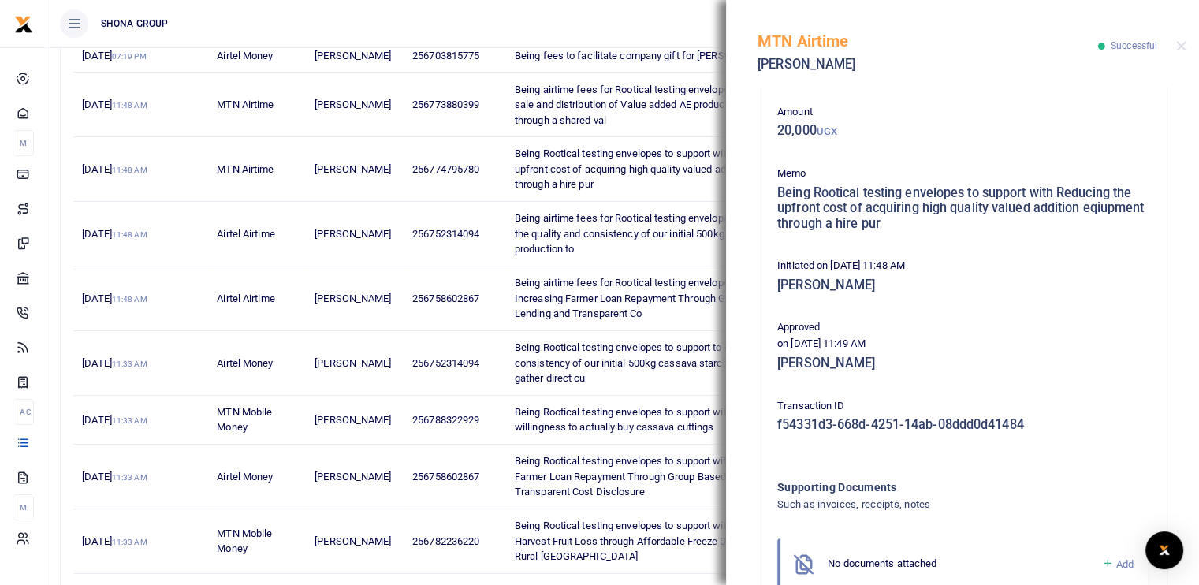
scroll to position [160, 0]
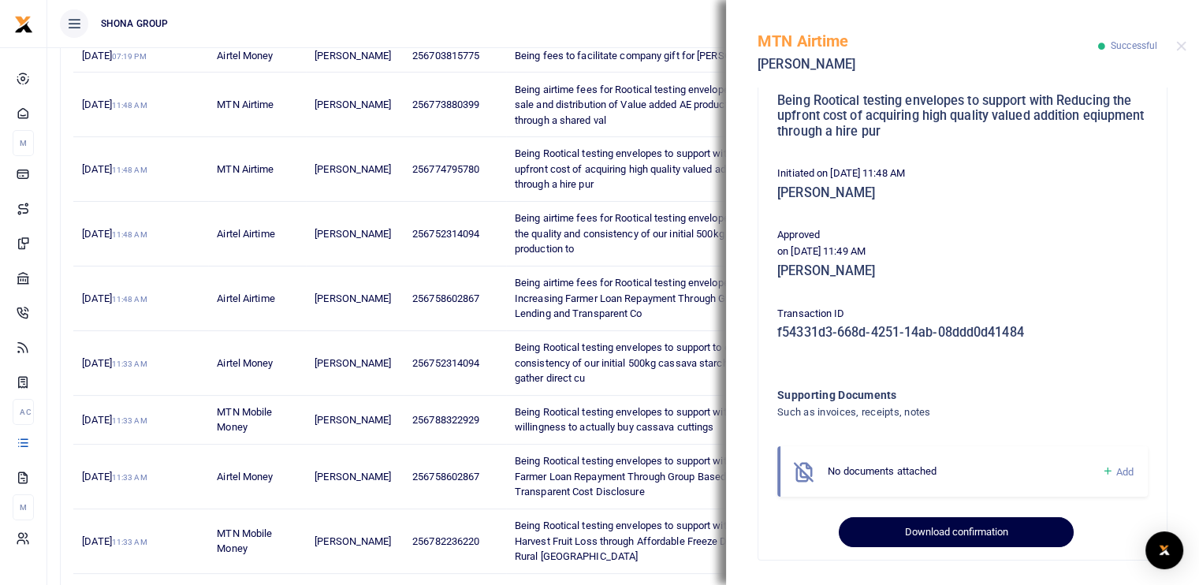
click at [936, 529] on button "Download confirmation" at bounding box center [956, 532] width 234 height 30
click at [965, 532] on button "Download confirmation" at bounding box center [956, 532] width 234 height 30
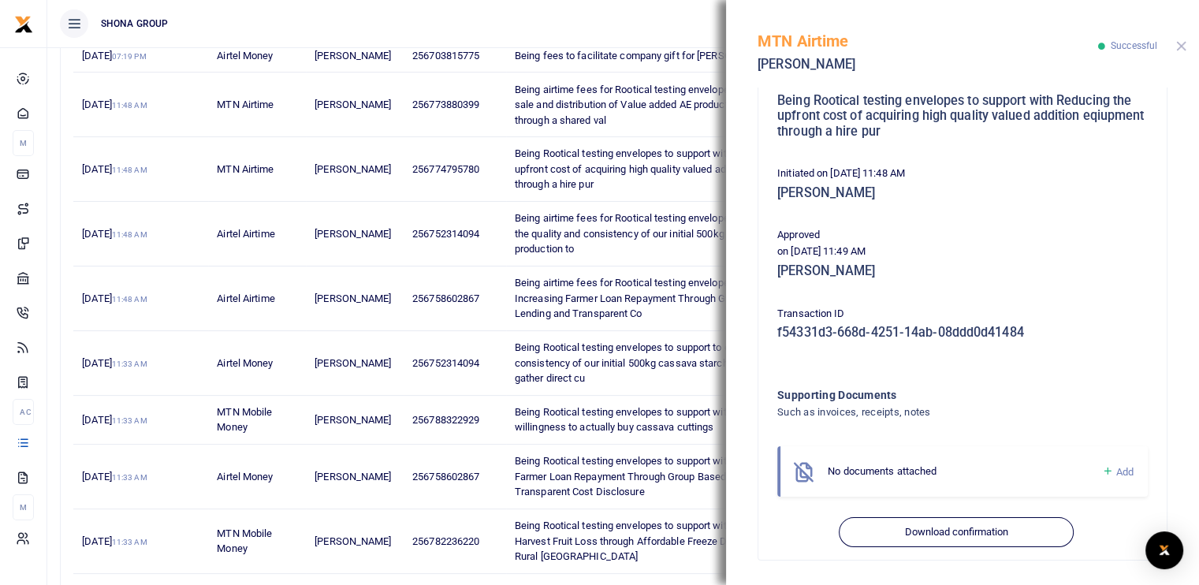
click at [1184, 48] on button "Close" at bounding box center [1181, 46] width 10 height 10
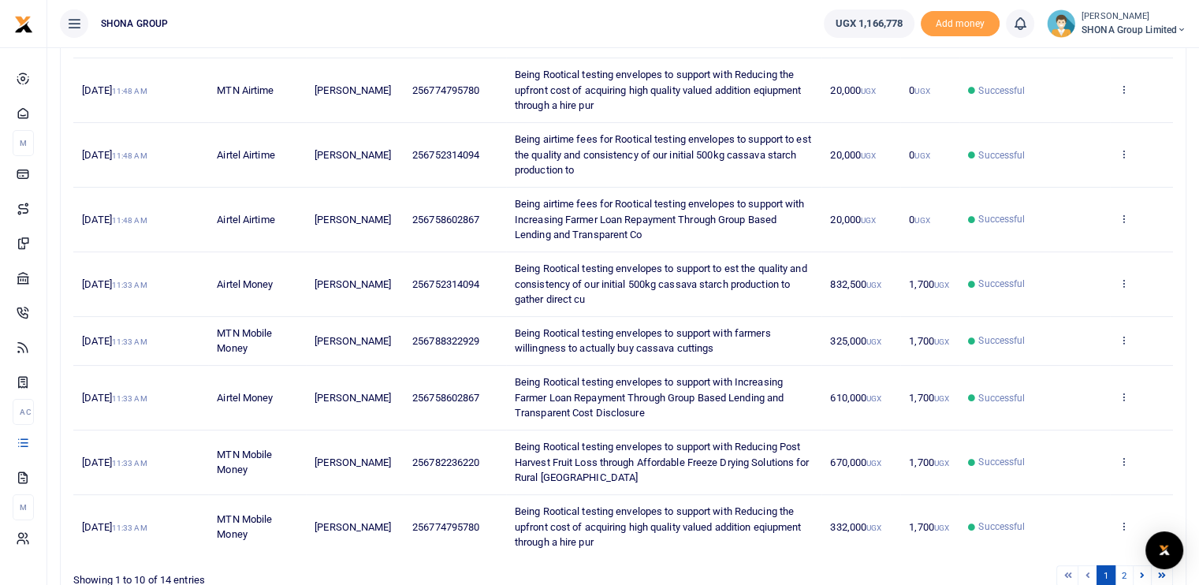
scroll to position [413, 0]
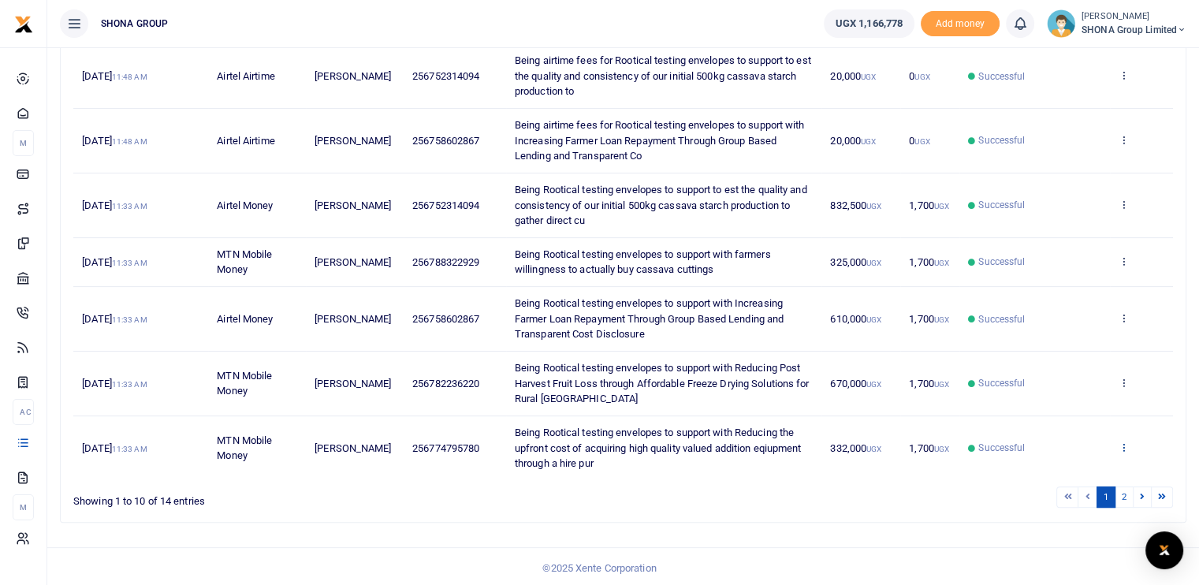
click at [1119, 442] on icon at bounding box center [1123, 446] width 10 height 11
click at [1064, 380] on link "View details" at bounding box center [1065, 387] width 125 height 22
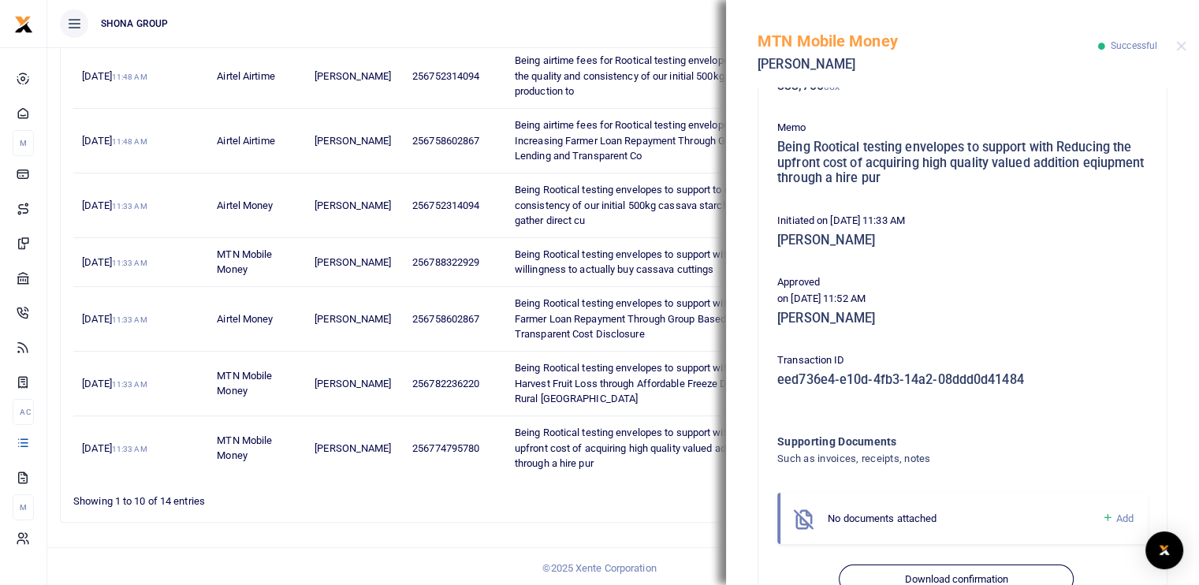
scroll to position [284, 0]
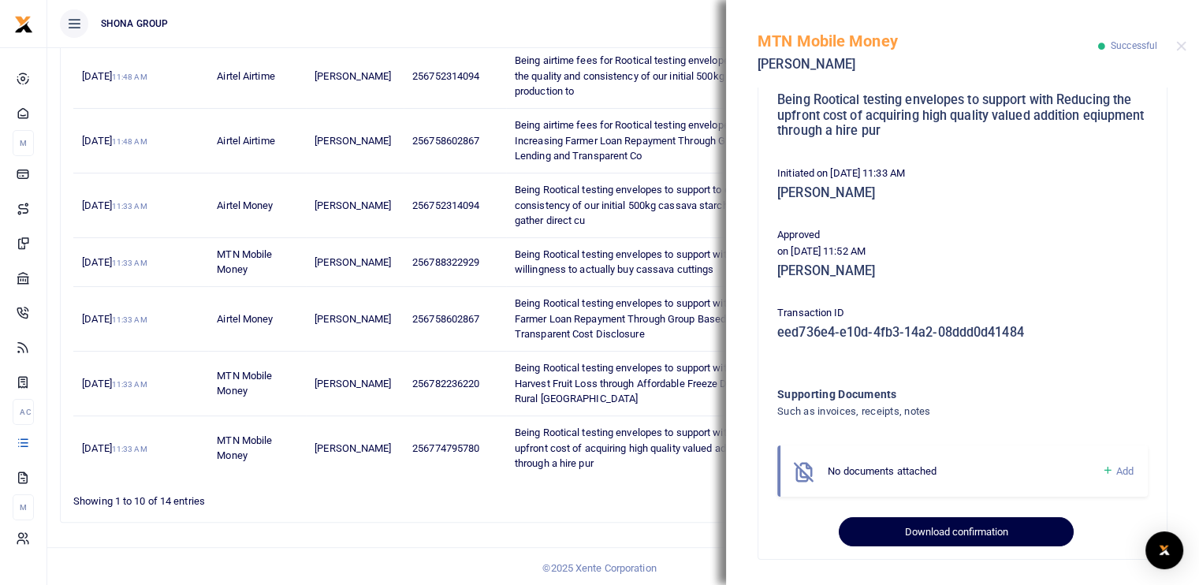
click at [931, 526] on button "Download confirmation" at bounding box center [956, 532] width 234 height 30
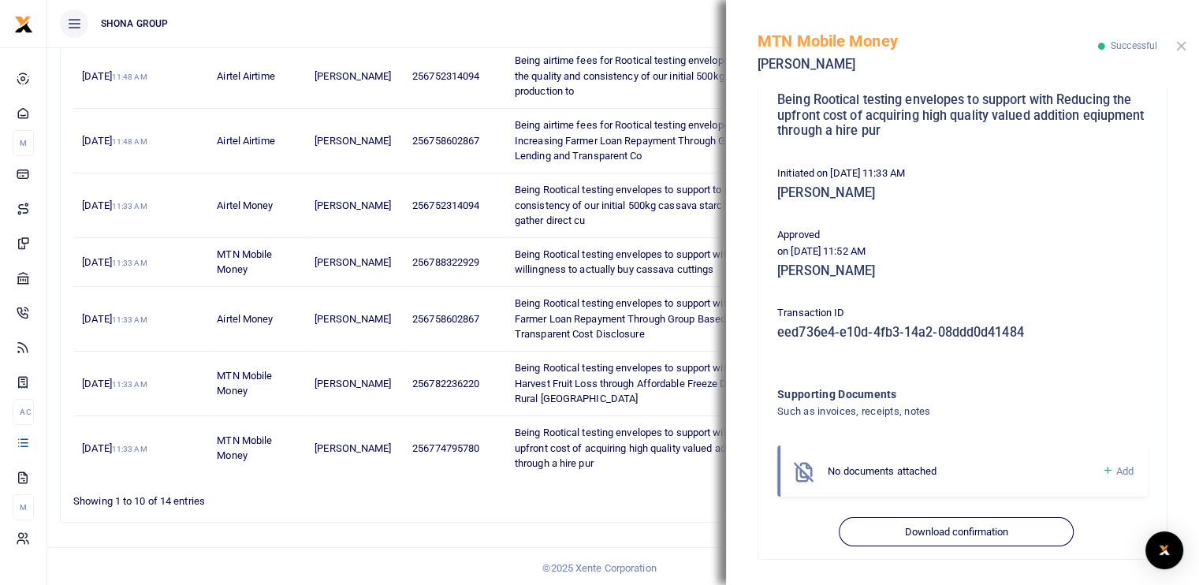
click at [1179, 46] on button "Close" at bounding box center [1181, 46] width 10 height 10
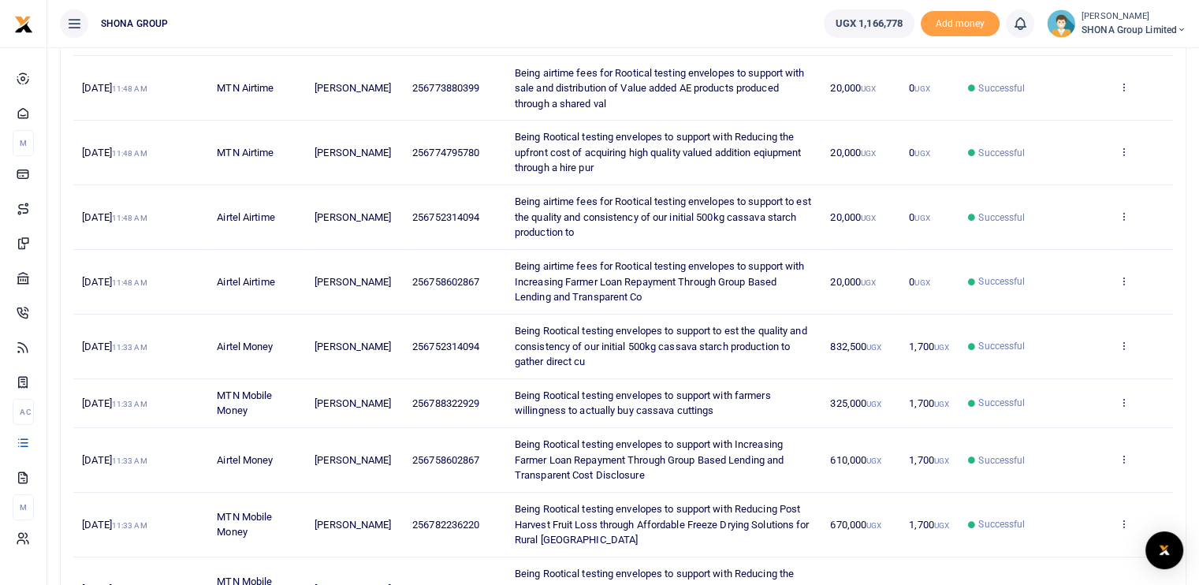
scroll to position [255, 0]
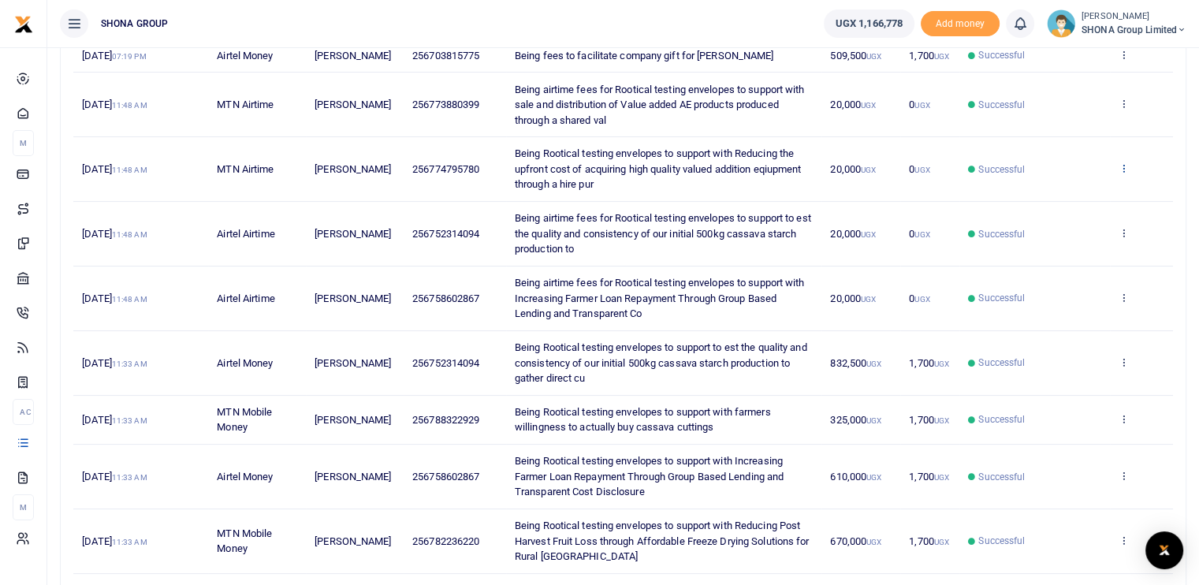
click at [1122, 165] on icon at bounding box center [1123, 167] width 10 height 11
click at [1054, 192] on link "View details" at bounding box center [1065, 194] width 125 height 22
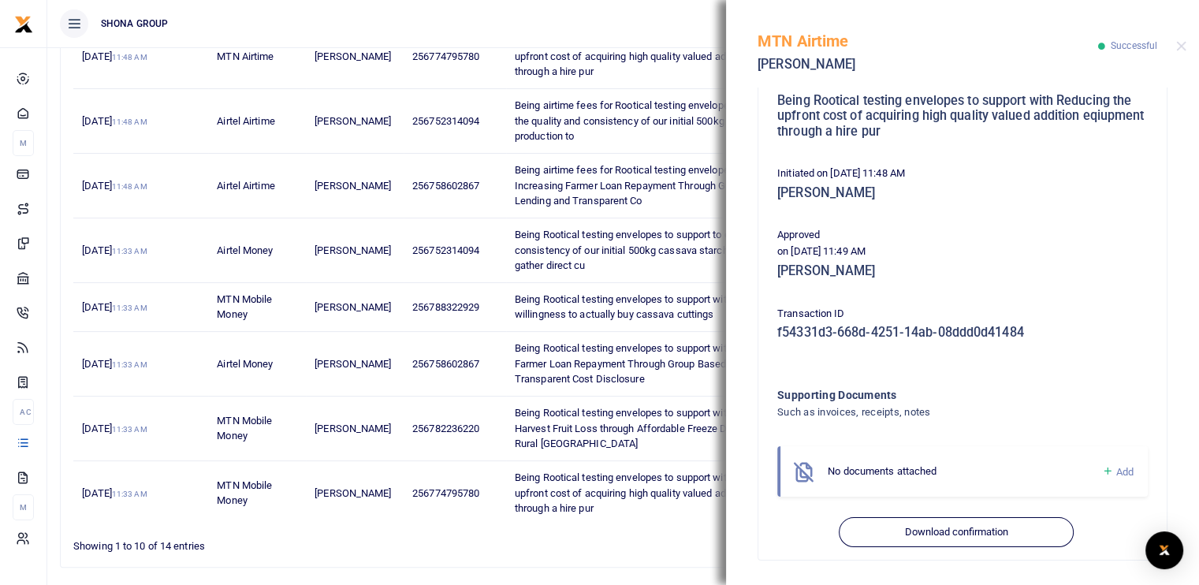
scroll to position [413, 0]
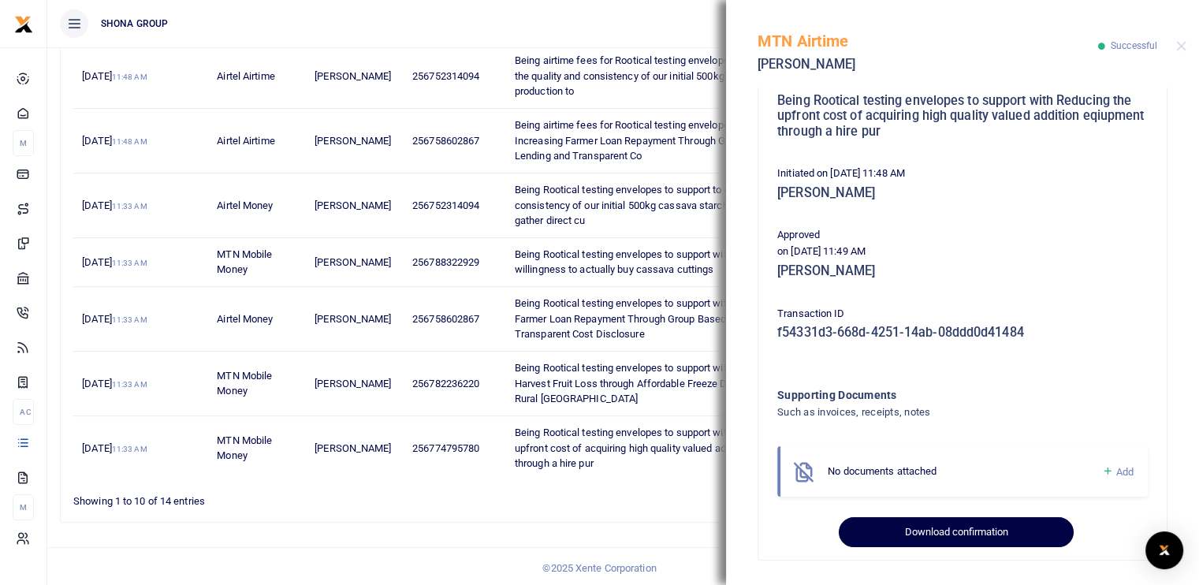
click at [973, 532] on button "Download confirmation" at bounding box center [956, 532] width 234 height 30
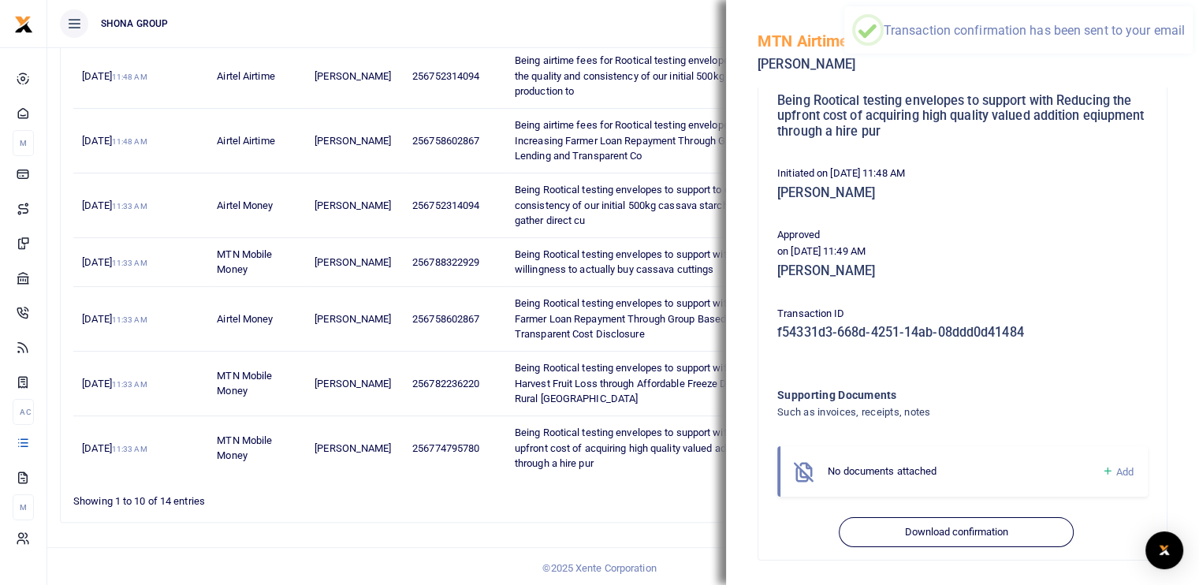
scroll to position [81, 0]
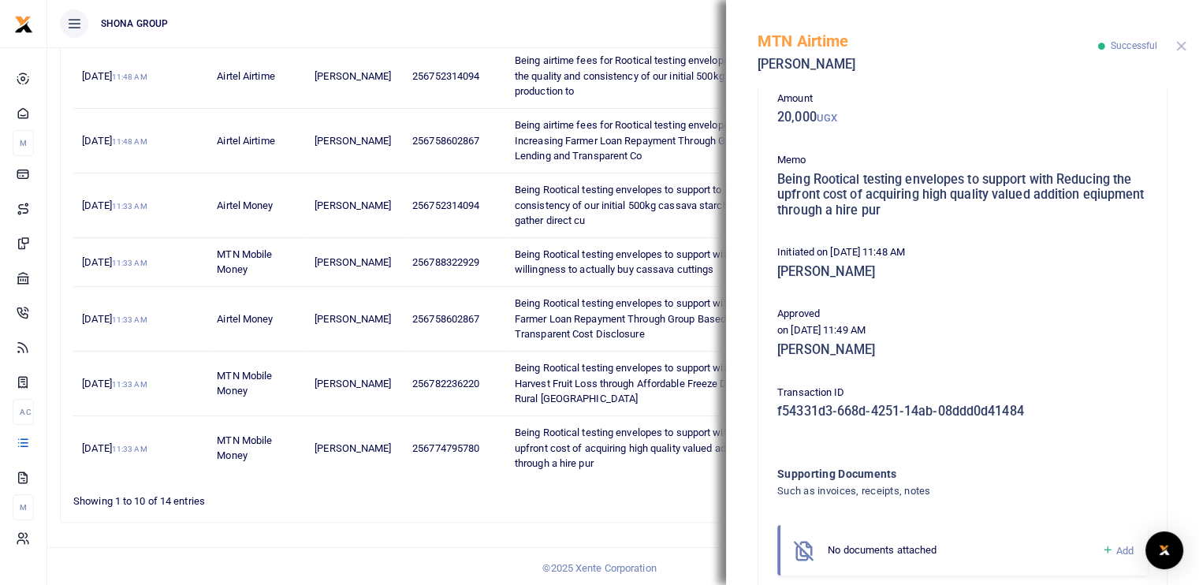
click at [1184, 45] on button "Close" at bounding box center [1181, 46] width 10 height 10
